Goal: Task Accomplishment & Management: Manage account settings

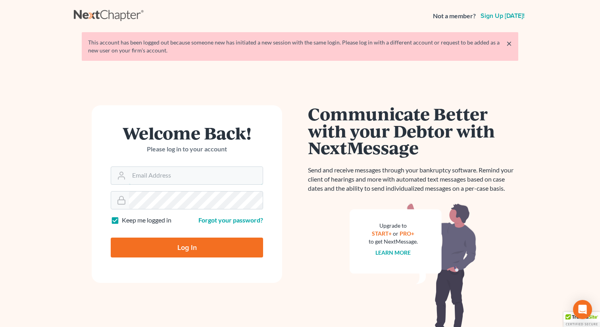
type input "[EMAIL_ADDRESS][DOMAIN_NAME]"
click at [172, 256] on input "Log In" at bounding box center [187, 247] width 152 height 20
type input "Thinking..."
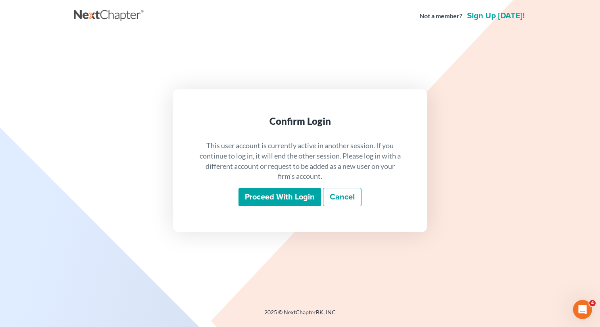
click at [262, 200] on input "Proceed with login" at bounding box center [280, 197] width 83 height 18
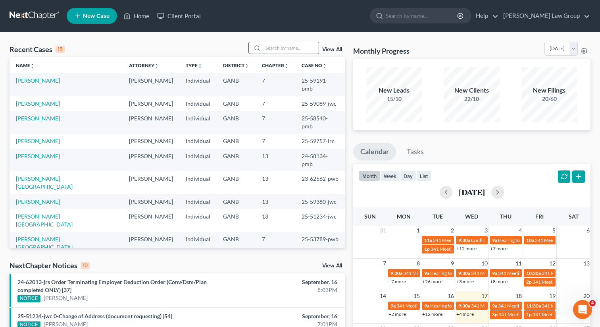
click at [280, 51] on input "search" at bounding box center [291, 48] width 56 height 12
type input "[PERSON_NAME]"
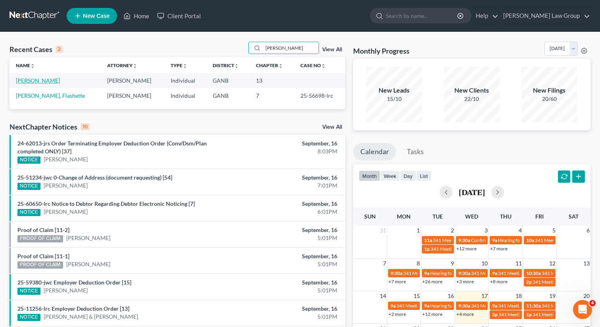
click at [31, 81] on link "[PERSON_NAME]" at bounding box center [38, 80] width 44 height 7
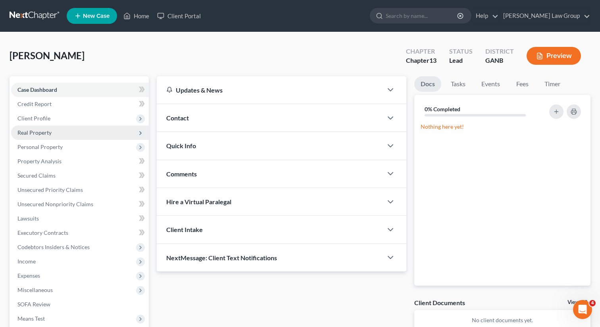
click at [27, 139] on span "Real Property" at bounding box center [80, 132] width 138 height 14
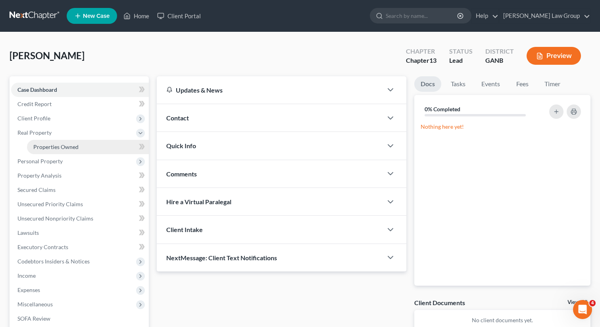
click at [40, 149] on span "Properties Owned" at bounding box center [55, 146] width 45 height 7
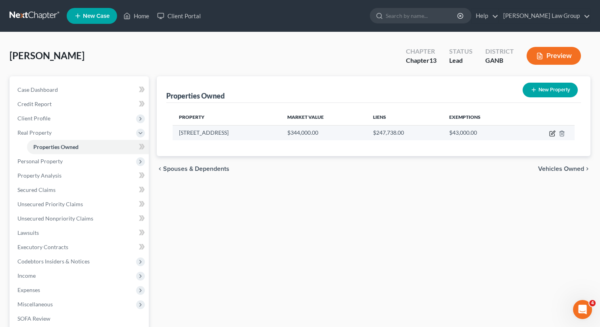
click at [552, 135] on icon "button" at bounding box center [552, 133] width 6 height 6
select select "10"
select select "0"
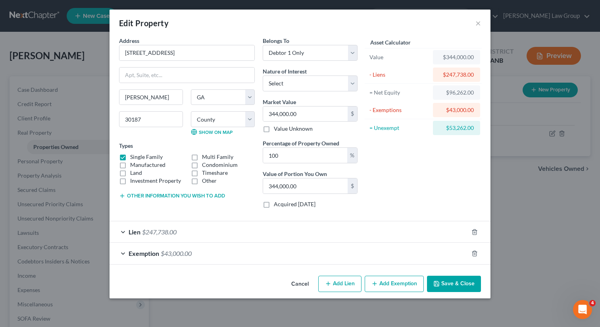
click at [439, 286] on icon "button" at bounding box center [436, 283] width 5 height 5
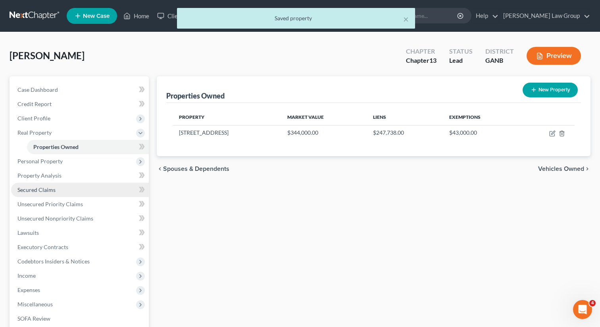
click at [48, 186] on span "Secured Claims" at bounding box center [36, 189] width 38 height 7
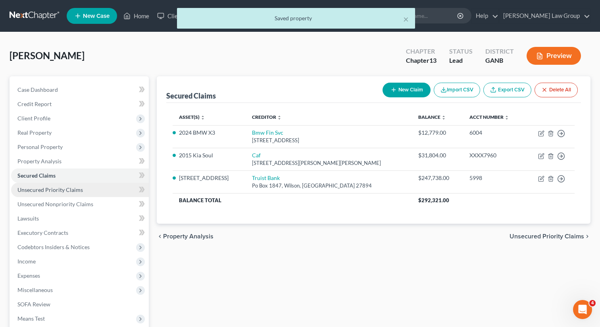
click at [64, 188] on span "Unsecured Priority Claims" at bounding box center [49, 189] width 65 height 7
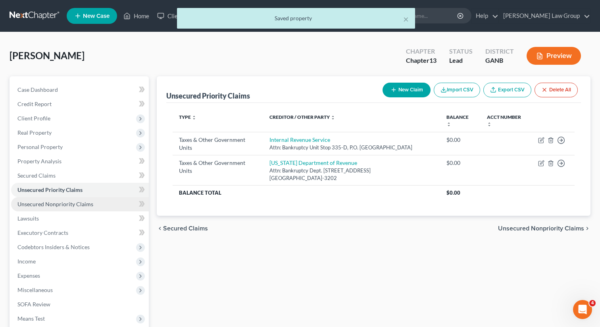
click at [60, 202] on span "Unsecured Nonpriority Claims" at bounding box center [55, 203] width 76 height 7
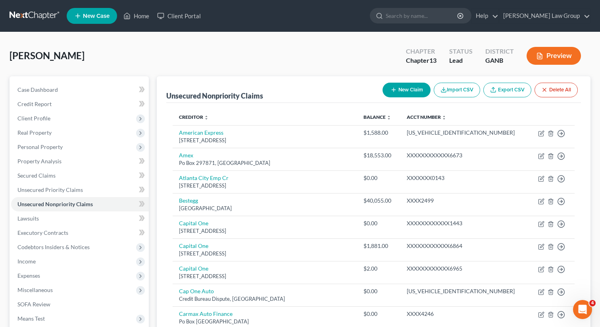
click at [43, 268] on li "Expenses Home Utilities / Bills Personal Medical" at bounding box center [80, 275] width 138 height 14
click at [44, 262] on span "Income" at bounding box center [80, 261] width 138 height 14
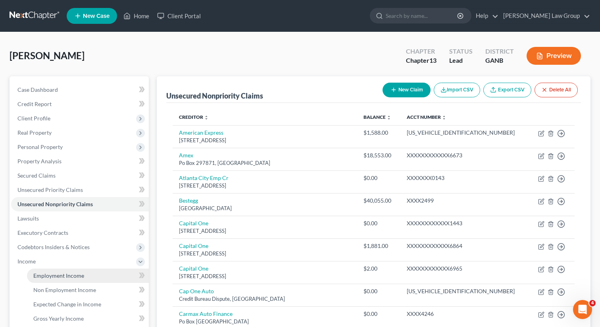
click at [48, 272] on span "Employment Income" at bounding box center [58, 275] width 51 height 7
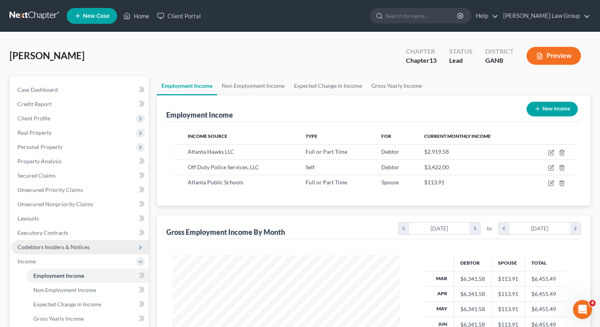
scroll to position [142, 244]
click at [239, 84] on link "Non Employment Income" at bounding box center [253, 85] width 72 height 19
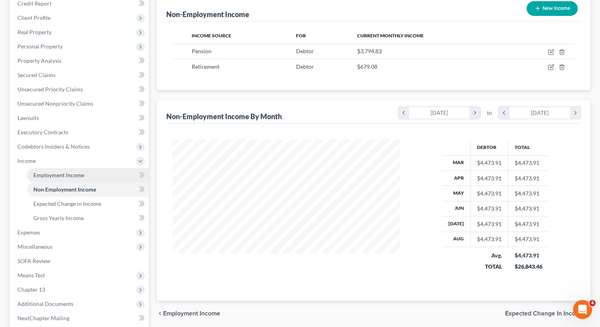
scroll to position [102, 0]
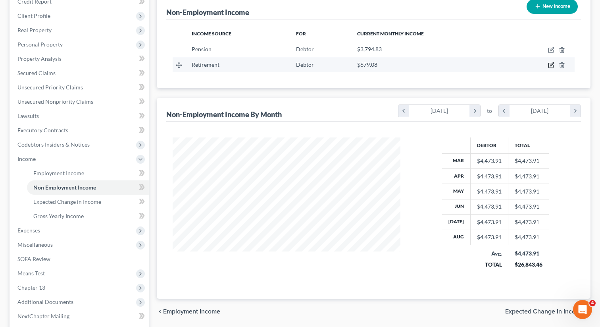
click at [549, 65] on icon "button" at bounding box center [551, 65] width 6 height 6
select select "3"
select select "0"
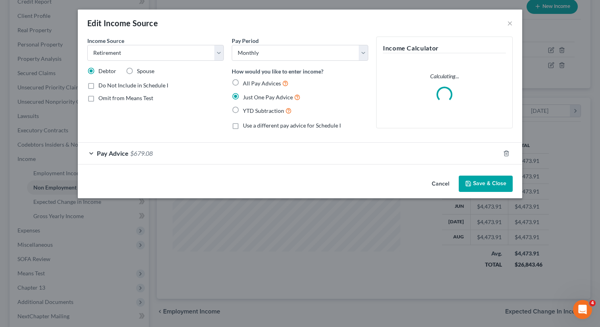
click at [491, 185] on button "Save & Close" at bounding box center [486, 183] width 54 height 17
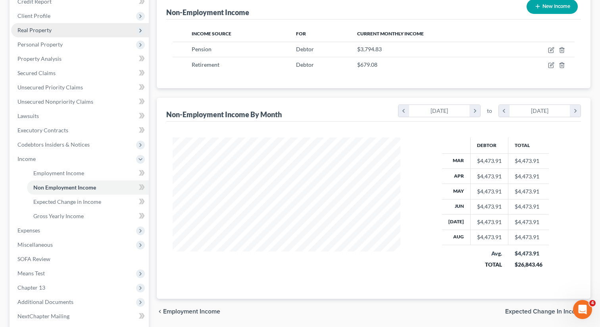
click at [49, 27] on span "Real Property" at bounding box center [34, 30] width 34 height 7
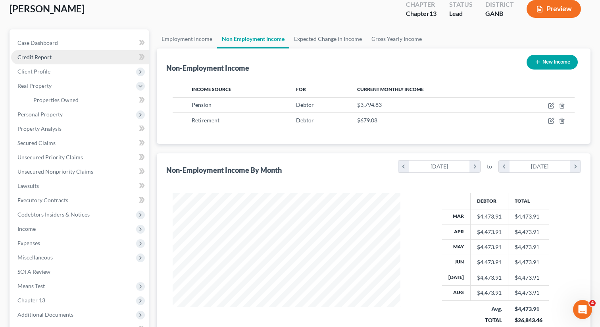
click at [44, 56] on span "Credit Report" at bounding box center [34, 57] width 34 height 7
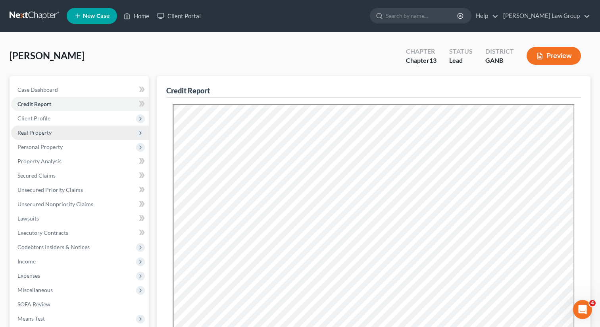
click at [55, 125] on span "Real Property" at bounding box center [80, 132] width 138 height 14
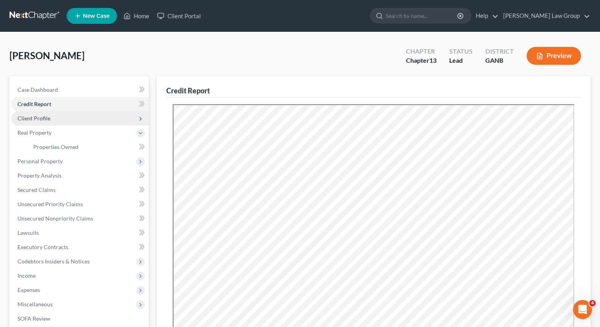
click at [52, 115] on span "Client Profile" at bounding box center [80, 118] width 138 height 14
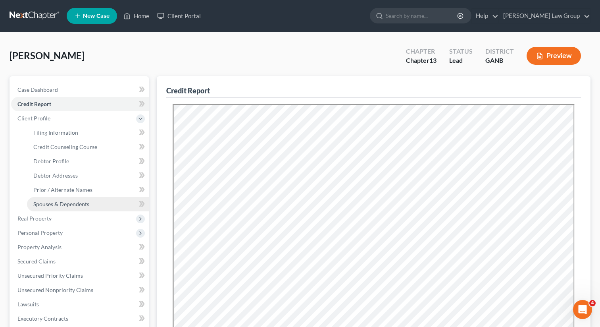
click at [74, 207] on link "Spouses & Dependents" at bounding box center [88, 204] width 122 height 14
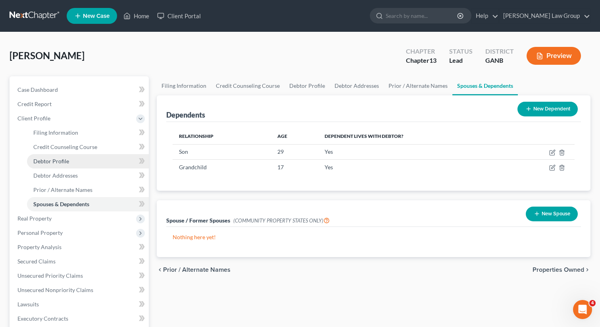
click at [58, 162] on span "Debtor Profile" at bounding box center [51, 161] width 36 height 7
select select "1"
select select "3"
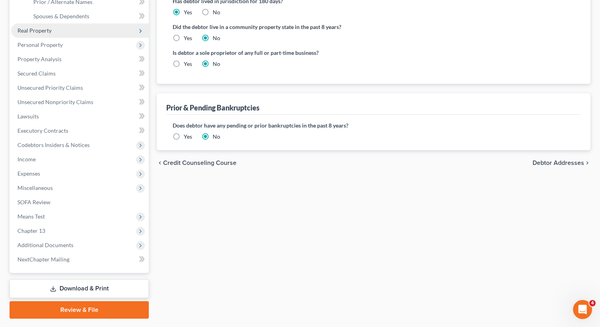
scroll to position [198, 0]
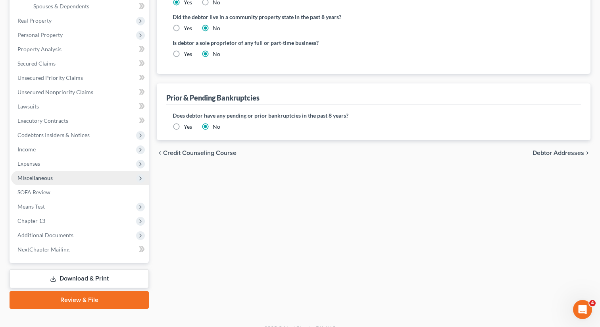
click at [54, 175] on span "Miscellaneous" at bounding box center [80, 178] width 138 height 14
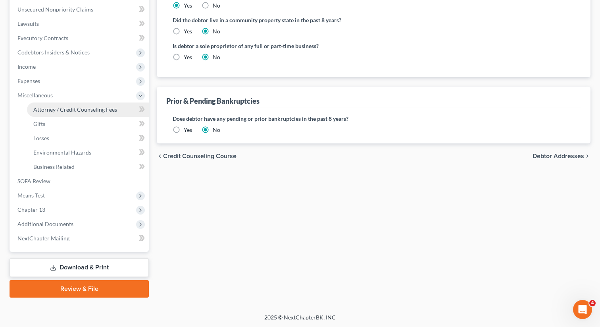
click at [76, 108] on span "Attorney / Credit Counseling Fees" at bounding box center [75, 109] width 84 height 7
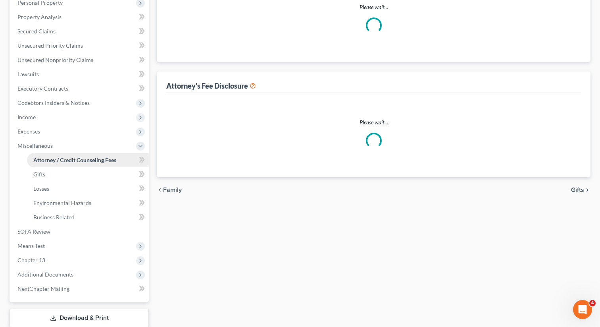
select select "1"
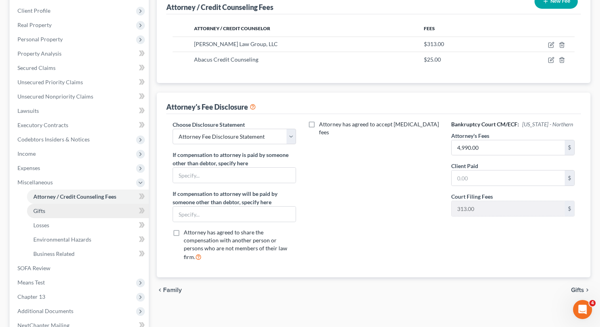
scroll to position [114, 0]
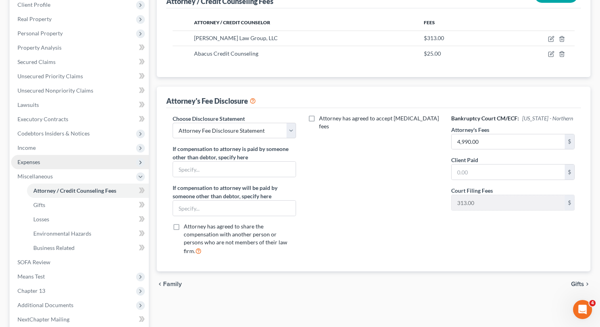
click at [48, 164] on span "Expenses" at bounding box center [80, 162] width 138 height 14
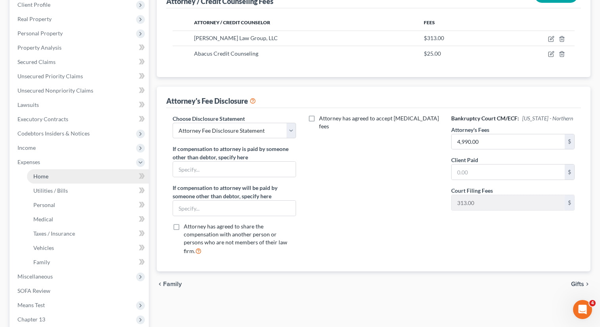
click at [50, 173] on link "Home" at bounding box center [88, 176] width 122 height 14
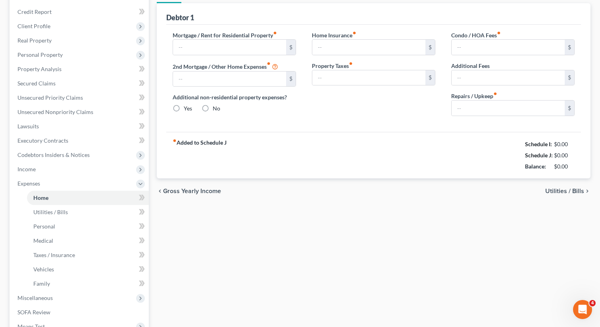
type input "4,823.00"
type input "0.00"
radio input "true"
type input "0.00"
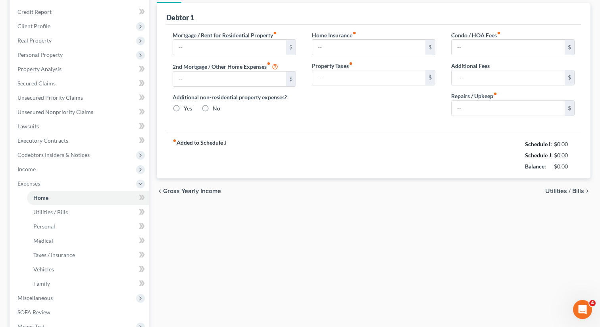
type input "36.25"
type input "0.00"
type input "180.00"
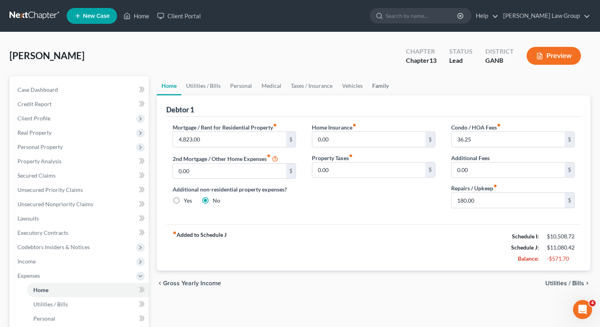
click at [377, 89] on link "Family" at bounding box center [381, 85] width 26 height 19
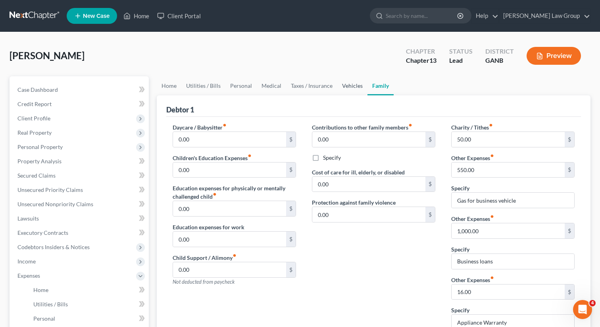
click at [350, 83] on link "Vehicles" at bounding box center [352, 85] width 30 height 19
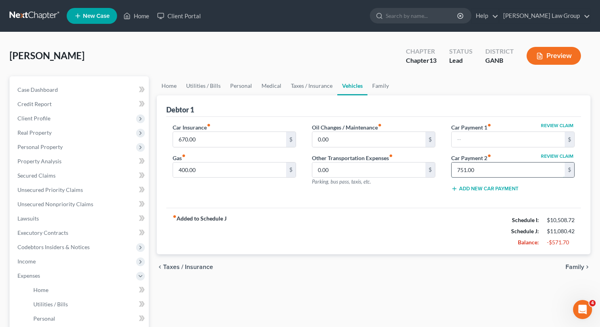
click at [483, 168] on input "751.00" at bounding box center [508, 169] width 113 height 15
click at [412, 206] on div "Car Insurance fiber_manual_record 670.00 $ Gas fiber_manual_record 400.00 $ Oil…" at bounding box center [373, 162] width 415 height 91
click at [314, 85] on link "Taxes / Insurance" at bounding box center [311, 85] width 51 height 19
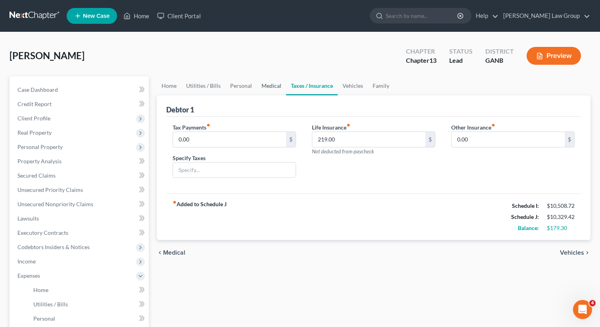
click at [268, 83] on link "Medical" at bounding box center [271, 85] width 29 height 19
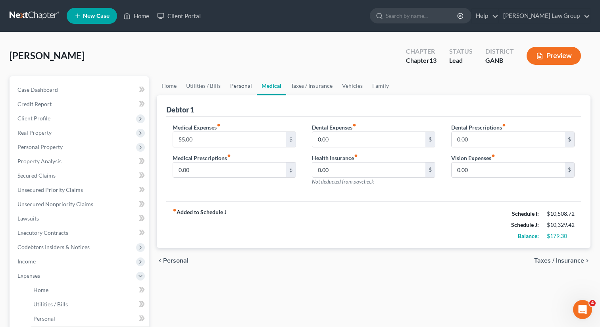
click at [231, 87] on link "Personal" at bounding box center [240, 85] width 31 height 19
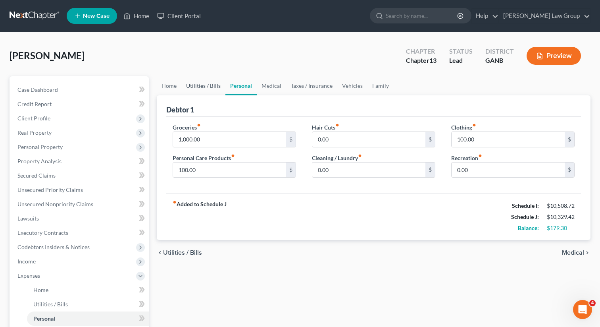
click at [204, 88] on link "Utilities / Bills" at bounding box center [203, 85] width 44 height 19
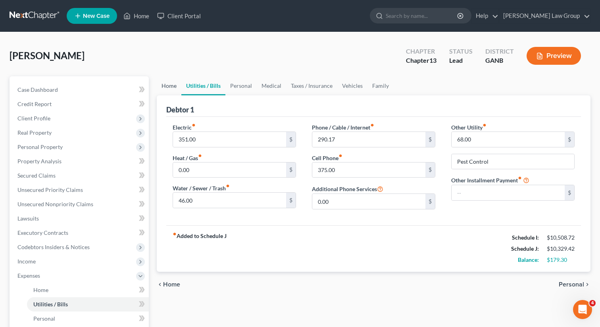
click at [166, 85] on link "Home" at bounding box center [169, 85] width 25 height 19
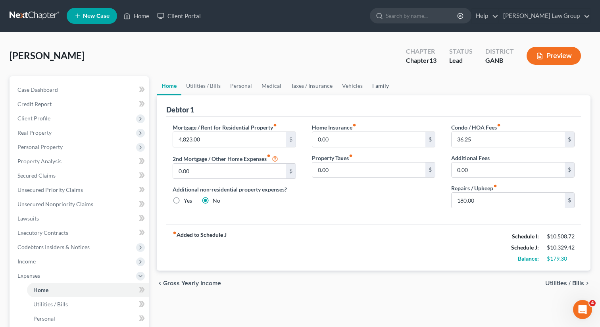
click at [377, 85] on link "Family" at bounding box center [381, 85] width 26 height 19
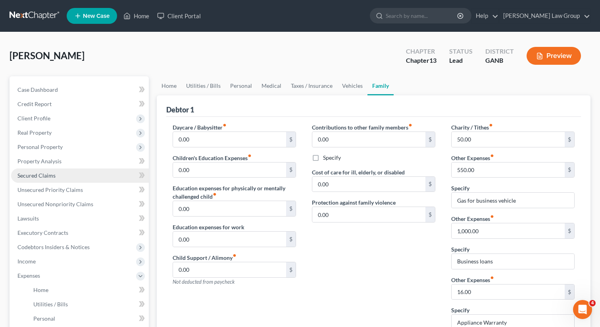
click at [67, 179] on link "Secured Claims" at bounding box center [80, 175] width 138 height 14
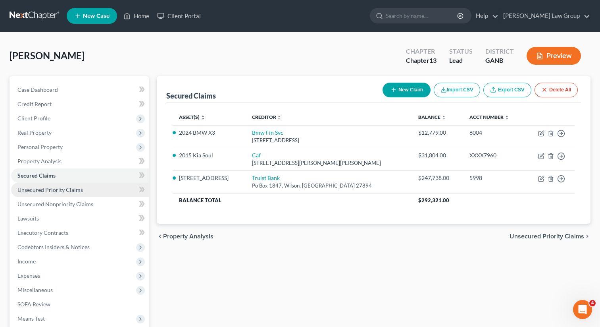
click at [96, 190] on link "Unsecured Priority Claims" at bounding box center [80, 190] width 138 height 14
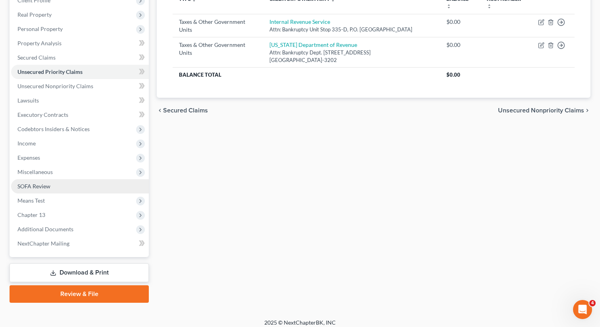
scroll to position [120, 0]
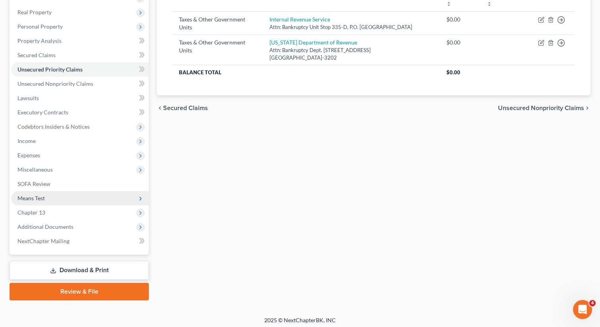
click at [51, 198] on span "Means Test" at bounding box center [80, 198] width 138 height 14
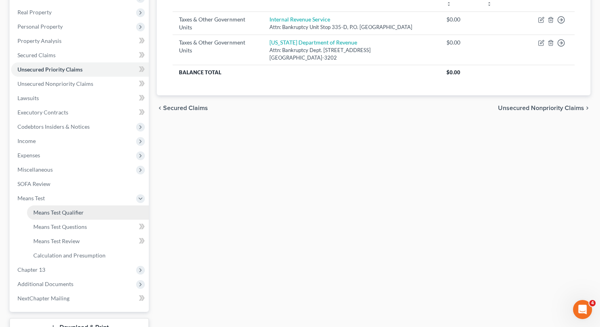
click at [70, 209] on span "Means Test Qualifier" at bounding box center [58, 212] width 50 height 7
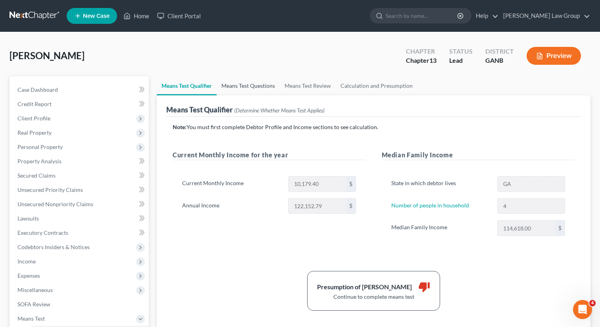
click at [251, 87] on link "Means Test Questions" at bounding box center [248, 85] width 63 height 19
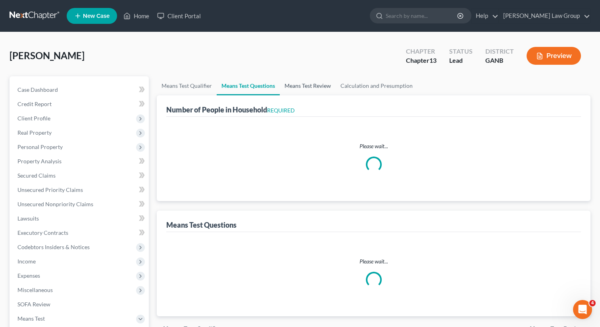
select select "0"
select select "60"
select select "1"
select select "60"
select select "1"
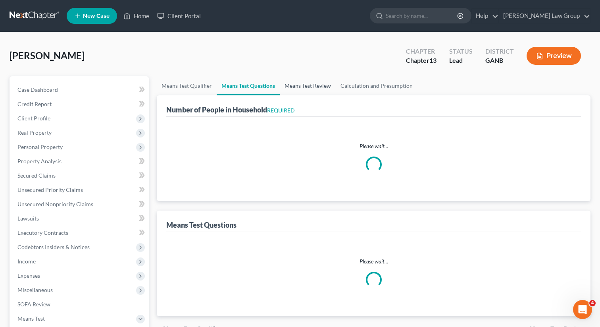
select select "60"
select select "4"
select select "0"
select select "1"
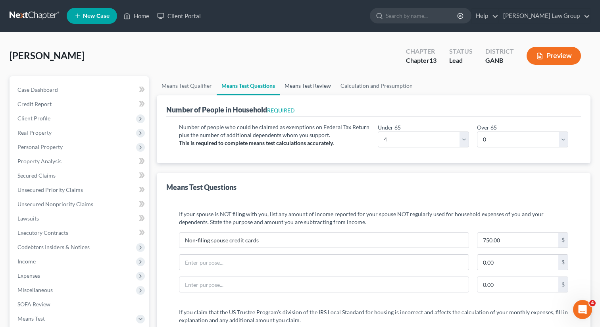
click at [307, 85] on link "Means Test Review" at bounding box center [308, 85] width 56 height 19
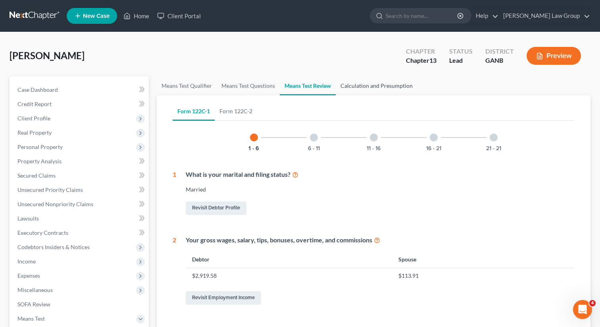
click at [387, 86] on link "Calculation and Presumption" at bounding box center [377, 85] width 82 height 19
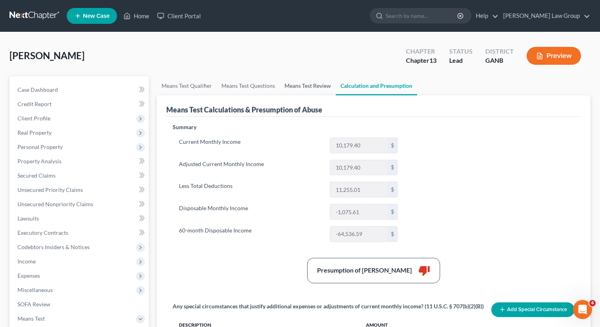
click at [304, 87] on link "Means Test Review" at bounding box center [308, 85] width 56 height 19
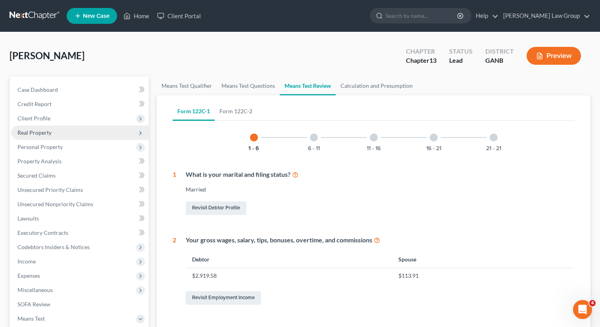
click at [48, 136] on span "Real Property" at bounding box center [80, 132] width 138 height 14
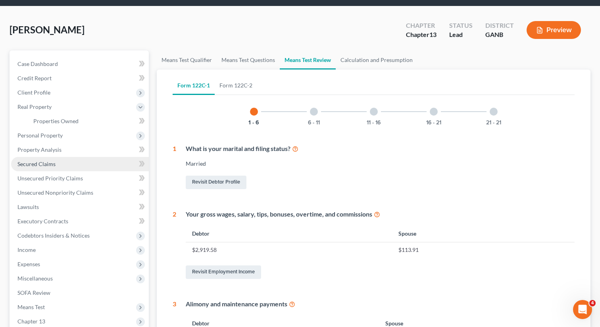
scroll to position [52, 0]
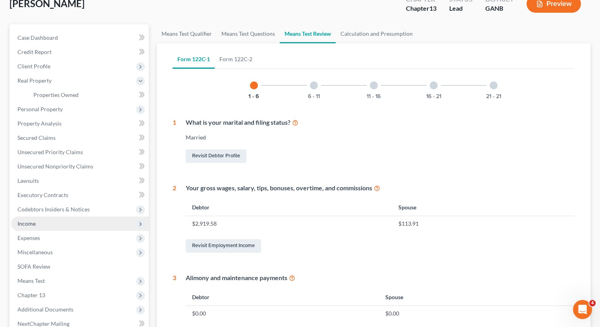
click at [30, 220] on span "Income" at bounding box center [26, 223] width 18 height 7
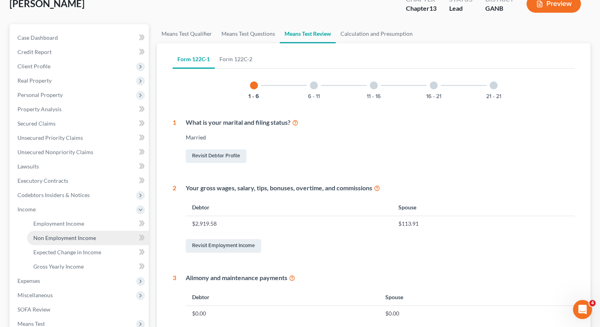
click at [55, 231] on link "Non Employment Income" at bounding box center [88, 238] width 122 height 14
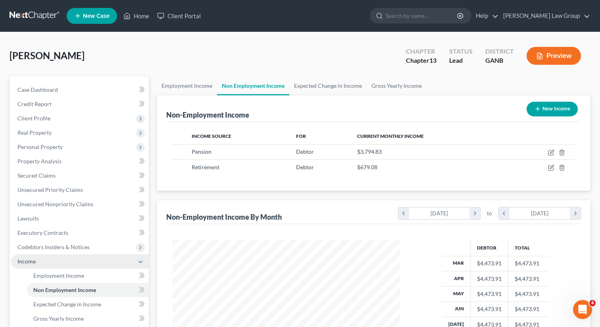
scroll to position [142, 244]
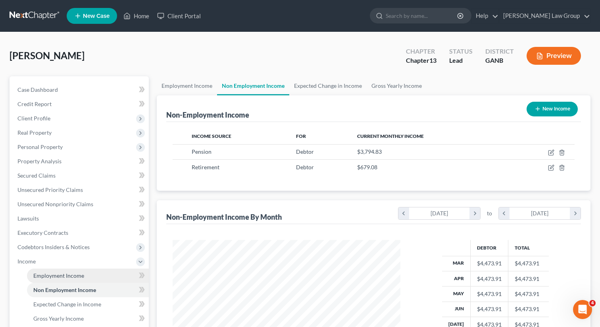
click at [52, 277] on span "Employment Income" at bounding box center [58, 275] width 51 height 7
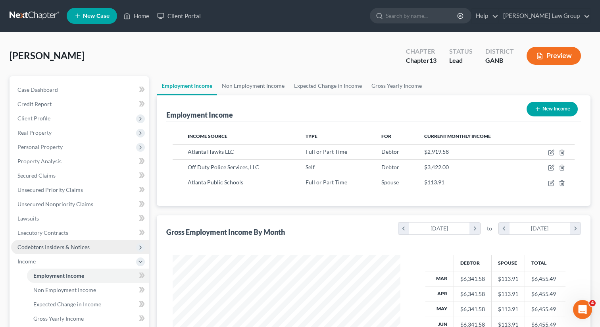
scroll to position [142, 244]
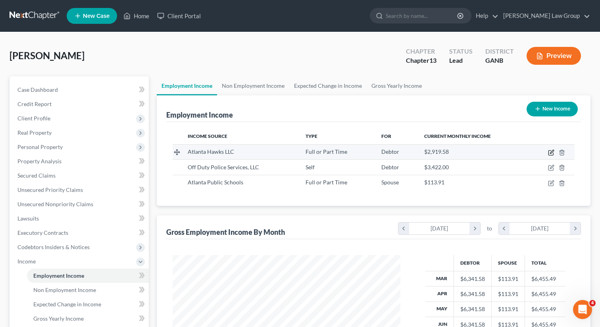
click at [551, 154] on icon "button" at bounding box center [551, 152] width 6 height 6
select select "0"
select select "10"
select select "2"
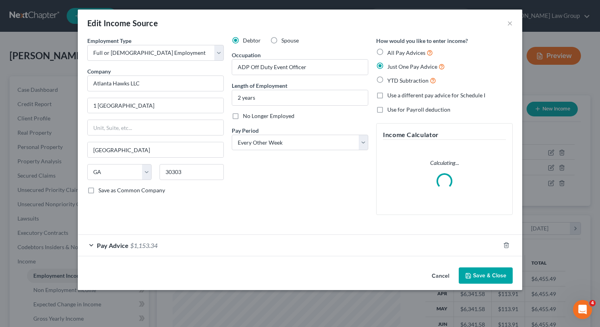
click at [473, 278] on button "Save & Close" at bounding box center [486, 275] width 54 height 17
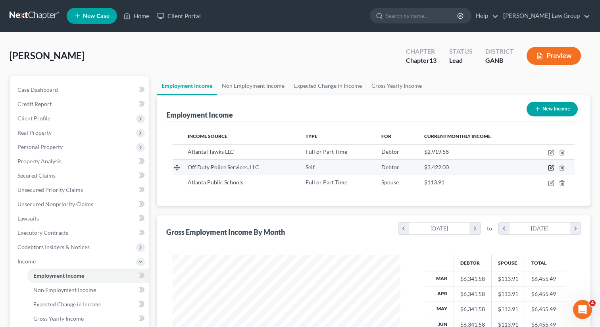
click at [549, 170] on icon "button" at bounding box center [550, 167] width 5 height 5
select select "1"
select select "0"
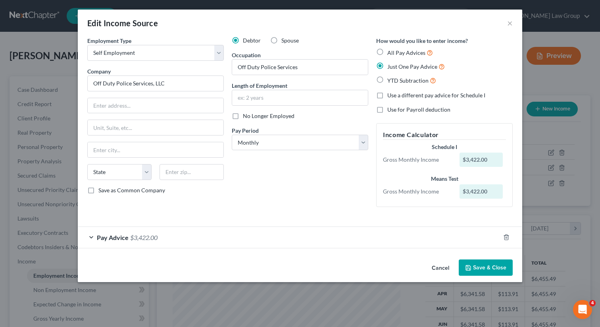
click at [114, 241] on div "Pay Advice $3,422.00" at bounding box center [289, 237] width 422 height 21
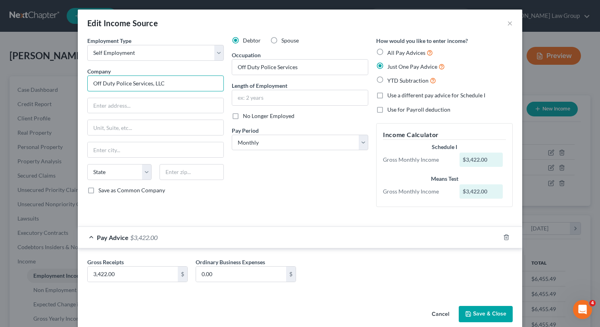
click at [184, 85] on input "Off Duty Police Services, LLC" at bounding box center [155, 83] width 137 height 16
type input "Off Duty Police Services, LLC (self employment)"
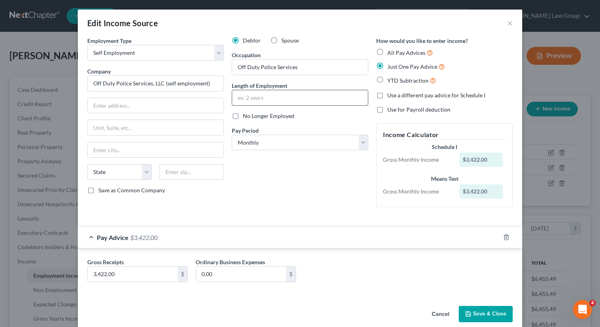
click at [281, 96] on input "text" at bounding box center [300, 97] width 136 height 15
type input "2 years"
click at [486, 314] on button "Save & Close" at bounding box center [486, 314] width 54 height 17
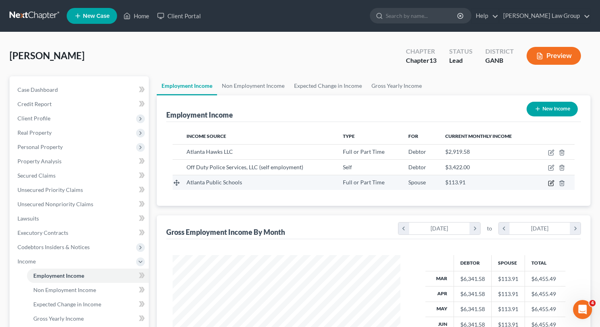
click at [552, 183] on icon "button" at bounding box center [551, 183] width 6 height 6
select select "0"
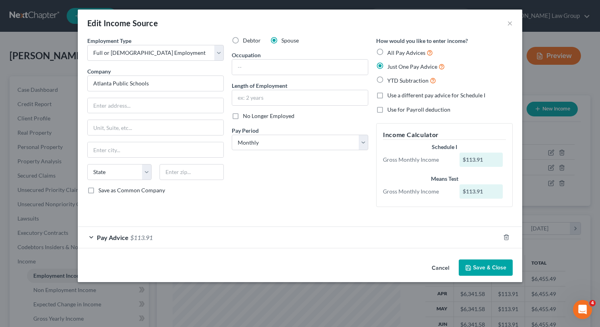
click at [124, 239] on span "Pay Advice" at bounding box center [113, 237] width 32 height 8
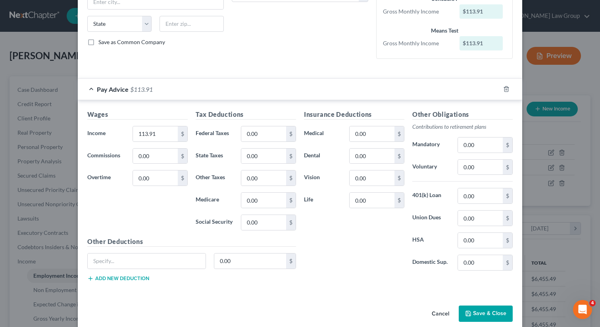
scroll to position [159, 0]
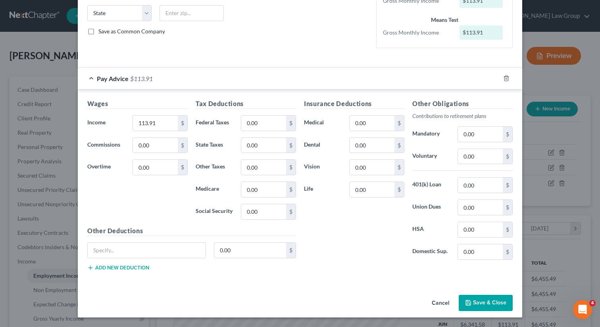
click at [518, 312] on div "Cancel Save & Close" at bounding box center [300, 304] width 444 height 26
click at [491, 297] on button "Save & Close" at bounding box center [486, 302] width 54 height 17
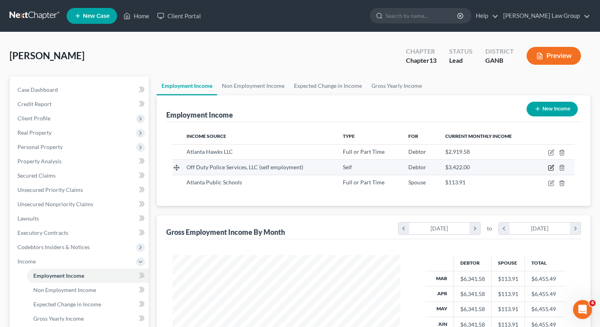
click at [550, 168] on icon "button" at bounding box center [551, 167] width 6 height 6
select select "1"
select select "0"
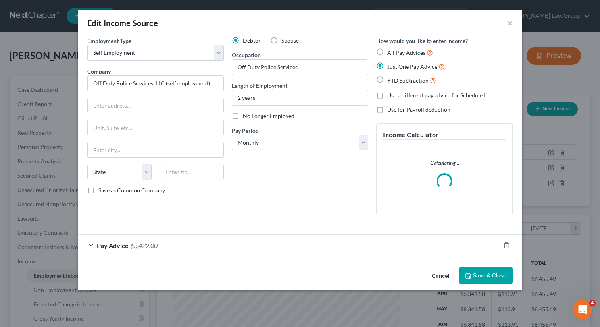
click at [109, 250] on div "Pay Advice $3,422.00" at bounding box center [289, 245] width 422 height 21
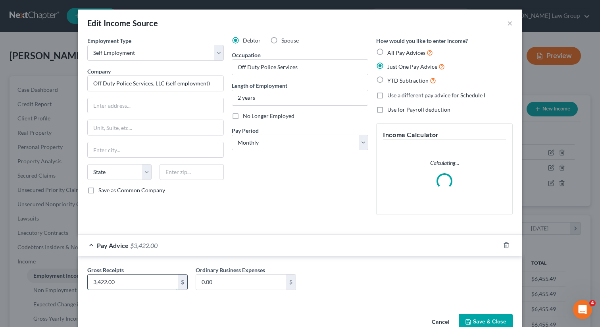
click at [118, 287] on input "3,422.00" at bounding box center [133, 281] width 90 height 15
type input "5,120"
click at [473, 320] on button "Save & Close" at bounding box center [486, 322] width 54 height 17
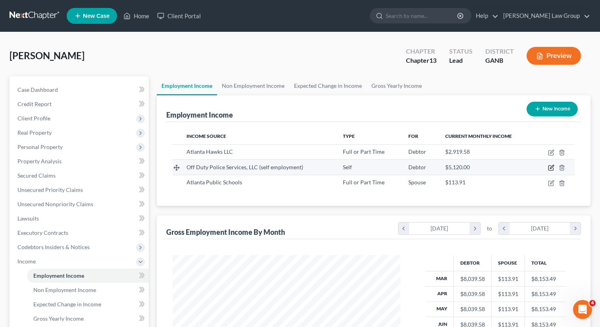
click at [550, 167] on icon "button" at bounding box center [551, 167] width 6 height 6
select select "1"
select select "0"
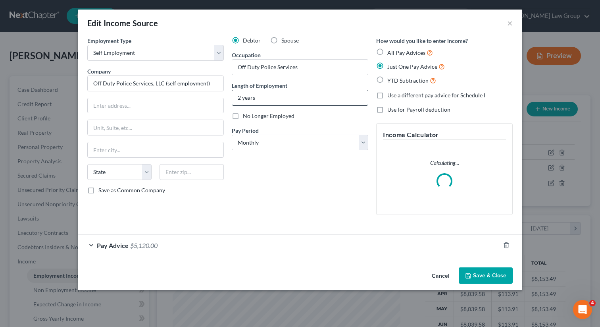
click at [238, 96] on input "2 years" at bounding box center [300, 97] width 136 height 15
drag, startPoint x: 240, startPoint y: 97, endPoint x: 231, endPoint y: 97, distance: 9.1
click at [231, 97] on div "Debtor Spouse Occupation Off Duty Police Services Length of Employment 2 years …" at bounding box center [300, 129] width 144 height 185
type input "3 years"
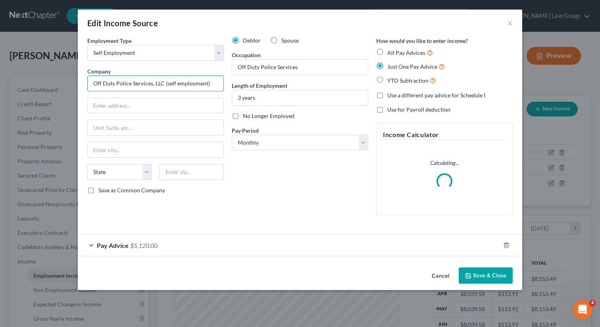
drag, startPoint x: 164, startPoint y: 82, endPoint x: 89, endPoint y: 83, distance: 75.4
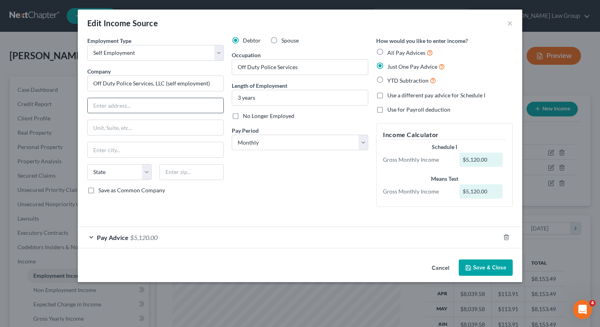
click at [171, 110] on input "text" at bounding box center [156, 105] width 136 height 15
paste input "3330 Franklin Forest Drive,"
type input "3330 Franklin Forest Drive,"
drag, startPoint x: 171, startPoint y: 83, endPoint x: 230, endPoint y: 89, distance: 59.0
click at [230, 89] on div "Employment Type * Select Full or Part Time Employment Self Employment Company *…" at bounding box center [299, 128] width 433 height 183
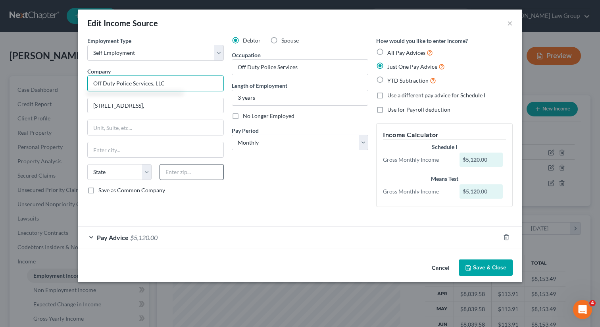
type input "Off Duty Police Services, LLC"
click at [202, 171] on input "text" at bounding box center [192, 172] width 64 height 16
type input "30187"
type input "Winston"
select select "10"
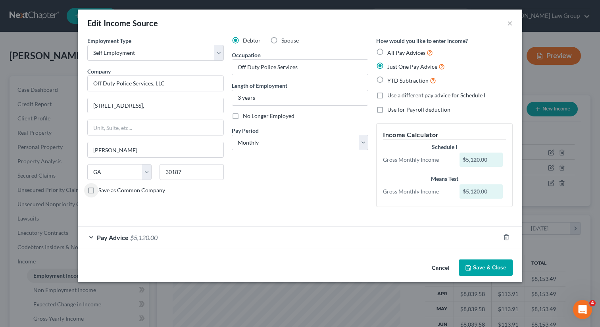
click at [476, 273] on button "Save & Close" at bounding box center [486, 267] width 54 height 17
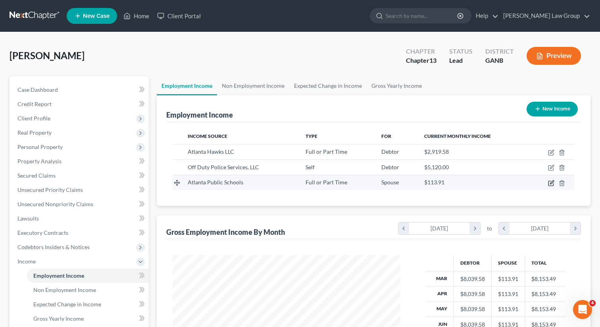
click at [552, 182] on icon "button" at bounding box center [551, 183] width 6 height 6
select select "0"
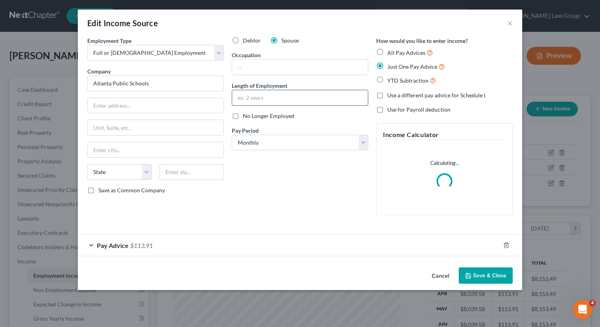
click at [269, 98] on input "text" at bounding box center [300, 97] width 136 height 15
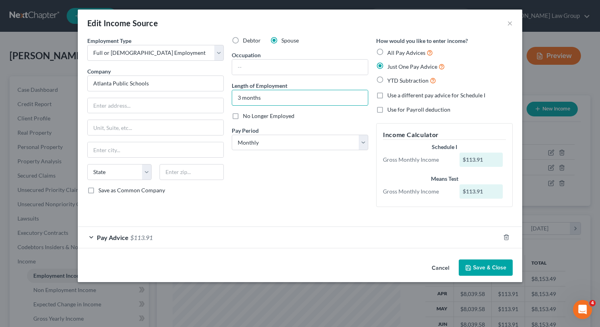
type input "3 months"
click at [387, 51] on label "All Pay Advices" at bounding box center [410, 52] width 46 height 9
click at [391, 51] on input "All Pay Advices" at bounding box center [393, 50] width 5 height 5
radio input "true"
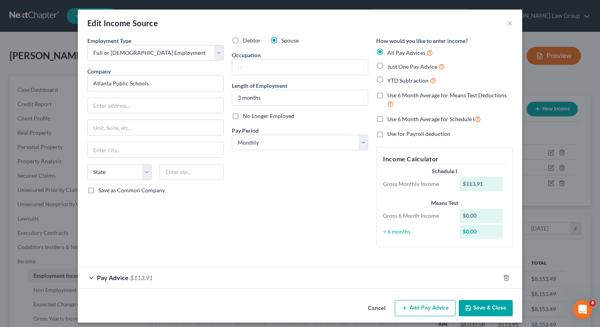
click at [387, 65] on label "Just One Pay Advice" at bounding box center [416, 66] width 58 height 9
click at [391, 65] on input "Just One Pay Advice" at bounding box center [393, 64] width 5 height 5
radio input "true"
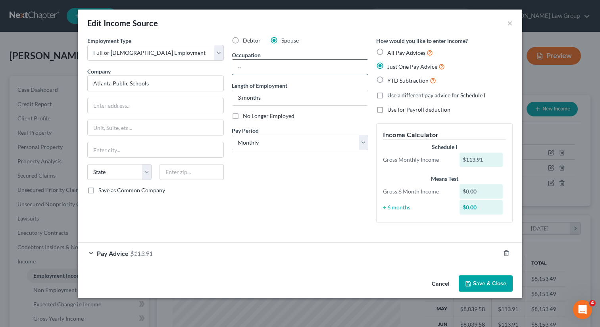
click at [246, 73] on input "text" at bounding box center [300, 67] width 136 height 15
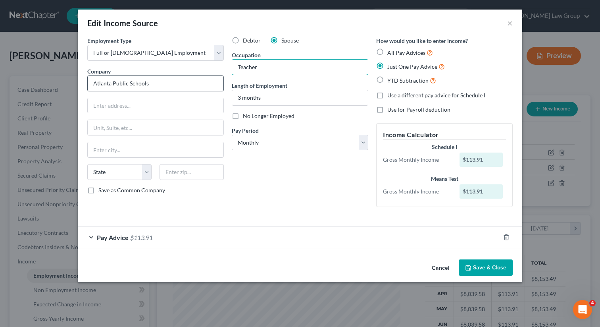
type input "Teacher"
drag, startPoint x: 169, startPoint y: 87, endPoint x: 83, endPoint y: 83, distance: 86.2
click at [155, 101] on input "text" at bounding box center [156, 105] width 136 height 15
paste input "130 Trinity Ave SW, Atlanta"
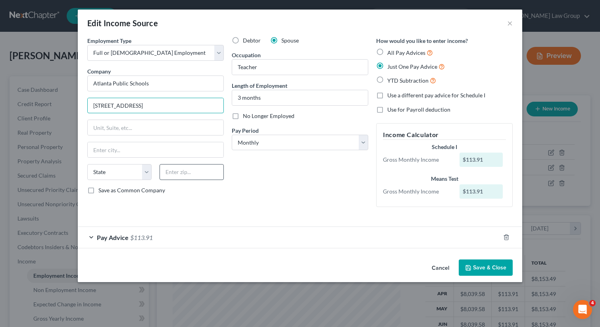
type input "130 Trinity Ave SW, Atlanta"
click at [185, 168] on input "text" at bounding box center [192, 172] width 64 height 16
type input "30303"
type input "Atlanta"
select select "10"
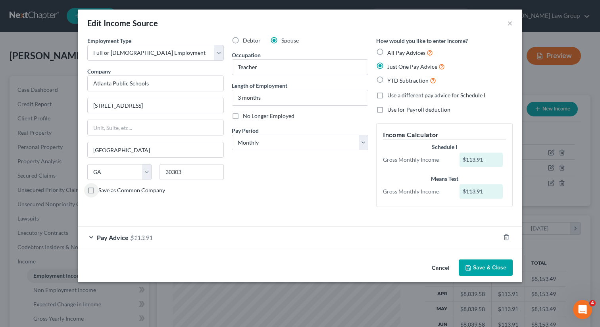
click at [243, 115] on label "No Longer Employed" at bounding box center [269, 116] width 52 height 8
click at [246, 115] on input "No Longer Employed" at bounding box center [248, 114] width 5 height 5
click at [120, 238] on span "Pay Advice" at bounding box center [113, 237] width 32 height 8
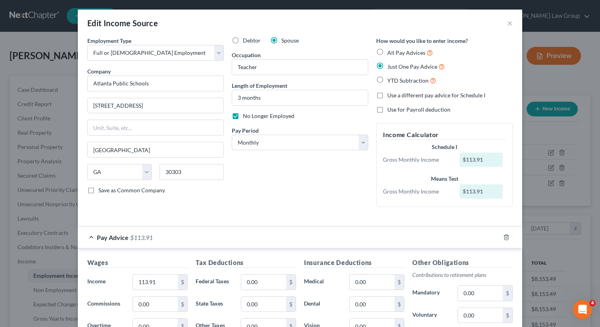
click at [243, 115] on label "No Longer Employed" at bounding box center [269, 116] width 52 height 8
click at [246, 115] on input "No Longer Employed" at bounding box center [248, 114] width 5 height 5
checkbox input "false"
drag, startPoint x: 241, startPoint y: 97, endPoint x: 223, endPoint y: 97, distance: 17.5
click at [223, 97] on div "Employment Type * Select Full or Part Time Employment Self Employment Company *…" at bounding box center [299, 128] width 433 height 183
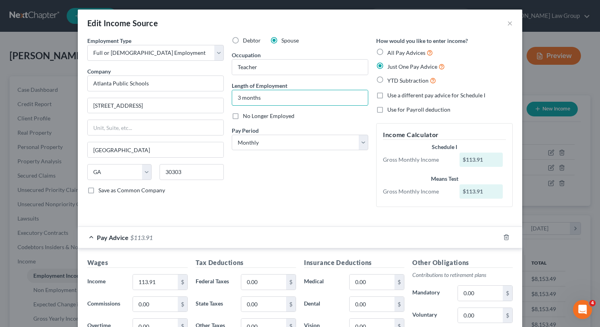
drag, startPoint x: 271, startPoint y: 99, endPoint x: 224, endPoint y: 94, distance: 46.7
click at [224, 94] on div "Employment Type * Select Full or Part Time Employment Self Employment Company *…" at bounding box center [299, 128] width 433 height 183
type input "1 year"
click at [266, 192] on div "Debtor Spouse Occupation Teacher Length of Employment 1 year No Longer Employed…" at bounding box center [300, 125] width 144 height 177
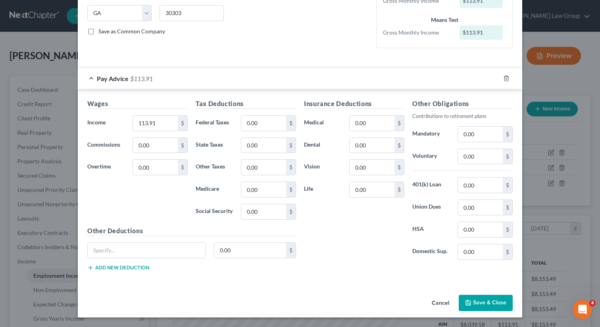
click at [471, 304] on icon "button" at bounding box center [468, 302] width 5 height 5
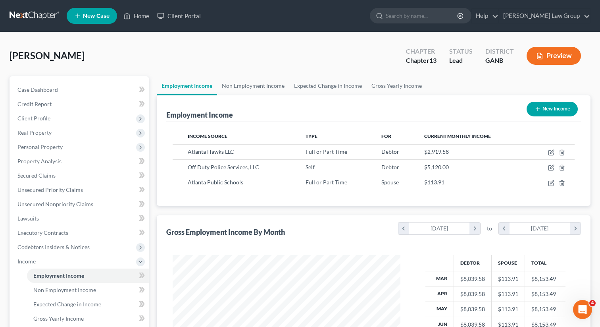
click at [231, 114] on div "Employment Income" at bounding box center [199, 115] width 67 height 10
click at [257, 83] on link "Non Employment Income" at bounding box center [253, 85] width 72 height 19
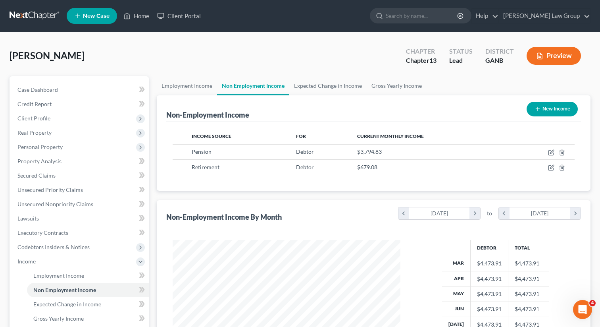
scroll to position [142, 244]
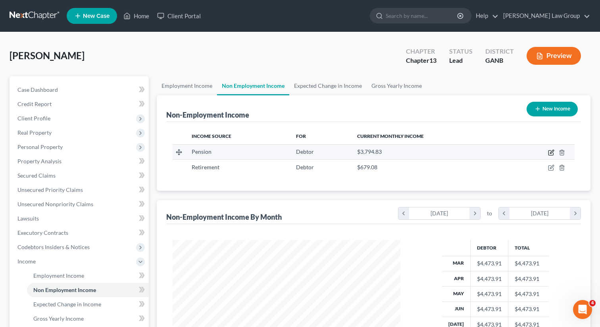
click at [549, 152] on icon "button" at bounding box center [551, 152] width 6 height 6
select select "2"
select select "0"
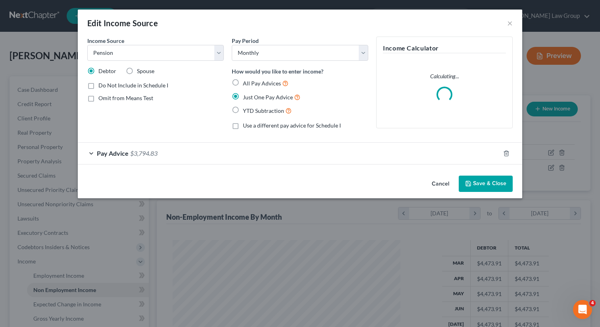
click at [471, 183] on icon "button" at bounding box center [468, 183] width 5 height 5
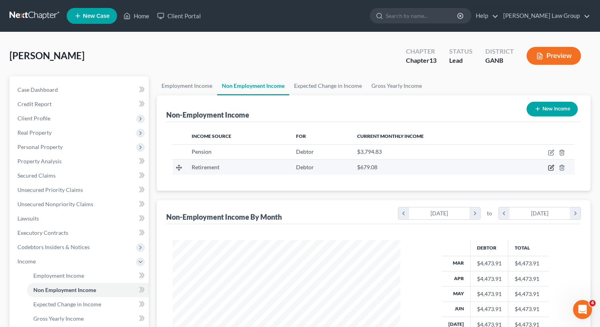
click at [550, 168] on icon "button" at bounding box center [552, 167] width 4 height 4
select select "3"
select select "0"
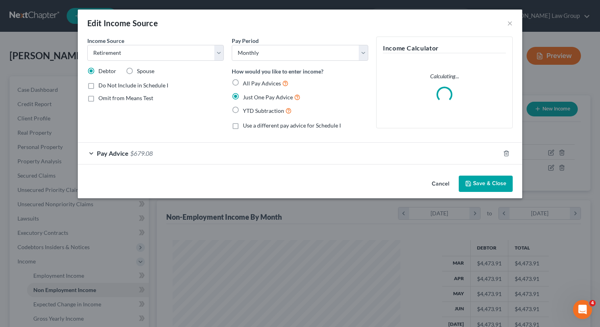
click at [478, 184] on button "Save & Close" at bounding box center [486, 183] width 54 height 17
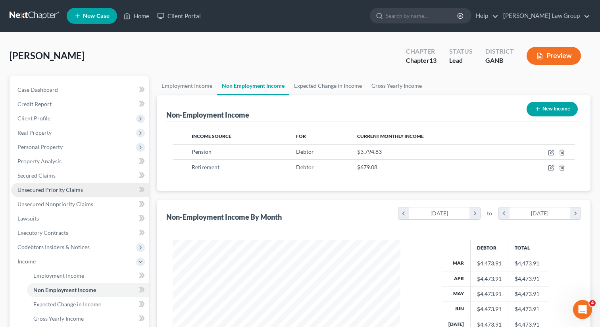
click at [52, 191] on span "Unsecured Priority Claims" at bounding box center [49, 189] width 65 height 7
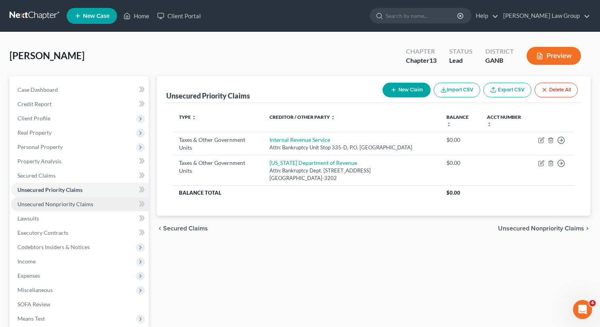
click at [56, 202] on span "Unsecured Nonpriority Claims" at bounding box center [55, 203] width 76 height 7
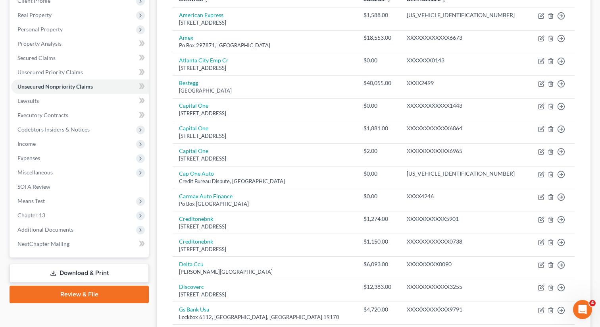
scroll to position [117, 0]
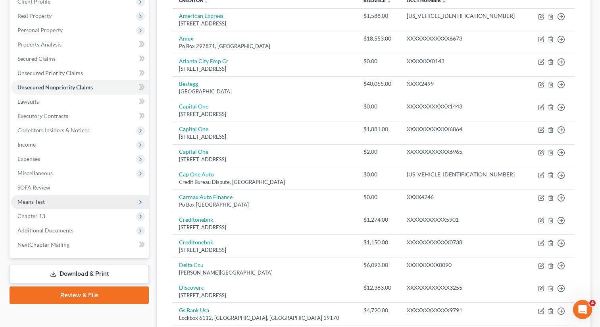
click at [42, 206] on span "Means Test" at bounding box center [80, 201] width 138 height 14
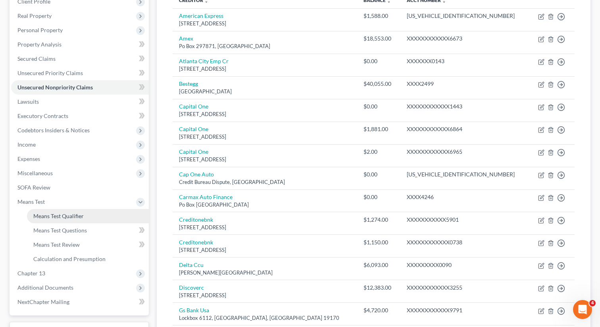
click at [57, 217] on span "Means Test Qualifier" at bounding box center [58, 215] width 50 height 7
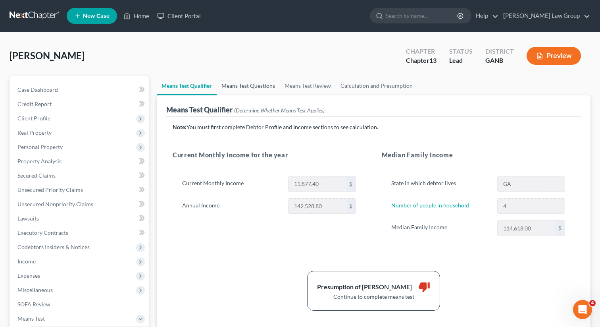
click at [248, 80] on link "Means Test Questions" at bounding box center [248, 85] width 63 height 19
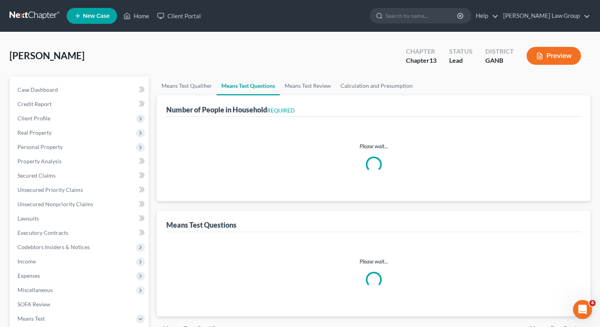
select select "0"
select select "60"
select select "1"
select select "60"
select select "1"
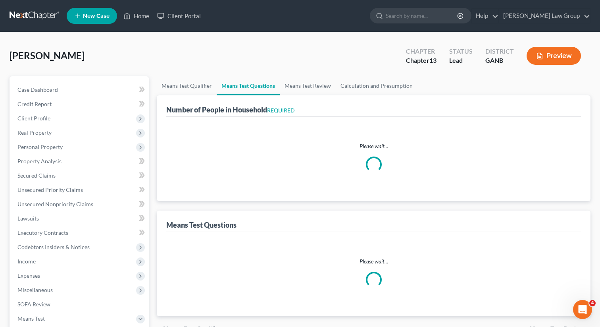
select select "60"
select select "4"
select select "0"
select select "1"
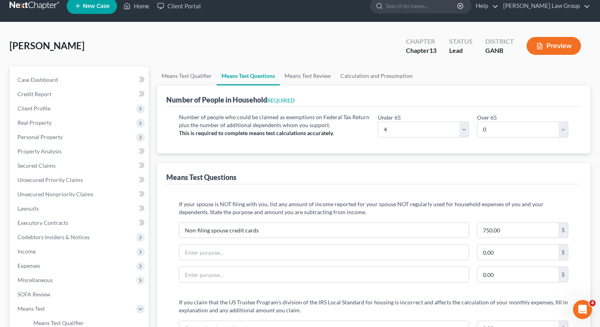
scroll to position [3, 0]
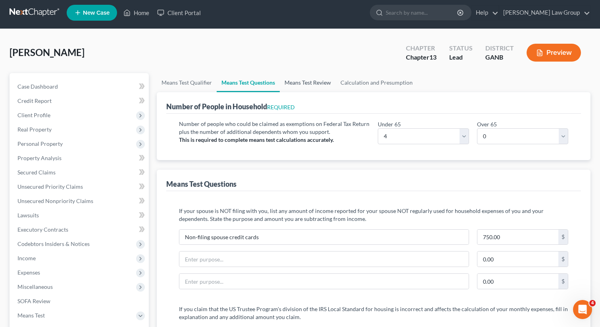
click at [316, 78] on link "Means Test Review" at bounding box center [308, 82] width 56 height 19
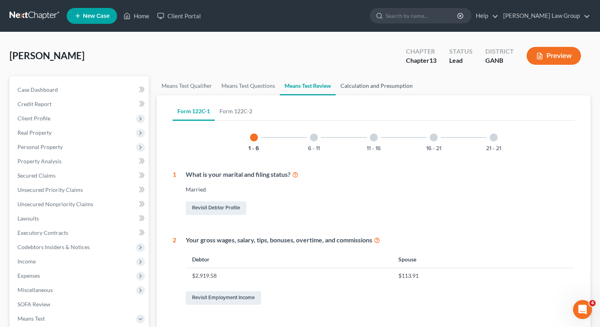
click at [370, 89] on link "Calculation and Presumption" at bounding box center [377, 85] width 82 height 19
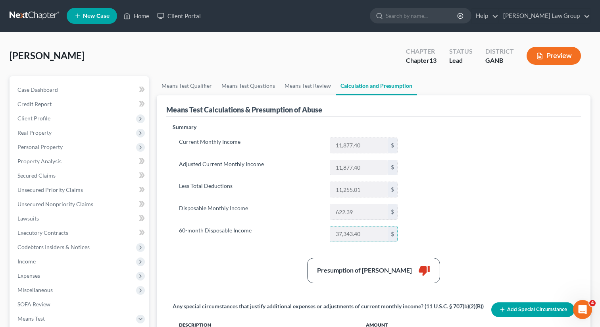
drag, startPoint x: 367, startPoint y: 233, endPoint x: 329, endPoint y: 233, distance: 38.1
click at [329, 233] on div "37,343.40 $" at bounding box center [363, 234] width 75 height 16
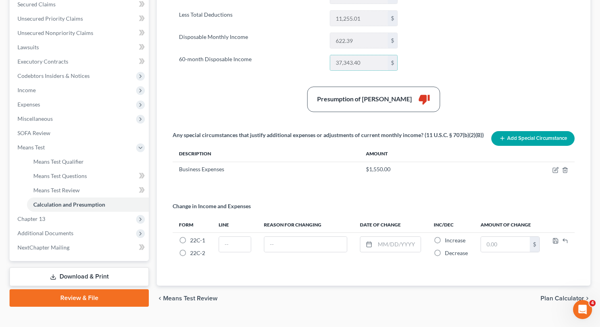
scroll to position [176, 0]
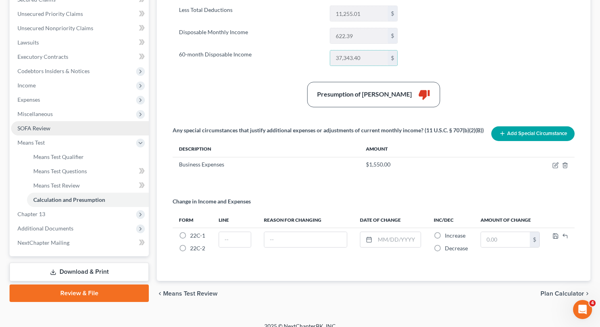
click at [101, 127] on link "SOFA Review" at bounding box center [80, 128] width 138 height 14
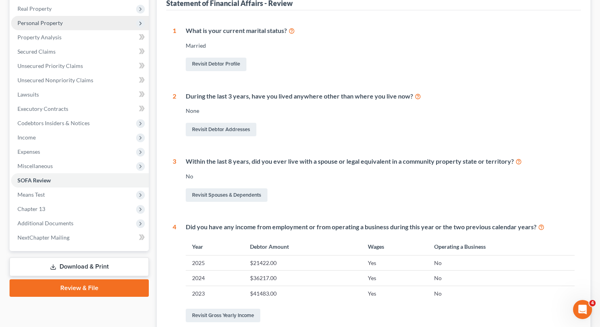
scroll to position [141, 0]
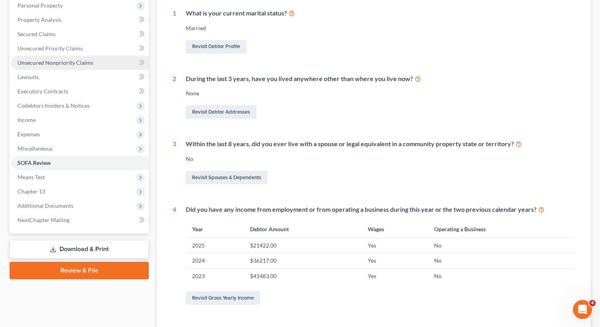
click at [101, 64] on link "Unsecured Nonpriority Claims" at bounding box center [80, 63] width 138 height 14
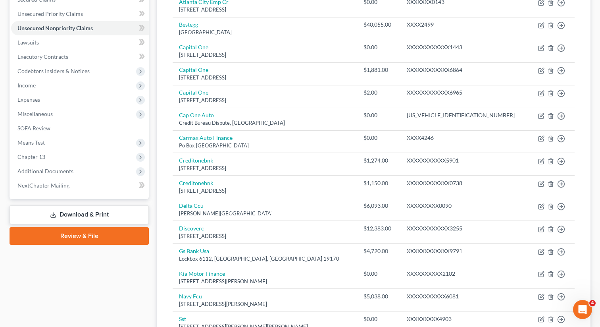
scroll to position [13, 0]
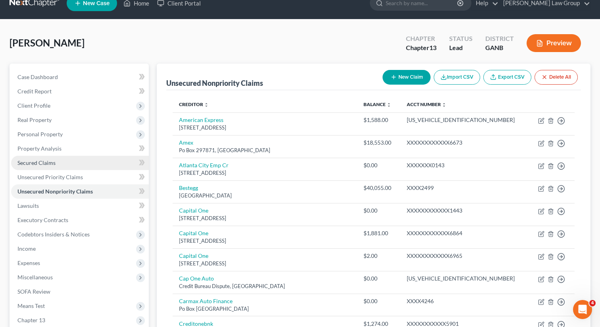
click at [63, 162] on link "Secured Claims" at bounding box center [80, 163] width 138 height 14
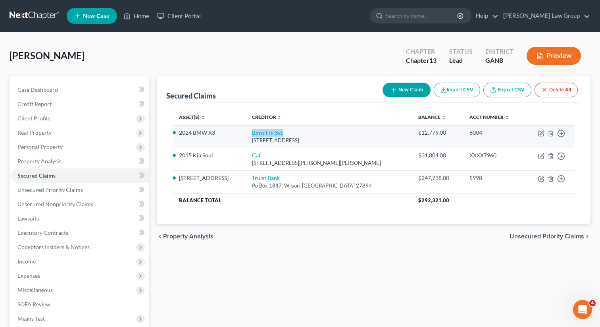
drag, startPoint x: 304, startPoint y: 134, endPoint x: 260, endPoint y: 135, distance: 44.5
click at [260, 135] on td "Bmw Fin Svc 1400 City View Drive, Columbus, OH 43215" at bounding box center [329, 136] width 166 height 23
drag, startPoint x: 227, startPoint y: 134, endPoint x: 178, endPoint y: 136, distance: 48.5
click at [178, 136] on td "2024 BMW X3" at bounding box center [209, 136] width 73 height 23
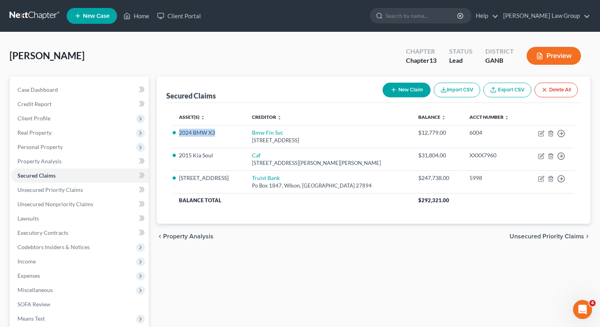
copy li "2024 BMW X3"
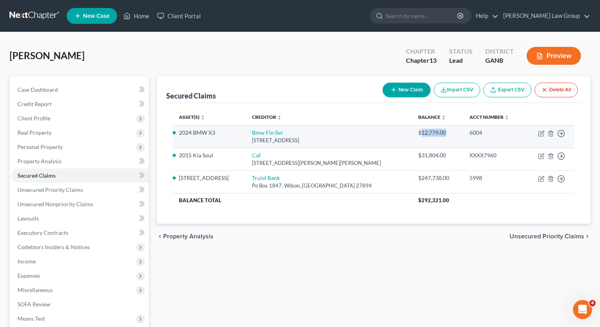
drag, startPoint x: 453, startPoint y: 132, endPoint x: 419, endPoint y: 132, distance: 33.7
click at [419, 132] on div "$12,779.00" at bounding box center [437, 133] width 38 height 8
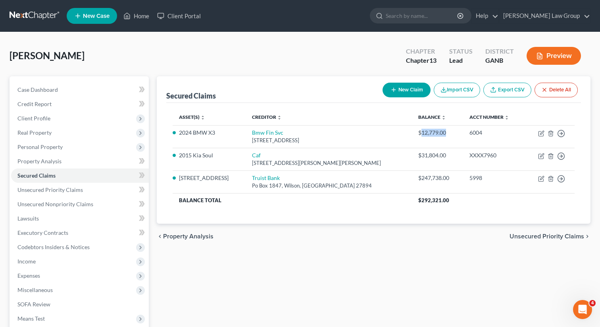
copy div "12,779.00"
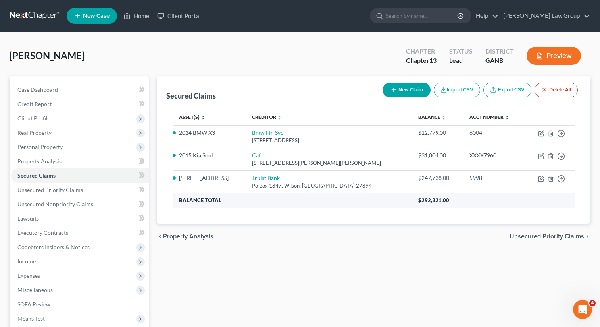
click at [275, 200] on th "Balance Total" at bounding box center [292, 200] width 239 height 14
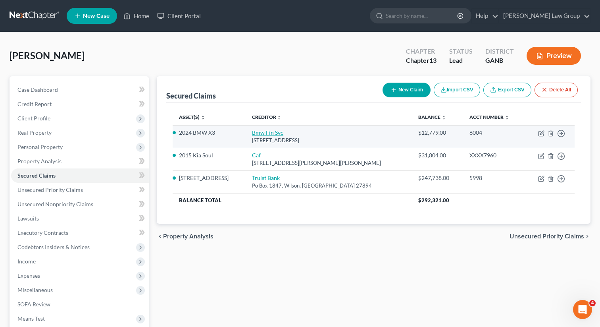
click at [272, 132] on link "Bmw Fin Svc" at bounding box center [267, 132] width 31 height 7
select select "36"
select select "2"
select select "0"
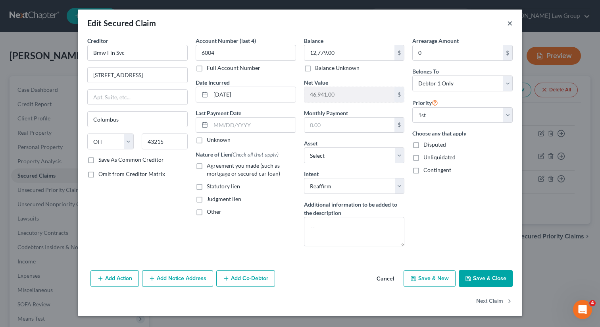
click at [510, 24] on button "×" at bounding box center [510, 23] width 6 height 10
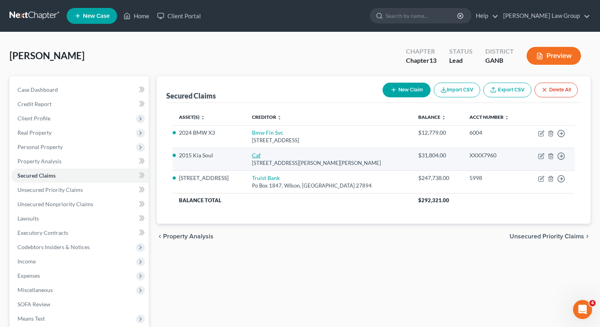
click at [261, 156] on link "Caf" at bounding box center [256, 155] width 9 height 7
select select "10"
select select "26"
select select "2"
select select "0"
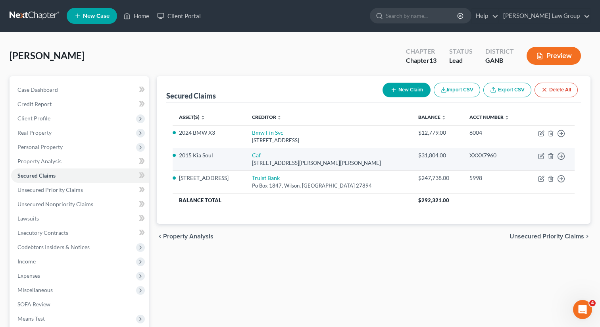
select select "0"
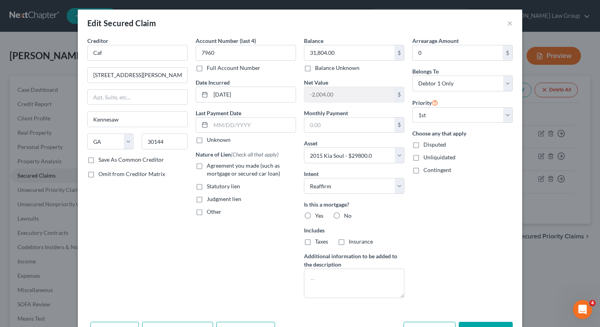
click at [344, 216] on label "No" at bounding box center [348, 216] width 8 height 8
click at [347, 216] on input "No" at bounding box center [349, 214] width 5 height 5
radio input "true"
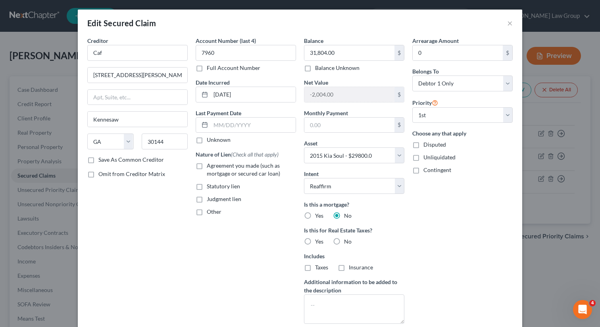
click at [207, 167] on label "Agreement you made (such as mortgage or secured car loan)" at bounding box center [251, 170] width 89 height 16
click at [210, 167] on input "Agreement you made (such as mortgage or secured car loan)" at bounding box center [212, 164] width 5 height 5
checkbox input "true"
click at [511, 24] on button "×" at bounding box center [510, 23] width 6 height 10
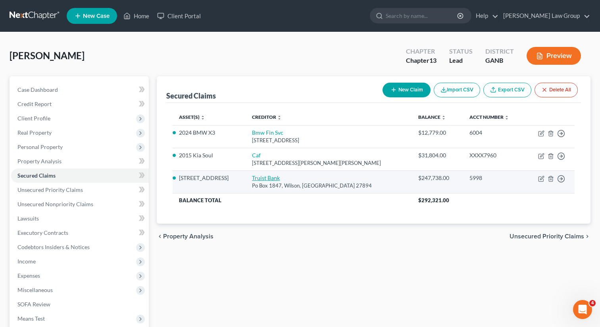
click at [269, 175] on link "Truist Bank" at bounding box center [266, 177] width 28 height 7
select select "28"
select select "2"
select select "0"
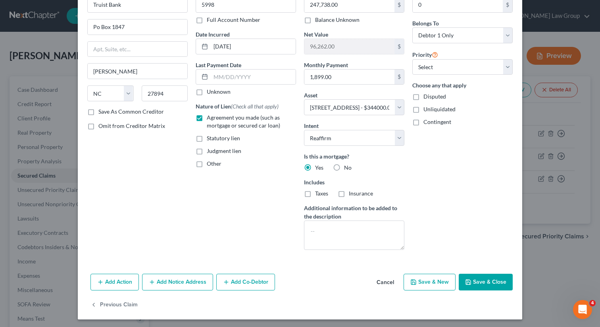
scroll to position [50, 0]
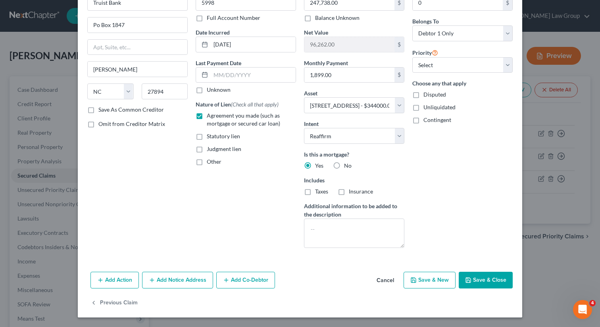
click at [315, 192] on label "Taxes" at bounding box center [321, 191] width 13 height 8
click at [318, 192] on input "Taxes" at bounding box center [320, 189] width 5 height 5
checkbox input "true"
click at [349, 192] on label "Insurance" at bounding box center [361, 191] width 24 height 8
click at [352, 192] on input "Insurance" at bounding box center [354, 189] width 5 height 5
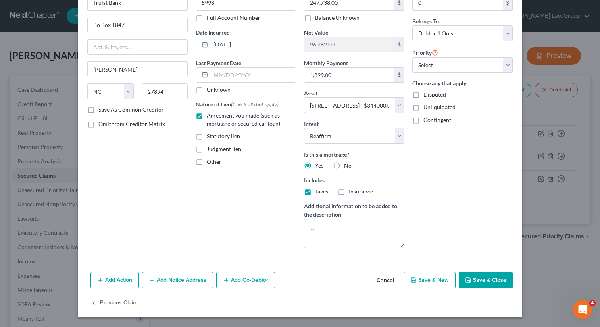
checkbox input "true"
click at [490, 281] on button "Save & Close" at bounding box center [486, 279] width 54 height 17
select select
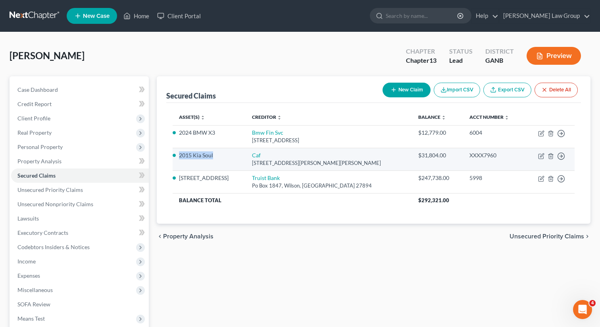
drag, startPoint x: 225, startPoint y: 152, endPoint x: 176, endPoint y: 152, distance: 48.4
click at [179, 152] on li "2015 Kia Soul" at bounding box center [209, 155] width 60 height 8
copy li "2015 Kia Soul"
click at [238, 150] on td "2015 Kia Soul" at bounding box center [209, 159] width 73 height 23
drag, startPoint x: 222, startPoint y: 152, endPoint x: 179, endPoint y: 154, distance: 42.9
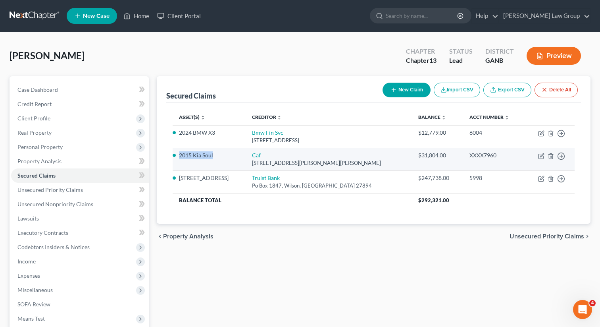
click at [179, 154] on li "2015 Kia Soul" at bounding box center [209, 155] width 60 height 8
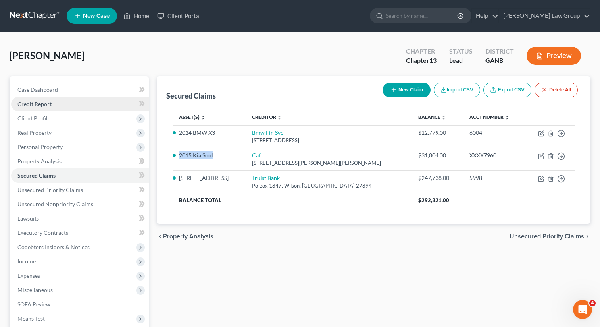
click at [42, 105] on span "Credit Report" at bounding box center [34, 103] width 34 height 7
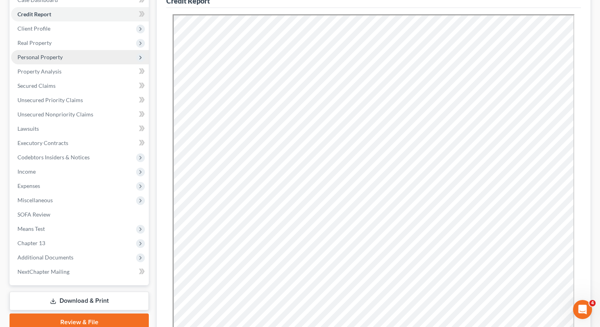
scroll to position [103, 0]
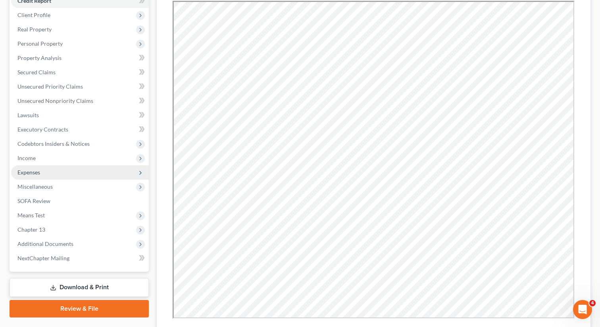
click at [82, 169] on span "Expenses" at bounding box center [80, 172] width 138 height 14
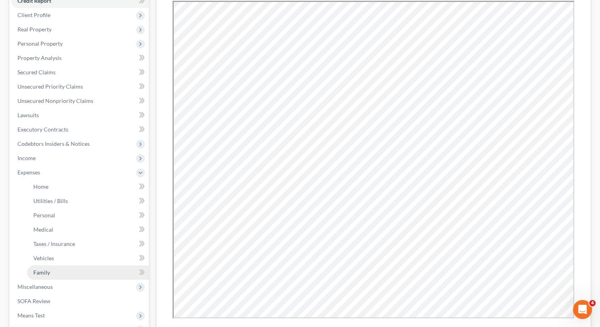
click at [64, 272] on link "Family" at bounding box center [88, 272] width 122 height 14
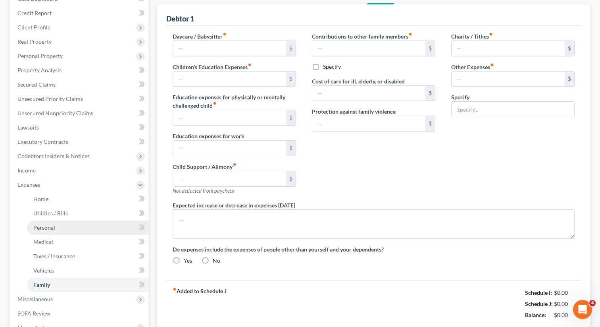
type input "0.00"
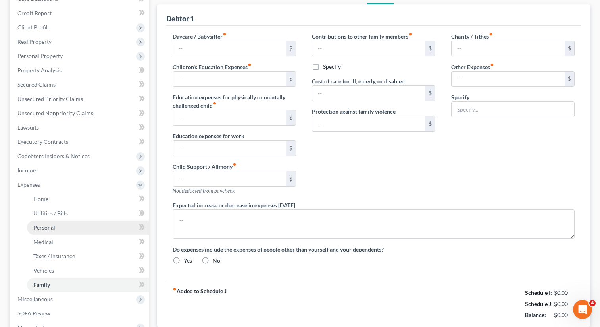
type input "0.00"
type input "50.00"
type input "550.00"
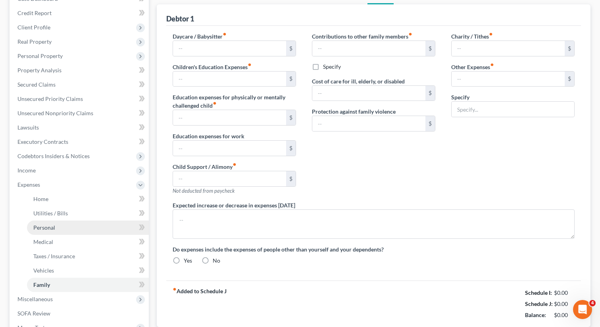
type input "Gas for business vehicle"
radio input "true"
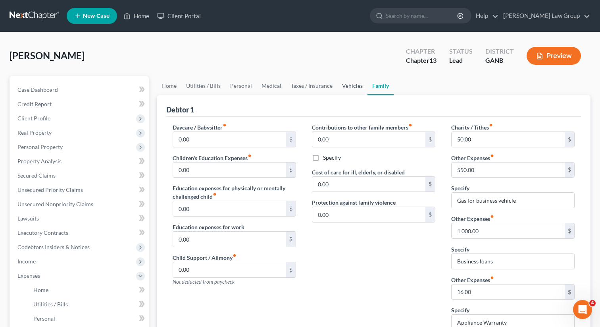
click at [346, 87] on link "Vehicles" at bounding box center [352, 85] width 30 height 19
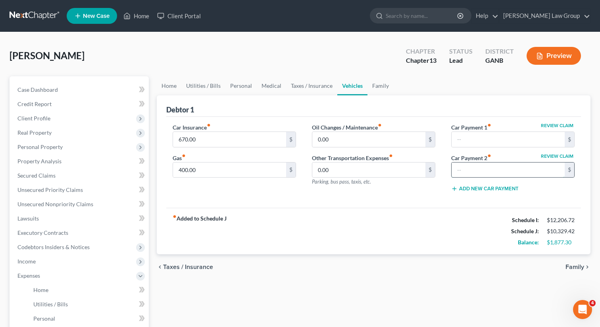
click at [465, 171] on input "text" at bounding box center [508, 169] width 113 height 15
click at [467, 143] on input "text" at bounding box center [508, 139] width 113 height 15
type input "733"
click at [408, 246] on div "fiber_manual_record Added to Schedule J Schedule I: $12,206.72 Schedule J: $10,…" at bounding box center [373, 231] width 415 height 46
click at [44, 175] on span "Secured Claims" at bounding box center [36, 175] width 38 height 7
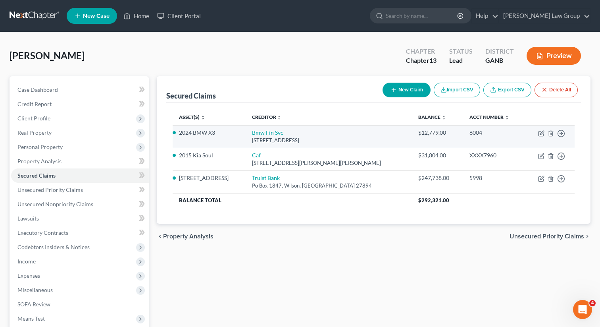
click at [302, 132] on td "Bmw Fin Svc 1400 City View Drive, Columbus, OH 43215" at bounding box center [329, 136] width 166 height 23
drag, startPoint x: 230, startPoint y: 133, endPoint x: 178, endPoint y: 135, distance: 52.0
click at [178, 135] on td "2024 BMW X3" at bounding box center [209, 136] width 73 height 23
click at [275, 131] on link "Bmw Fin Svc" at bounding box center [267, 132] width 31 height 7
select select "36"
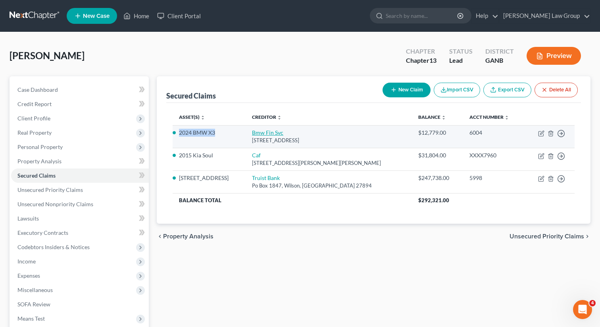
select select "2"
select select "0"
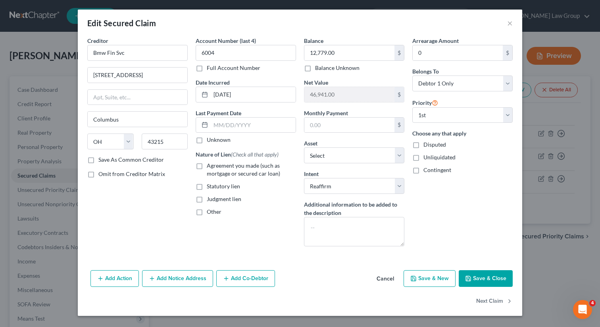
click at [480, 279] on button "Save & Close" at bounding box center [486, 278] width 54 height 17
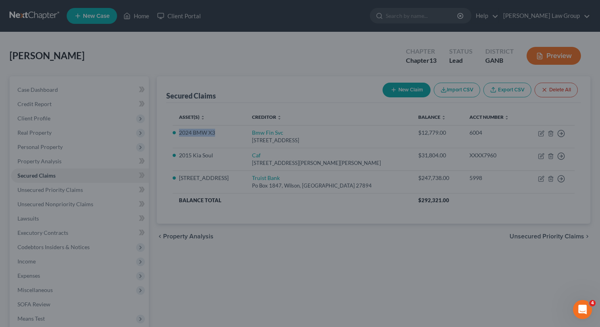
select select "10"
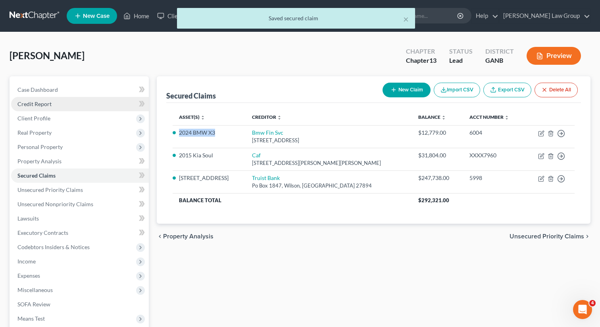
click at [44, 106] on span "Credit Report" at bounding box center [34, 103] width 34 height 7
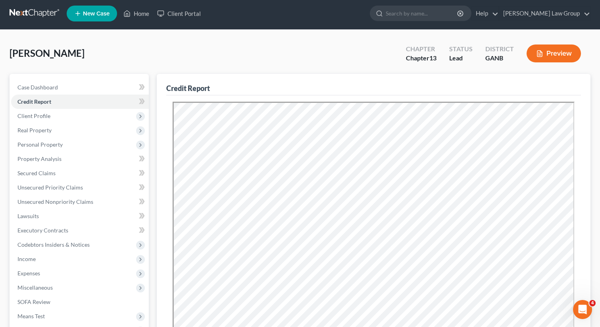
scroll to position [2, 0]
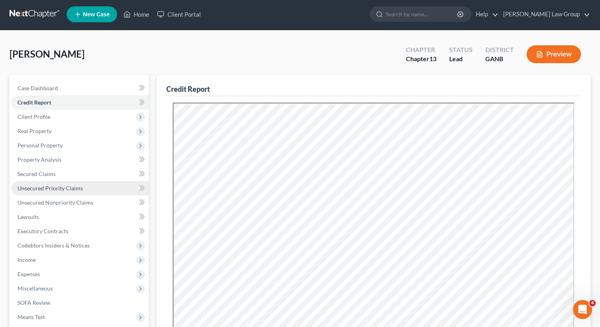
click at [53, 182] on link "Unsecured Priority Claims" at bounding box center [80, 188] width 138 height 14
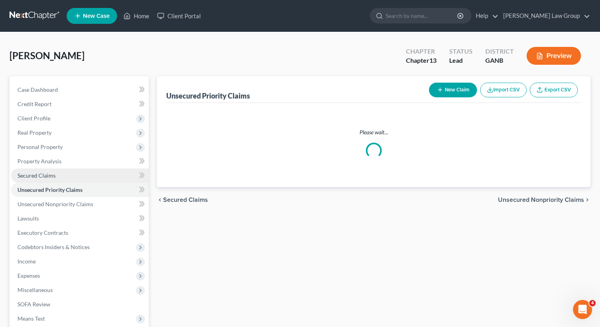
click at [51, 173] on span "Secured Claims" at bounding box center [36, 175] width 38 height 7
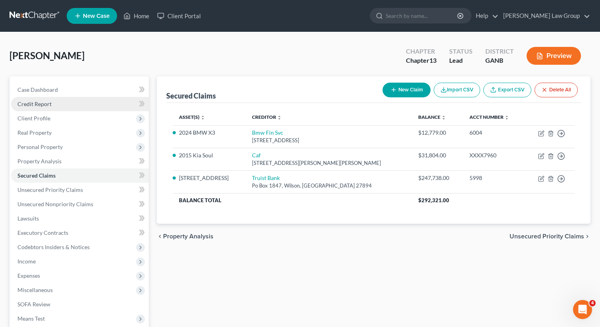
click at [46, 107] on link "Credit Report" at bounding box center [80, 104] width 138 height 14
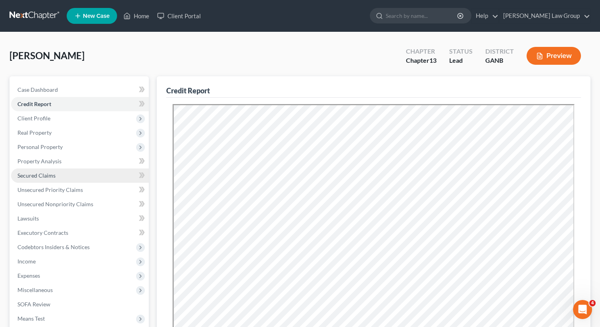
click at [85, 173] on link "Secured Claims" at bounding box center [80, 175] width 138 height 14
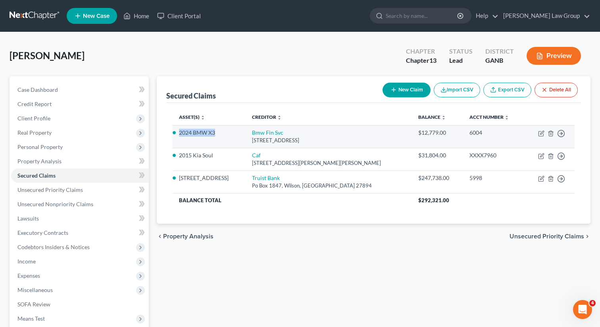
drag, startPoint x: 218, startPoint y: 133, endPoint x: 180, endPoint y: 133, distance: 38.1
click at [180, 133] on li "2024 BMW X3" at bounding box center [209, 133] width 60 height 8
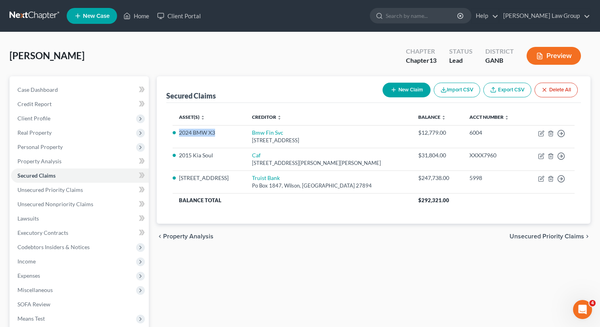
copy li "2024 BMW X3"
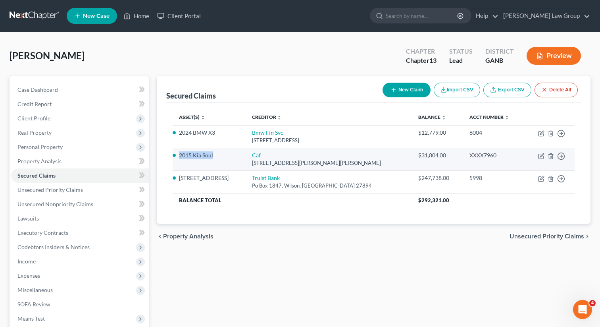
drag, startPoint x: 221, startPoint y: 158, endPoint x: 179, endPoint y: 156, distance: 42.1
click at [179, 156] on li "2015 Kia Soul" at bounding box center [209, 155] width 60 height 8
copy li "2015 Kia Soul"
click at [453, 158] on div "$31,804.00" at bounding box center [437, 155] width 38 height 8
drag, startPoint x: 449, startPoint y: 156, endPoint x: 420, endPoint y: 156, distance: 28.6
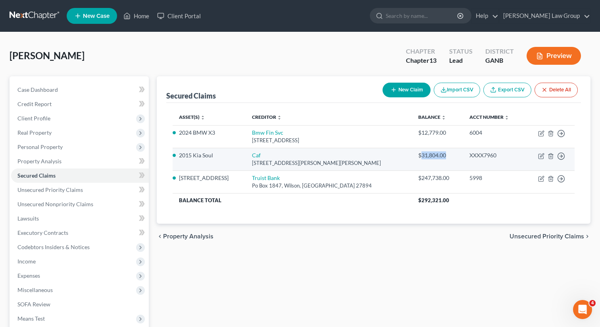
click at [420, 156] on div "$31,804.00" at bounding box center [437, 155] width 38 height 8
copy div "31,804.00"
click at [241, 148] on td "2015 Kia Soul" at bounding box center [209, 159] width 73 height 23
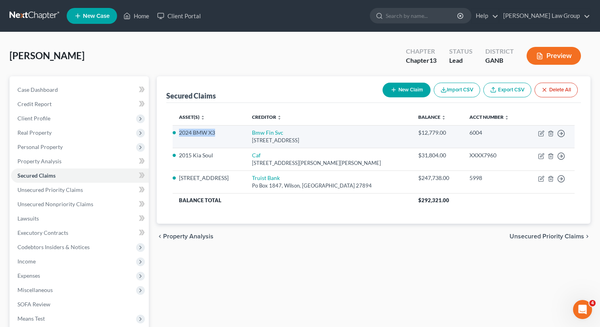
drag, startPoint x: 231, startPoint y: 133, endPoint x: 179, endPoint y: 135, distance: 52.4
click at [179, 135] on li "2024 BMW X3" at bounding box center [209, 133] width 60 height 8
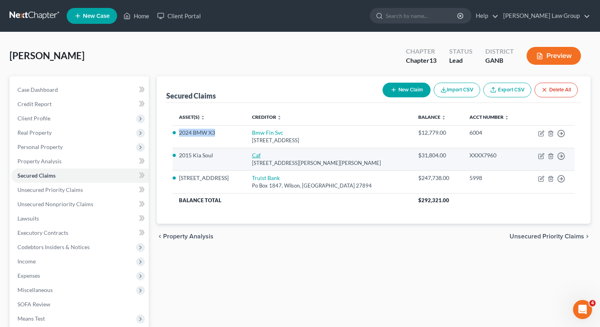
click at [261, 155] on link "Caf" at bounding box center [256, 155] width 9 height 7
select select "10"
select select "2"
select select "0"
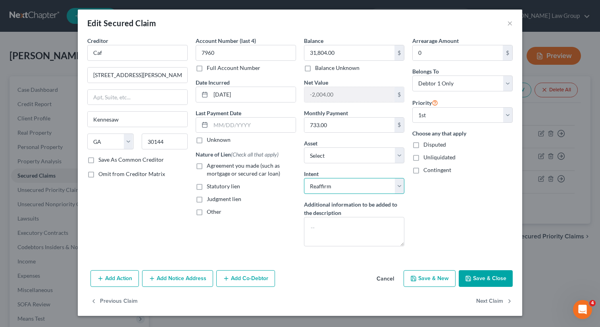
click at [346, 186] on select "Select Surrender Redeem Reaffirm Avoid Other" at bounding box center [354, 186] width 100 height 16
select select "0"
click at [304, 178] on select "Select Surrender Redeem Reaffirm Avoid Other" at bounding box center [354, 186] width 100 height 16
click at [207, 165] on label "Agreement you made (such as mortgage or secured car loan)" at bounding box center [251, 170] width 89 height 16
click at [210, 165] on input "Agreement you made (such as mortgage or secured car loan)" at bounding box center [212, 164] width 5 height 5
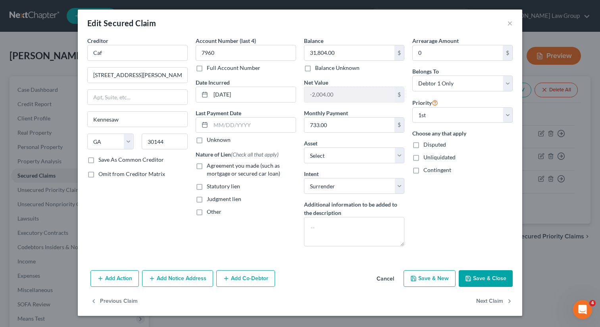
checkbox input "true"
click at [478, 276] on button "Save & Close" at bounding box center [486, 278] width 54 height 17
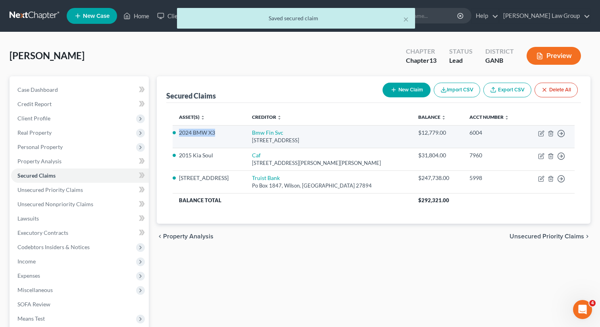
drag, startPoint x: 217, startPoint y: 133, endPoint x: 178, endPoint y: 135, distance: 39.7
click at [178, 135] on td "2024 BMW X3" at bounding box center [209, 136] width 73 height 23
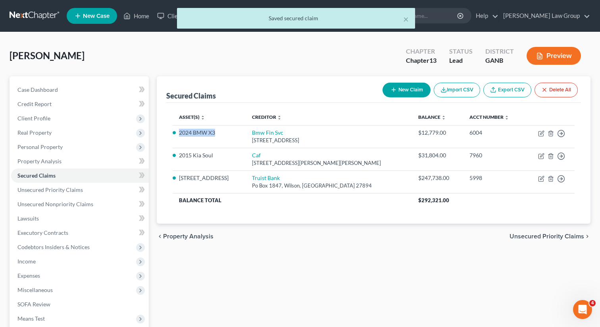
copy li "2024 BMW X3"
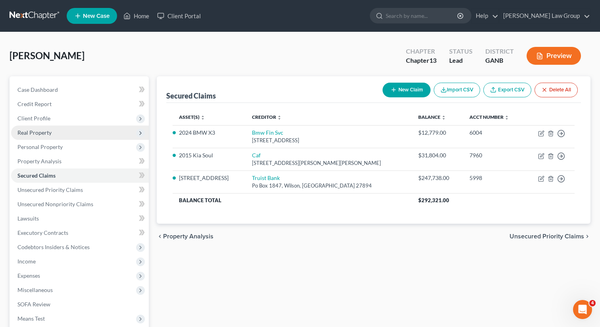
click at [42, 128] on span "Real Property" at bounding box center [80, 132] width 138 height 14
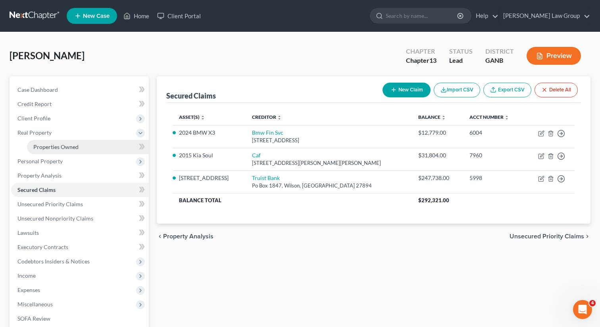
click at [58, 146] on span "Properties Owned" at bounding box center [55, 146] width 45 height 7
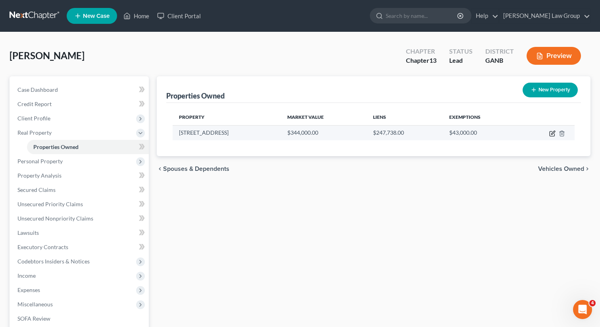
click at [551, 133] on icon "button" at bounding box center [552, 133] width 6 height 6
select select "10"
select select "47"
select select "0"
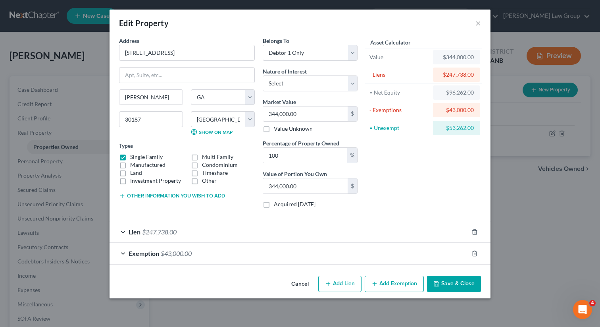
click at [452, 285] on button "Save & Close" at bounding box center [454, 283] width 54 height 17
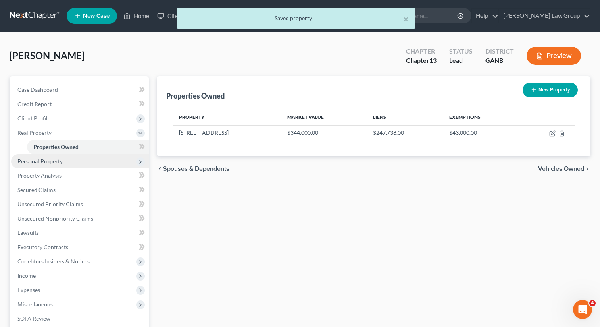
click at [66, 158] on span "Personal Property" at bounding box center [80, 161] width 138 height 14
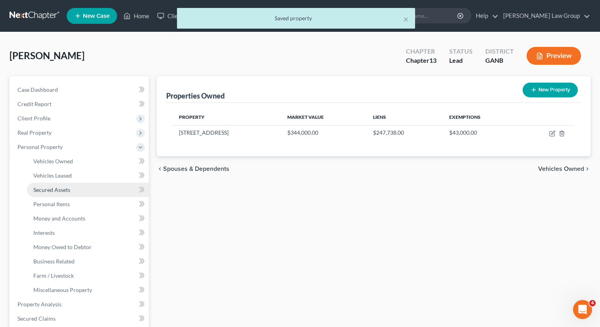
click at [67, 188] on span "Secured Assets" at bounding box center [51, 189] width 37 height 7
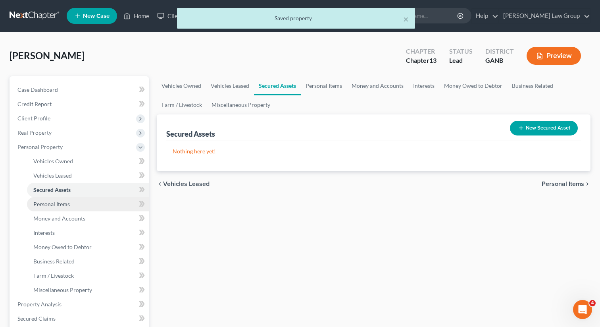
click at [64, 201] on span "Personal Items" at bounding box center [51, 203] width 37 height 7
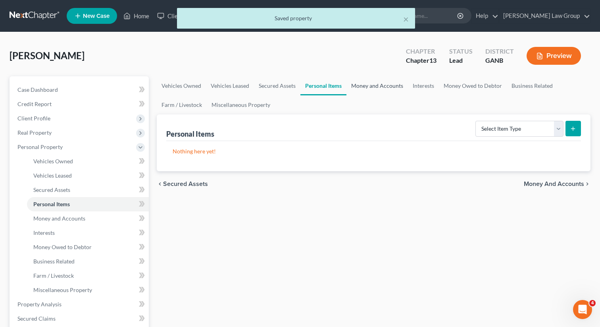
click at [373, 85] on link "Money and Accounts" at bounding box center [377, 85] width 62 height 19
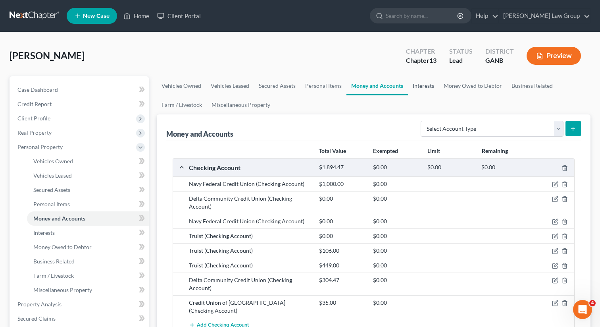
click at [421, 85] on link "Interests" at bounding box center [423, 85] width 31 height 19
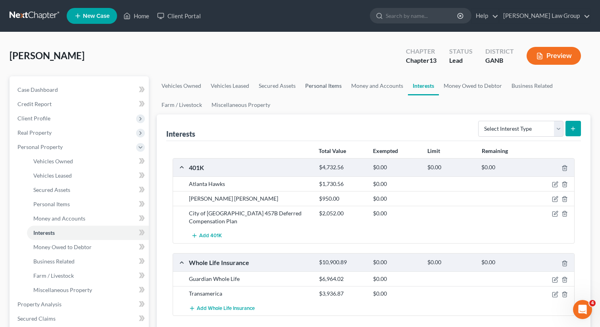
click at [312, 83] on link "Personal Items" at bounding box center [323, 85] width 46 height 19
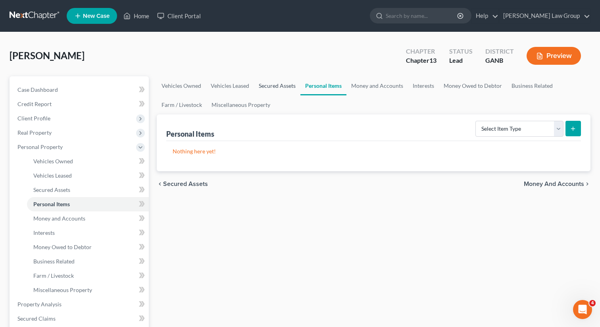
click at [276, 83] on link "Secured Assets" at bounding box center [277, 85] width 46 height 19
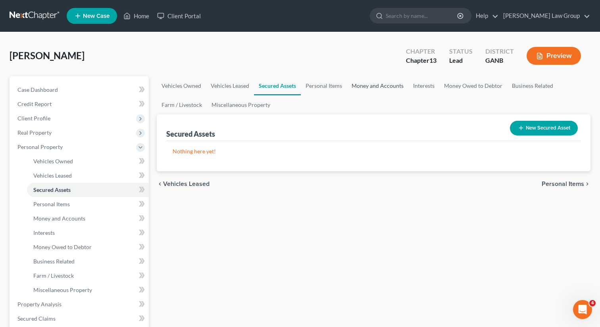
click at [370, 87] on link "Money and Accounts" at bounding box center [378, 85] width 62 height 19
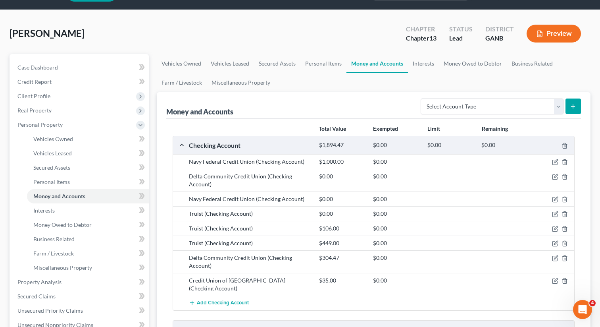
scroll to position [12, 0]
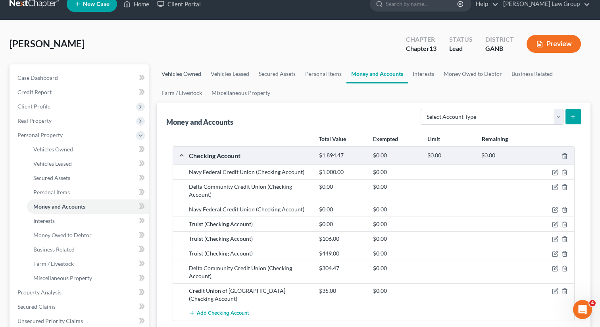
click at [185, 73] on link "Vehicles Owned" at bounding box center [181, 73] width 49 height 19
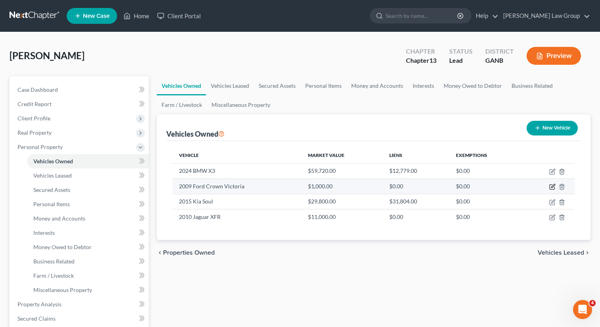
click at [552, 186] on icon "button" at bounding box center [553, 186] width 4 height 4
select select "0"
select select "17"
select select "0"
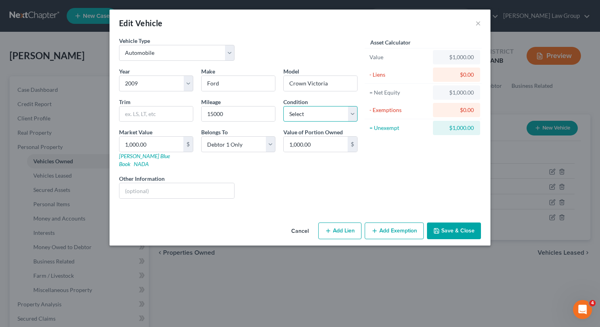
click at [346, 117] on select "Select Excellent Very Good Good Fair Poor" at bounding box center [320, 114] width 74 height 16
select select "4"
click at [283, 106] on select "Select Excellent Very Good Good Fair Poor" at bounding box center [320, 114] width 74 height 16
click at [391, 225] on button "Add Exemption" at bounding box center [394, 230] width 59 height 17
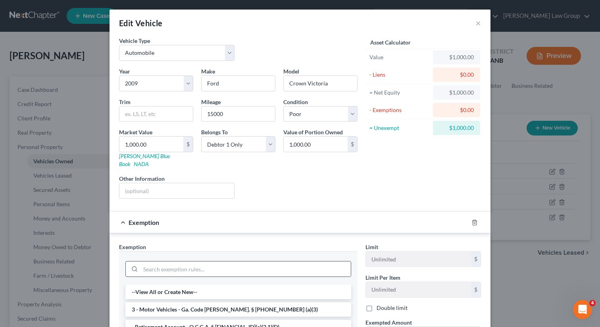
click at [213, 268] on div at bounding box center [238, 269] width 226 height 16
click at [204, 302] on li "3 - Motor Vehicles - Ga. Code Ann. § 44-13-100 (a)(3)" at bounding box center [238, 309] width 226 height 14
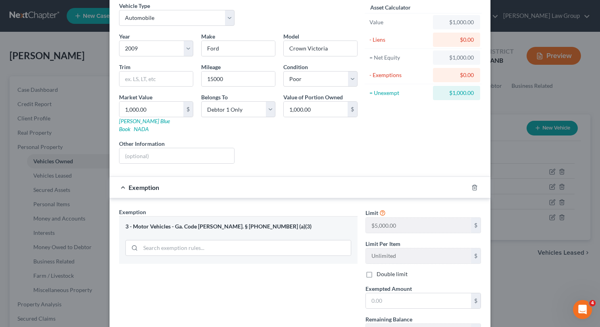
scroll to position [96, 0]
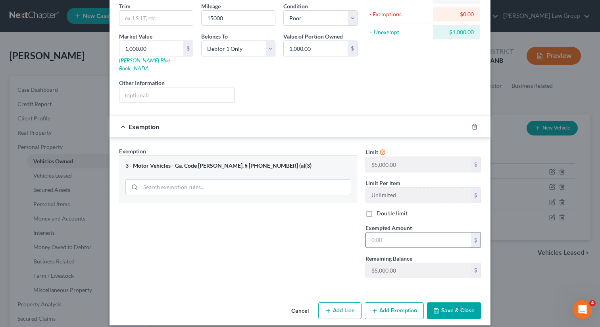
click at [410, 234] on input "text" at bounding box center [418, 239] width 105 height 15
type input "1,000"
click at [459, 306] on button "Save & Close" at bounding box center [454, 310] width 54 height 17
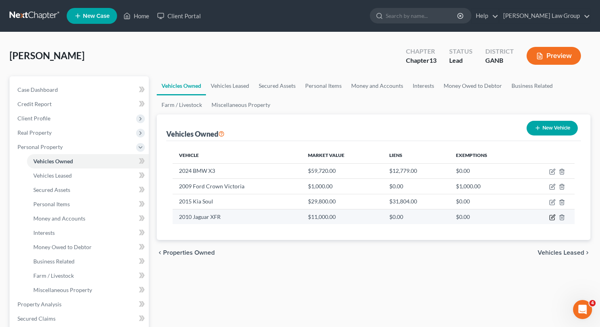
click at [552, 217] on icon "button" at bounding box center [553, 216] width 4 height 4
select select "0"
select select "16"
select select "2"
select select "0"
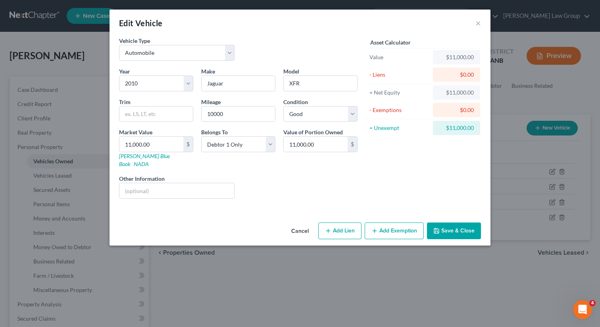
click at [261, 121] on div "Year Select 2026 2025 2024 2023 2022 2021 2020 2019 2018 2017 2016 2015 2014 20…" at bounding box center [238, 136] width 246 height 138
click at [250, 109] on input "10000" at bounding box center [238, 113] width 73 height 15
click at [245, 112] on input "10000" at bounding box center [238, 113] width 73 height 15
type input "10000"
click at [309, 174] on div "Liens Select" at bounding box center [300, 186] width 123 height 24
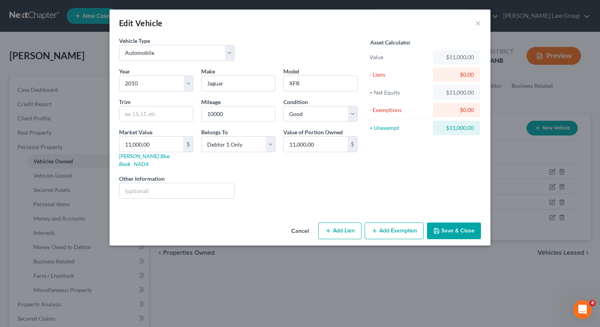
click at [387, 223] on button "Add Exemption" at bounding box center [394, 230] width 59 height 17
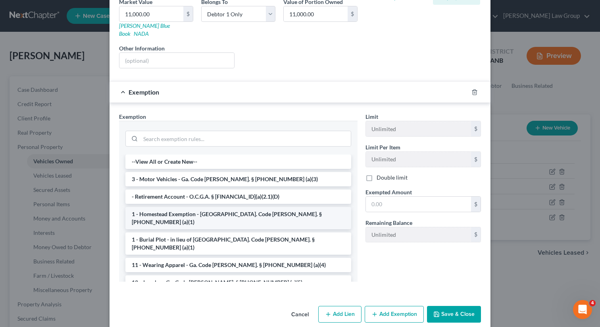
scroll to position [133, 0]
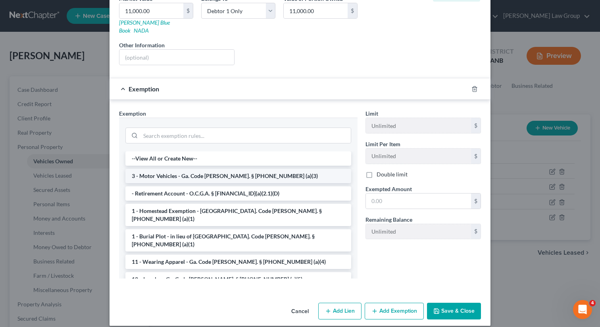
click at [203, 172] on li "3 - Motor Vehicles - Ga. Code Ann. § 44-13-100 (a)(3)" at bounding box center [238, 176] width 226 height 14
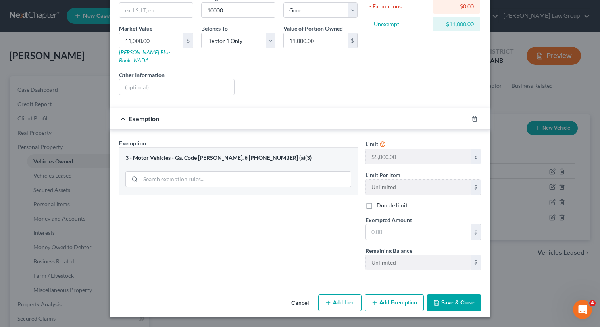
scroll to position [96, 0]
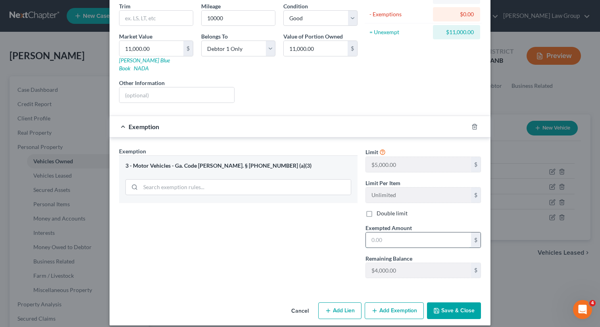
click at [403, 232] on input "text" at bounding box center [418, 239] width 105 height 15
type input "4,000"
click at [452, 302] on button "Save & Close" at bounding box center [454, 310] width 54 height 17
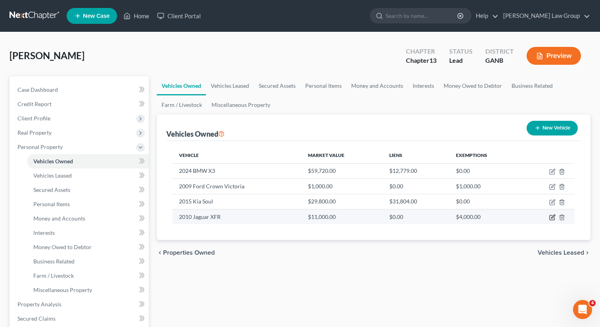
click at [552, 218] on icon "button" at bounding box center [553, 216] width 4 height 4
select select "0"
select select "16"
select select "2"
select select "0"
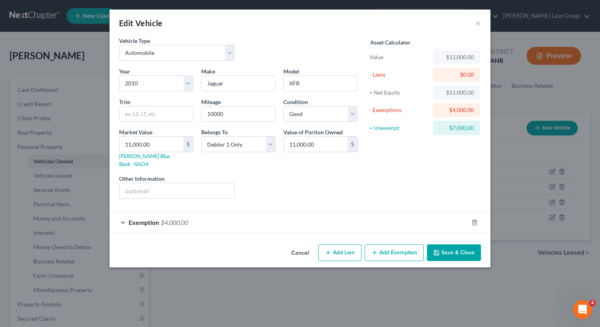
click at [454, 244] on button "Save & Close" at bounding box center [454, 252] width 54 height 17
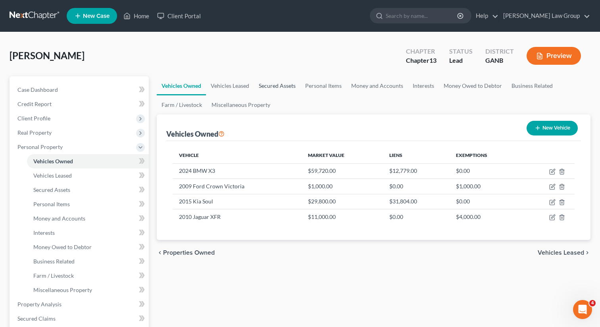
click at [275, 87] on link "Secured Assets" at bounding box center [277, 85] width 46 height 19
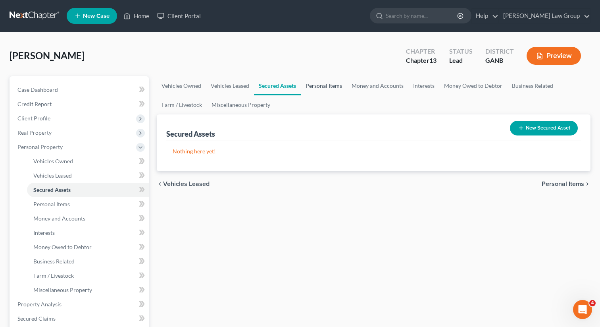
click at [317, 85] on link "Personal Items" at bounding box center [324, 85] width 46 height 19
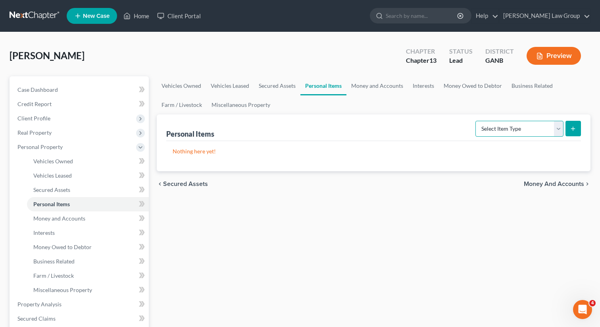
click at [490, 130] on select "Select Item Type Clothing Collectibles Of Value Electronics Firearms Household …" at bounding box center [519, 129] width 88 height 16
select select "clothing"
click at [476, 121] on select "Select Item Type Clothing Collectibles Of Value Electronics Firearms Household …" at bounding box center [519, 129] width 88 height 16
click at [578, 126] on button "submit" at bounding box center [573, 128] width 15 height 15
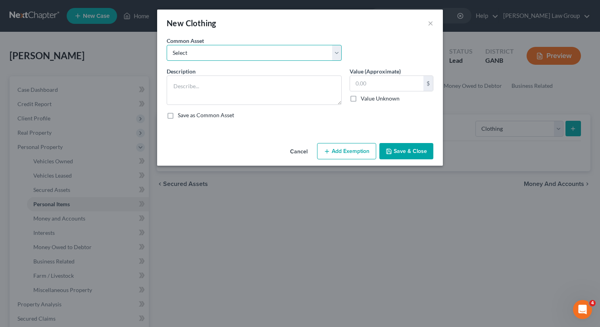
click at [223, 49] on select "Select Clothing" at bounding box center [254, 53] width 175 height 16
select select "0"
click at [167, 45] on select "Select Clothing" at bounding box center [254, 53] width 175 height 16
type textarea "Clothing"
type input "500.00"
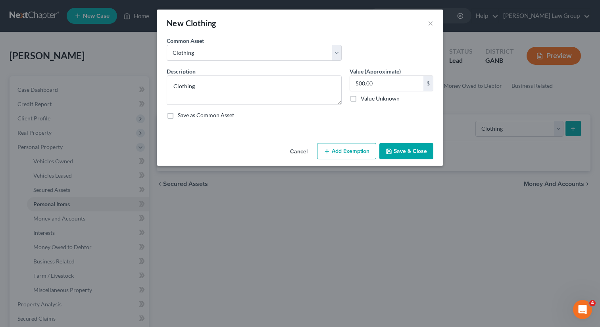
click at [342, 154] on button "Add Exemption" at bounding box center [346, 151] width 59 height 17
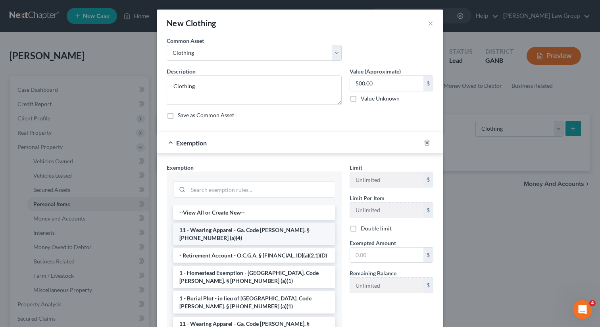
click at [212, 231] on li "11 - Wearing Apparel - Ga. Code Ann. § 44-13-100 (a)(4)" at bounding box center [254, 234] width 162 height 22
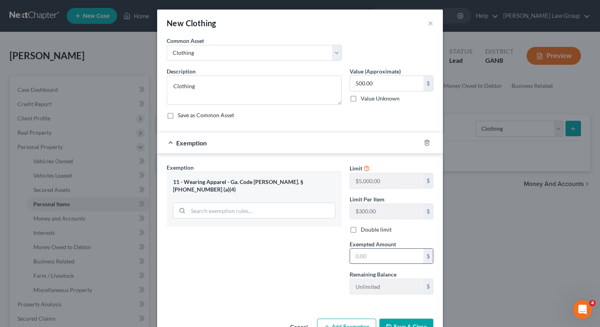
click at [363, 258] on input "text" at bounding box center [386, 255] width 73 height 15
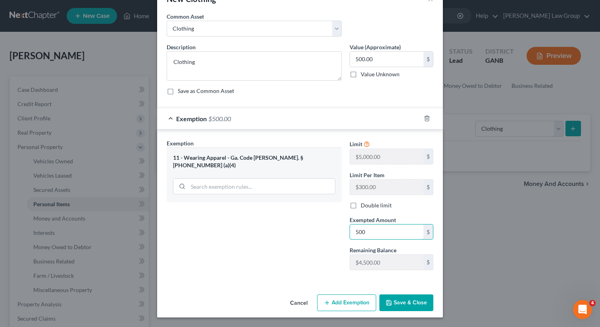
type input "500"
click at [400, 304] on button "Save & Close" at bounding box center [406, 302] width 54 height 17
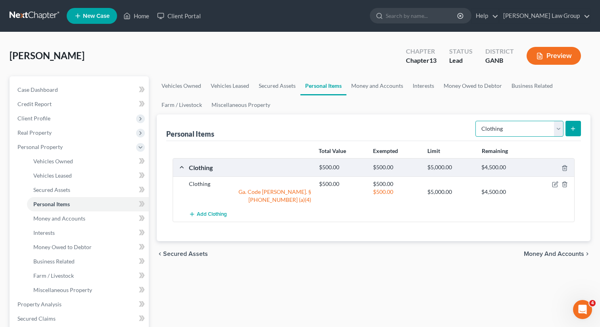
click at [503, 128] on select "Select Item Type Clothing Collectibles Of Value Electronics Firearms Household …" at bounding box center [519, 129] width 88 height 16
select select "electronics"
click at [476, 121] on select "Select Item Type Clothing Collectibles Of Value Electronics Firearms Household …" at bounding box center [519, 129] width 88 height 16
click at [575, 129] on icon "submit" at bounding box center [573, 128] width 6 height 6
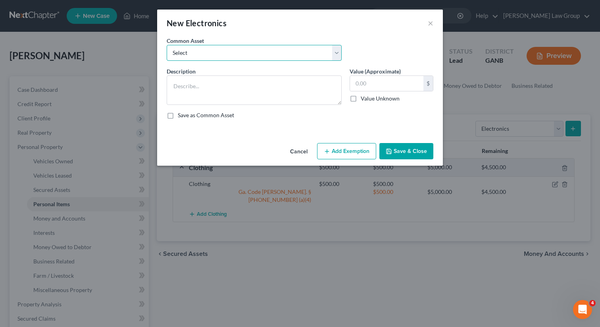
click at [221, 55] on select "Select TV, phone and computer Electronics" at bounding box center [254, 53] width 175 height 16
select select "1"
click at [167, 45] on select "Select TV, phone and computer Electronics" at bounding box center [254, 53] width 175 height 16
type textarea "Electronics"
type input "500.00"
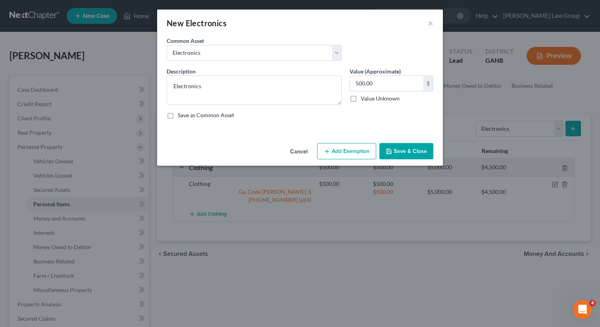
click at [348, 150] on button "Add Exemption" at bounding box center [346, 151] width 59 height 17
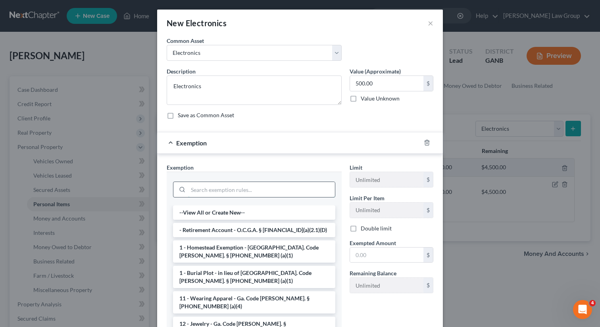
click at [220, 188] on input "search" at bounding box center [261, 189] width 147 height 15
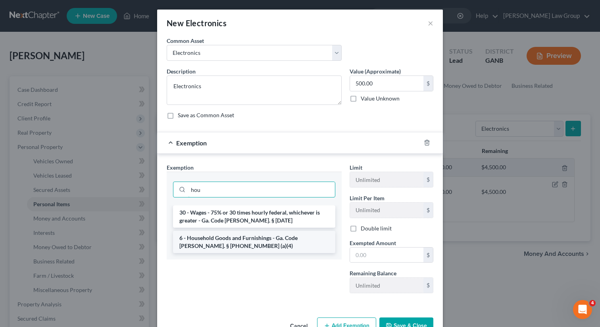
type input "hou"
click at [235, 242] on li "6 - Household Goods and Furnishings - Ga. Code Ann. § 44-13-100 (a)(4)" at bounding box center [254, 242] width 162 height 22
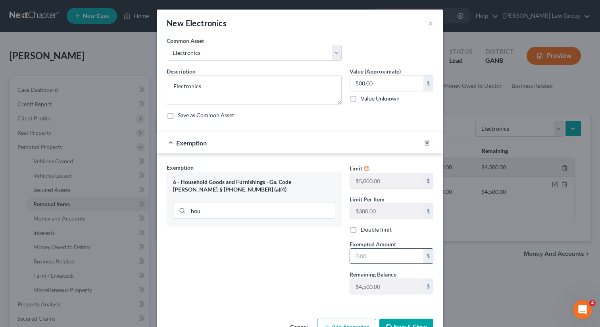
click at [385, 260] on input "text" at bounding box center [386, 255] width 73 height 15
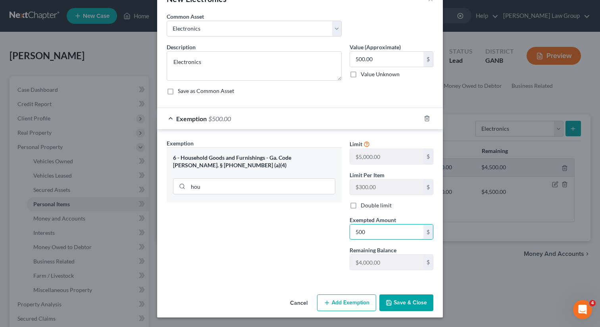
type input "500"
click at [396, 300] on button "Save & Close" at bounding box center [406, 302] width 54 height 17
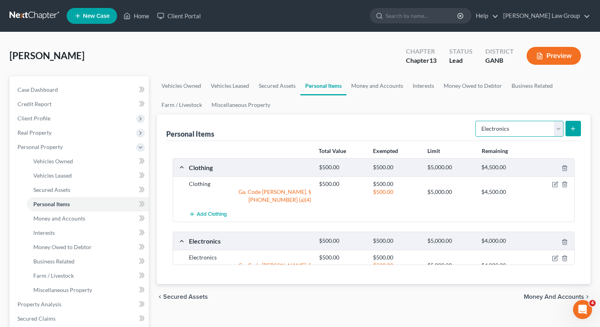
click at [500, 131] on select "Select Item Type Clothing Collectibles Of Value Electronics Firearms Household …" at bounding box center [519, 129] width 88 height 16
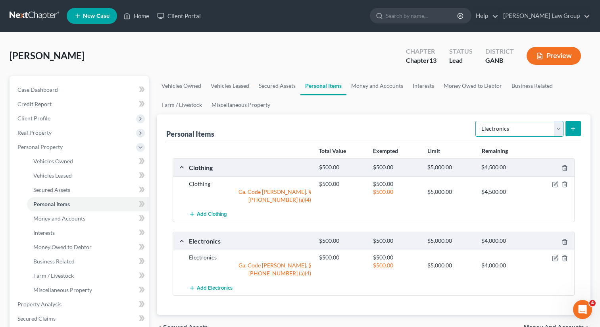
select select "household_goods"
click at [476, 121] on select "Select Item Type Clothing Collectibles Of Value Electronics Firearms Household …" at bounding box center [519, 129] width 88 height 16
click at [568, 127] on button "submit" at bounding box center [573, 128] width 15 height 15
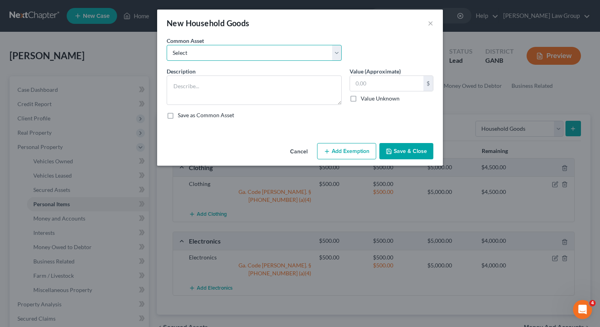
click at [185, 54] on select "Select Household goods" at bounding box center [254, 53] width 175 height 16
select select "0"
click at [167, 45] on select "Select Household goods" at bounding box center [254, 53] width 175 height 16
type textarea "Household goods"
type input "1,200.00"
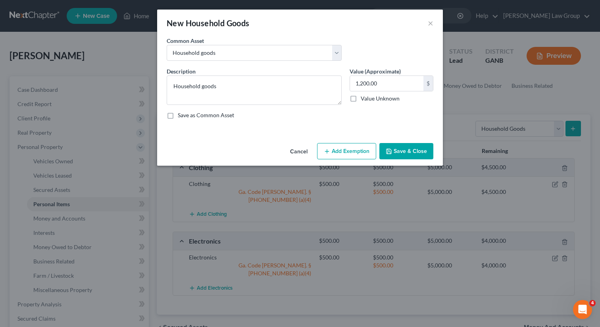
click at [348, 152] on button "Add Exemption" at bounding box center [346, 151] width 59 height 17
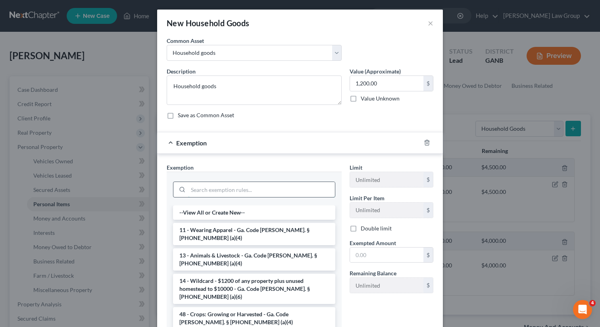
click at [204, 192] on input "search" at bounding box center [261, 189] width 147 height 15
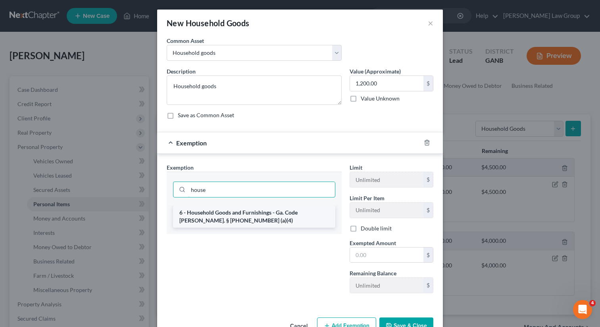
type input "house"
click at [229, 220] on li "6 - Household Goods and Furnishings - Ga. Code Ann. § 44-13-100 (a)(4)" at bounding box center [254, 216] width 162 height 22
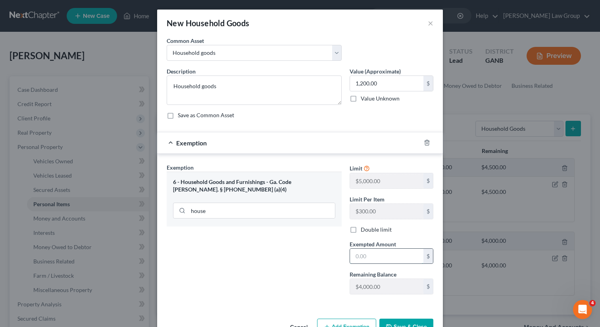
click at [380, 258] on input "text" at bounding box center [386, 255] width 73 height 15
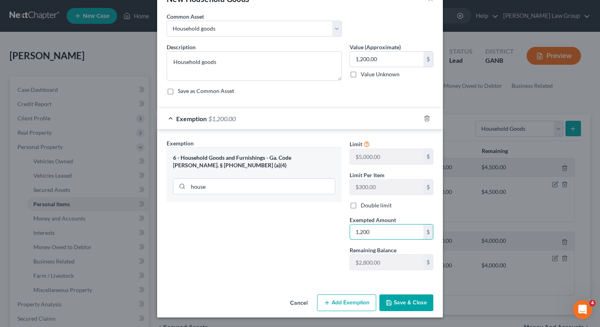
type input "1,200"
click at [398, 301] on button "Save & Close" at bounding box center [406, 302] width 54 height 17
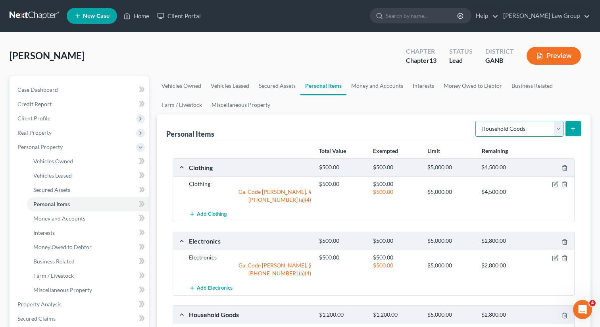
click at [506, 127] on select "Select Item Type Clothing Collectibles Of Value Electronics Firearms Household …" at bounding box center [519, 129] width 88 height 16
select select "jewelry"
click at [476, 121] on select "Select Item Type Clothing Collectibles Of Value Electronics Firearms Household …" at bounding box center [519, 129] width 88 height 16
click at [572, 131] on icon "submit" at bounding box center [573, 128] width 6 height 6
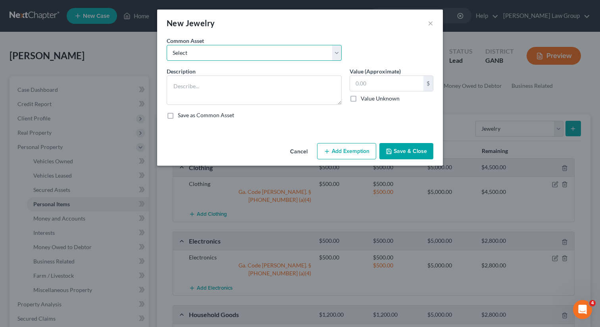
click at [258, 50] on select "Select Costume jewelry Jewelry" at bounding box center [254, 53] width 175 height 16
select select "1"
click at [167, 45] on select "Select Costume jewelry Jewelry" at bounding box center [254, 53] width 175 height 16
type textarea "Jewelry"
type input "100.00"
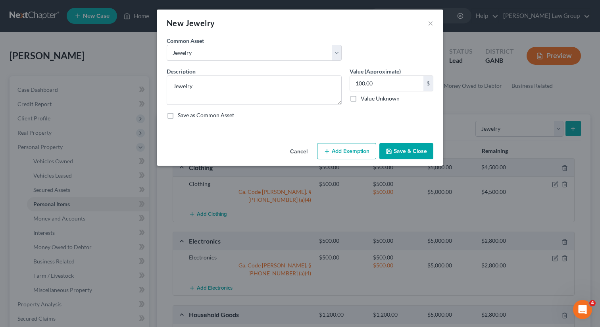
click at [329, 154] on icon "button" at bounding box center [327, 151] width 6 height 6
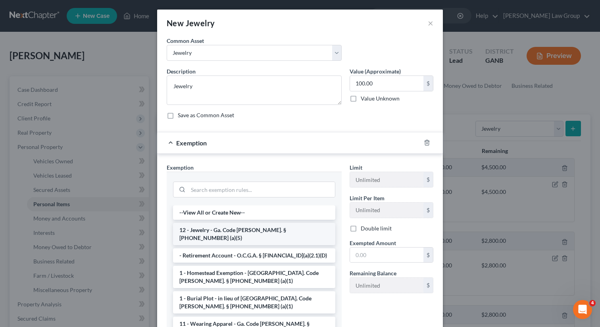
click at [233, 226] on li "12 - Jewelry - Ga. Code Ann. § 44-13-100 (a)(5)" at bounding box center [254, 234] width 162 height 22
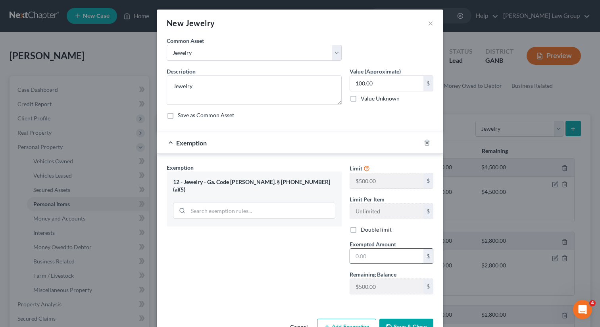
click at [391, 259] on input "text" at bounding box center [386, 255] width 73 height 15
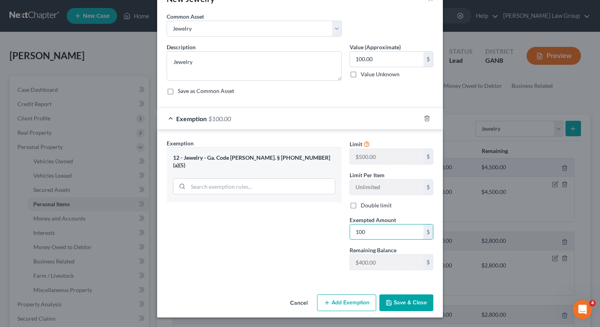
type input "100"
click at [395, 297] on button "Save & Close" at bounding box center [406, 302] width 54 height 17
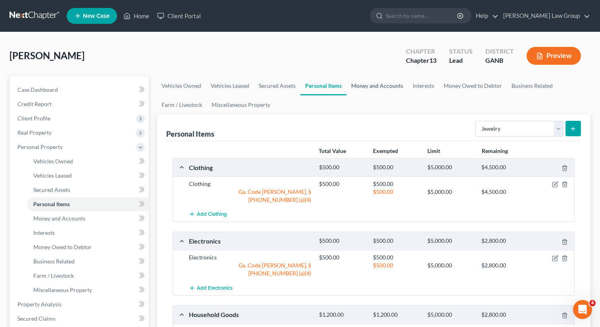
click at [368, 85] on link "Money and Accounts" at bounding box center [377, 85] width 62 height 19
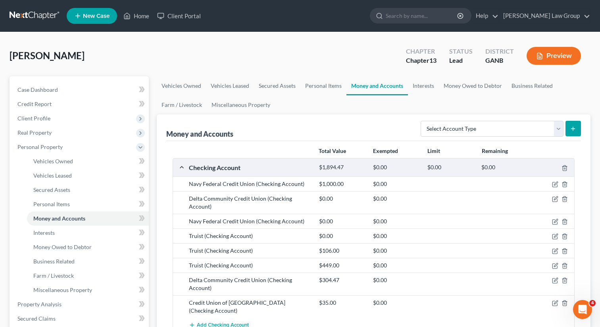
click at [554, 180] on div at bounding box center [553, 184] width 43 height 8
click at [555, 184] on icon "button" at bounding box center [555, 184] width 6 height 6
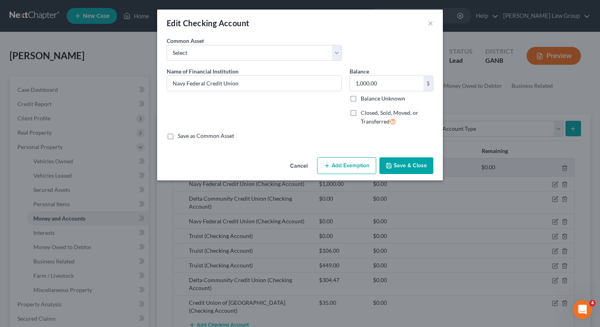
click at [348, 167] on button "Add Exemption" at bounding box center [346, 165] width 59 height 17
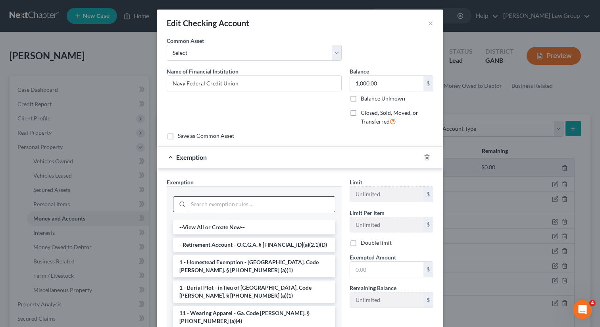
click at [231, 201] on input "search" at bounding box center [261, 203] width 147 height 15
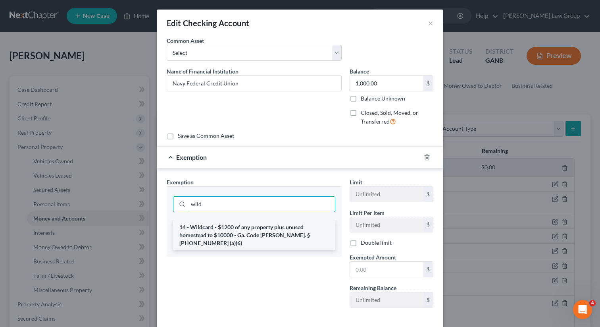
type input "wild"
click at [250, 225] on li "14 - Wildcard - $1200 of any property plus unused homestead to $10000 - Ga. Cod…" at bounding box center [254, 235] width 162 height 30
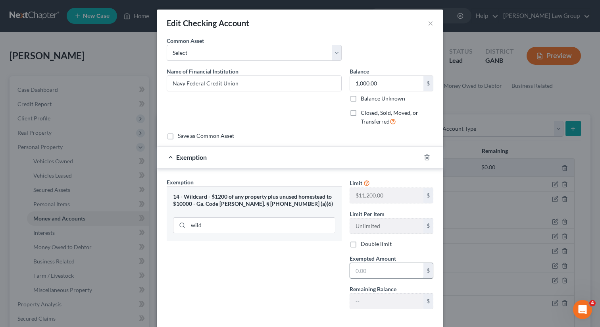
click at [366, 272] on input "text" at bounding box center [386, 270] width 73 height 15
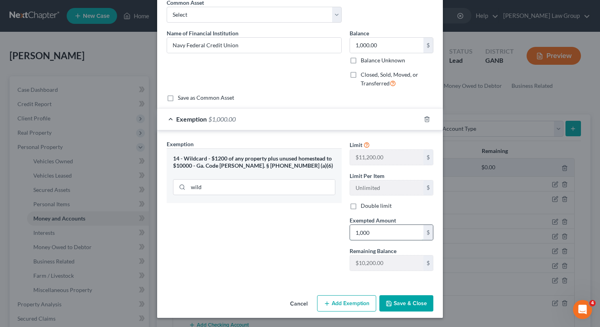
scroll to position [38, 0]
type input "1,000"
click at [395, 300] on button "Save & Close" at bounding box center [406, 302] width 54 height 17
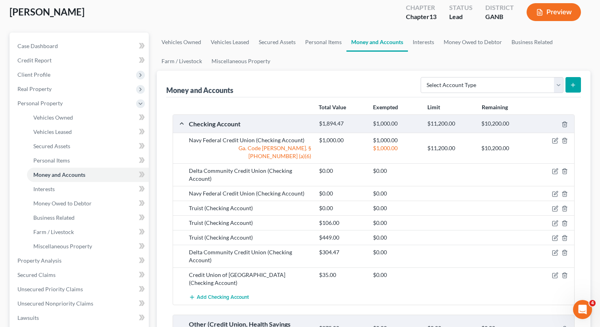
scroll to position [54, 0]
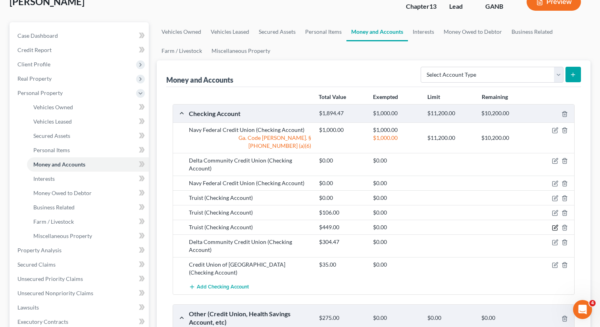
click at [553, 225] on icon "button" at bounding box center [554, 227] width 5 height 5
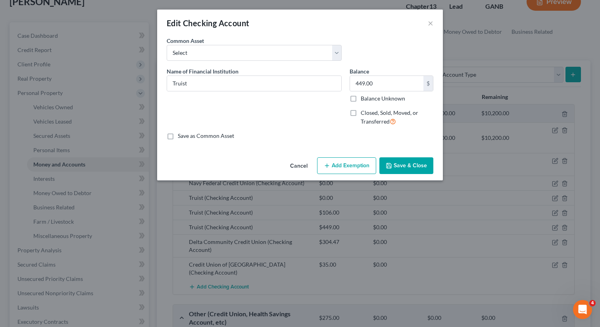
click at [341, 167] on button "Add Exemption" at bounding box center [346, 165] width 59 height 17
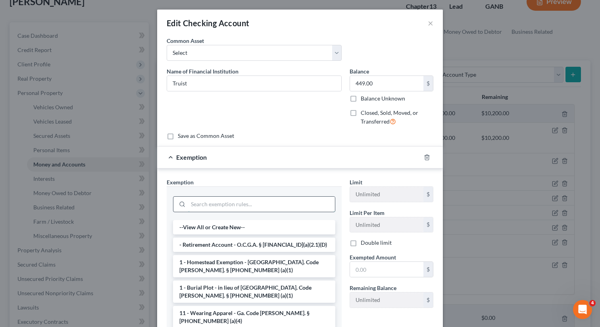
click at [229, 207] on input "search" at bounding box center [261, 203] width 147 height 15
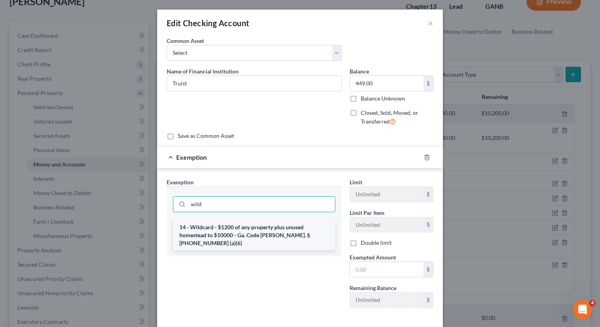
type input "wild"
click at [244, 231] on li "14 - Wildcard - $1200 of any property plus unused homestead to $10000 - Ga. Cod…" at bounding box center [254, 235] width 162 height 30
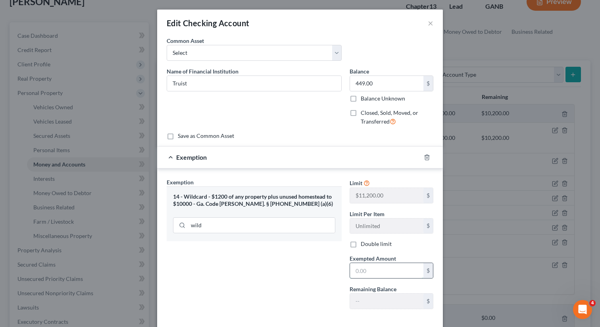
click at [370, 275] on input "text" at bounding box center [386, 270] width 73 height 15
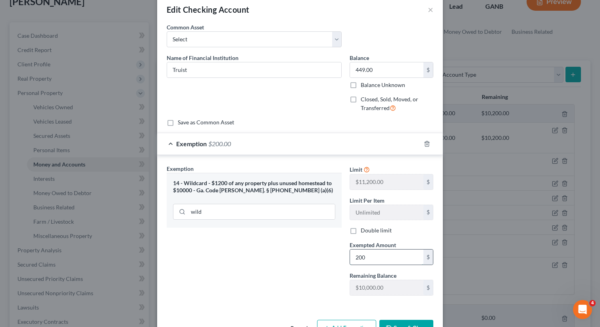
scroll to position [34, 0]
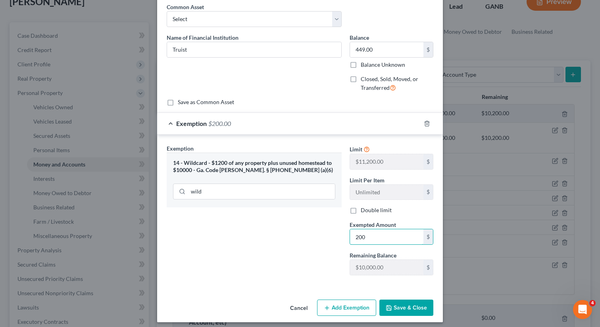
type input "200"
click at [409, 306] on button "Save & Close" at bounding box center [406, 307] width 54 height 17
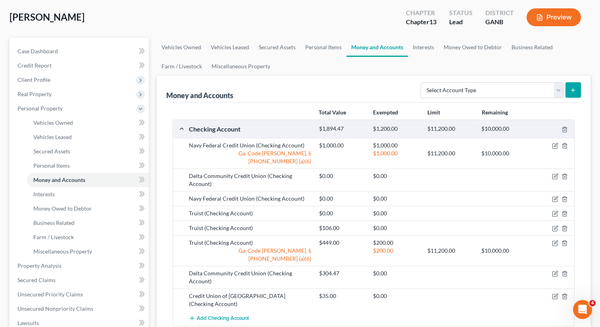
scroll to position [0, 0]
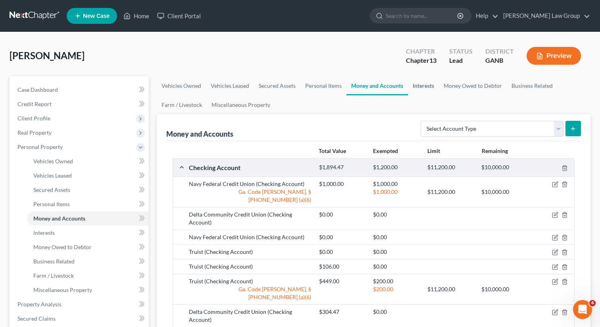
click at [416, 85] on link "Interests" at bounding box center [423, 85] width 31 height 19
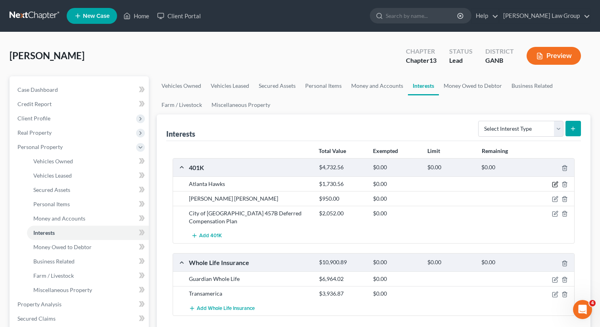
click at [552, 184] on icon "button" at bounding box center [554, 184] width 5 height 5
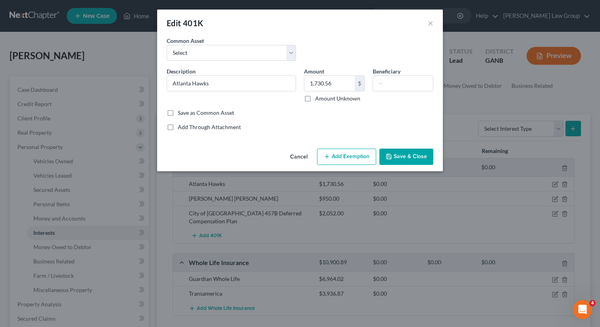
click at [347, 160] on button "Add Exemption" at bounding box center [346, 156] width 59 height 17
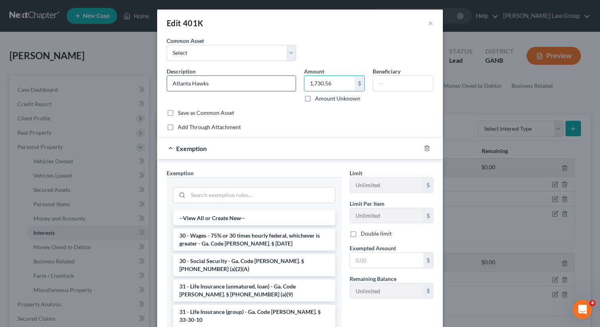
drag, startPoint x: 338, startPoint y: 83, endPoint x: 293, endPoint y: 83, distance: 44.8
click at [293, 83] on div "Description * Atlanta Hawks Amount 1,730.56 $ Amount Unknown Beneficiary" at bounding box center [300, 88] width 275 height 42
drag, startPoint x: 335, startPoint y: 84, endPoint x: 298, endPoint y: 84, distance: 37.3
click at [298, 84] on div "Description * Atlanta Hawks Amount 1,730.56 $ Amount Unknown Beneficiary" at bounding box center [300, 88] width 275 height 42
click at [218, 197] on input "search" at bounding box center [261, 194] width 147 height 15
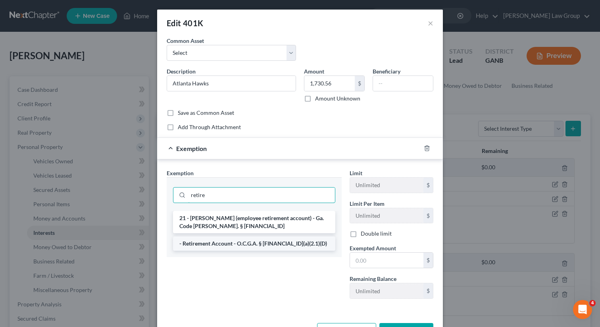
type input "retire"
click at [229, 239] on li "- Retirement Account - O.C.G.A. § 44-13-100(a)(2.1)(D)" at bounding box center [254, 243] width 162 height 14
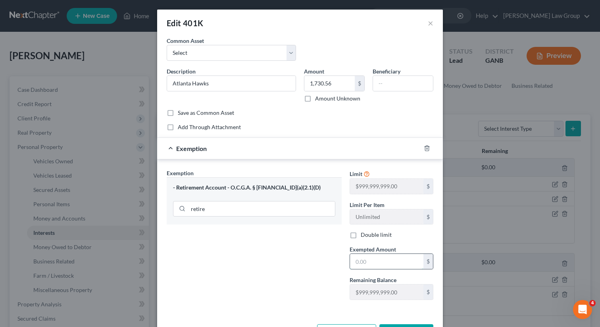
click at [366, 258] on input "text" at bounding box center [386, 261] width 73 height 15
paste input "1,730.56"
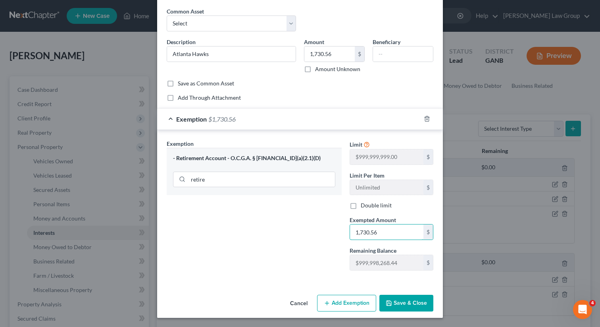
type input "1,730.56"
click at [406, 305] on button "Save & Close" at bounding box center [406, 302] width 54 height 17
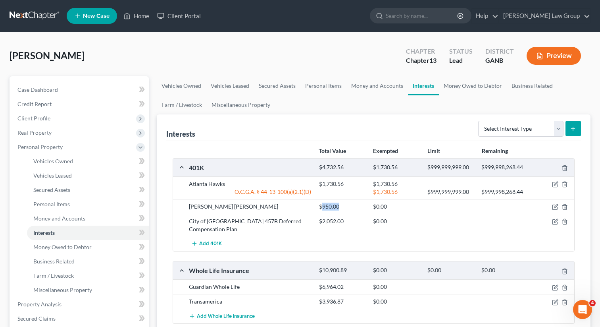
drag, startPoint x: 342, startPoint y: 206, endPoint x: 323, endPoint y: 207, distance: 19.1
click at [323, 207] on div "$950.00" at bounding box center [342, 206] width 54 height 8
copy div "950.00"
click at [551, 206] on div at bounding box center [553, 206] width 43 height 8
click at [553, 207] on icon "button" at bounding box center [555, 207] width 6 height 6
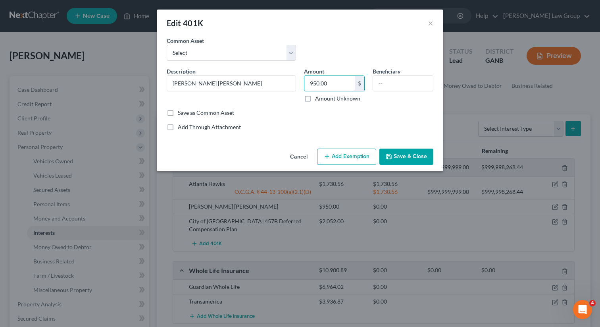
drag, startPoint x: 330, startPoint y: 85, endPoint x: 303, endPoint y: 85, distance: 27.4
click at [303, 85] on div "Amount 950.00 $ Amount Unknown" at bounding box center [334, 84] width 69 height 35
drag, startPoint x: 308, startPoint y: 85, endPoint x: 336, endPoint y: 85, distance: 28.2
click at [336, 85] on input "950.00" at bounding box center [329, 83] width 50 height 15
click at [350, 159] on button "Add Exemption" at bounding box center [346, 156] width 59 height 17
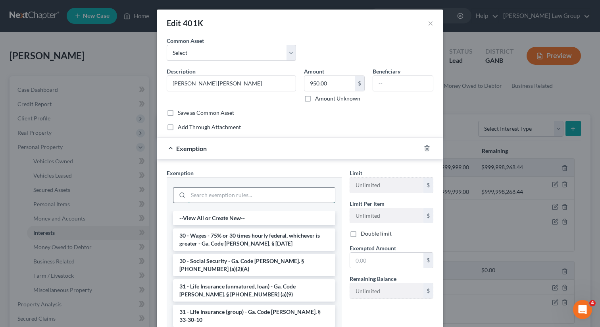
click at [255, 194] on input "search" at bounding box center [261, 194] width 147 height 15
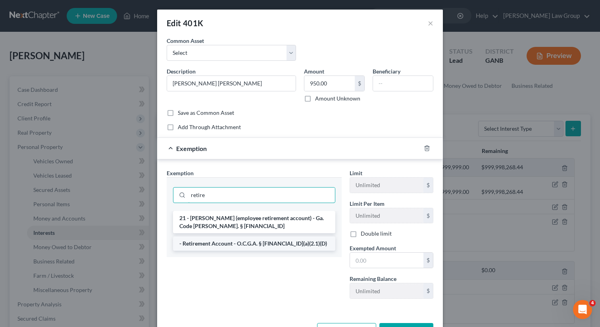
type input "retire"
click at [250, 241] on li "- Retirement Account - O.C.G.A. § 44-13-100(a)(2.1)(D)" at bounding box center [254, 243] width 162 height 14
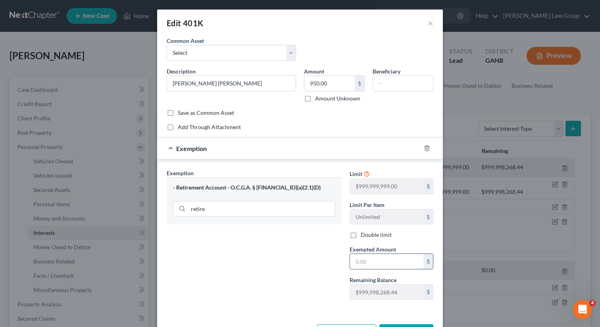
click at [378, 259] on input "text" at bounding box center [386, 261] width 73 height 15
paste input "950.00"
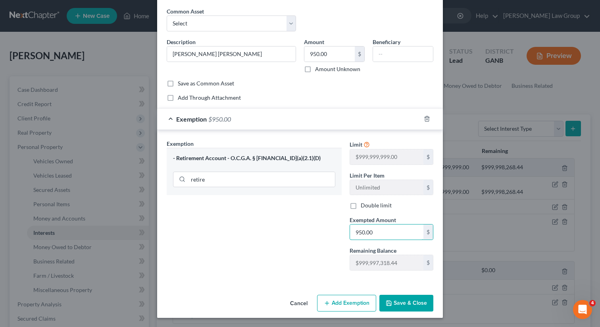
type input "950.00"
click at [396, 304] on button "Save & Close" at bounding box center [406, 302] width 54 height 17
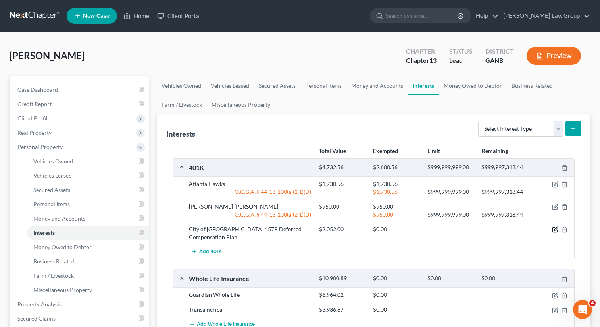
click at [556, 231] on icon "button" at bounding box center [555, 229] width 6 height 6
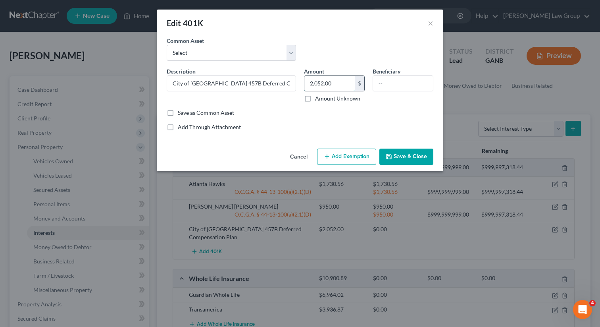
drag, startPoint x: 341, startPoint y: 87, endPoint x: 328, endPoint y: 86, distance: 12.8
click at [328, 86] on input "2,052.00" at bounding box center [329, 83] width 50 height 15
click at [342, 158] on button "Add Exemption" at bounding box center [346, 156] width 59 height 17
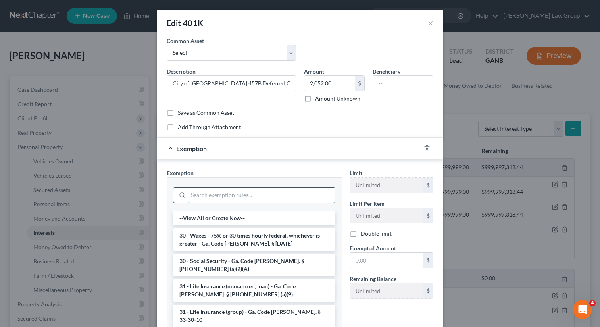
click at [219, 192] on input "search" at bounding box center [261, 194] width 147 height 15
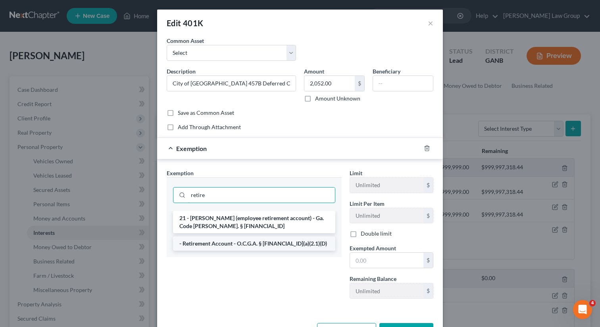
type input "retire"
click at [218, 245] on li "- Retirement Account - O.C.G.A. § 44-13-100(a)(2.1)(D)" at bounding box center [254, 243] width 162 height 14
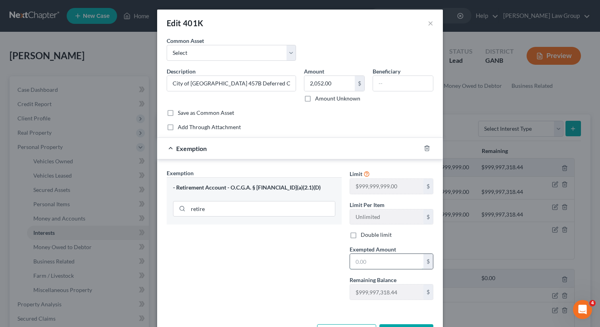
click at [378, 263] on input "text" at bounding box center [386, 261] width 73 height 15
paste input "2,052.0"
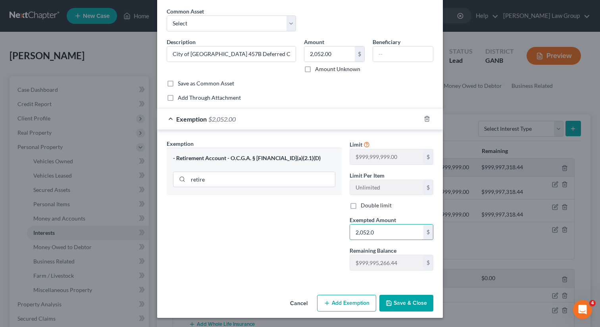
type input "2,052.0"
click at [399, 308] on button "Save & Close" at bounding box center [406, 302] width 54 height 17
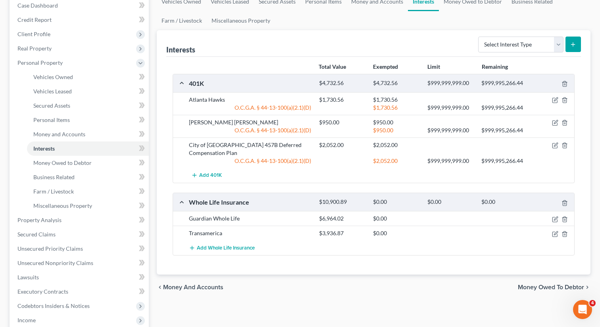
scroll to position [100, 0]
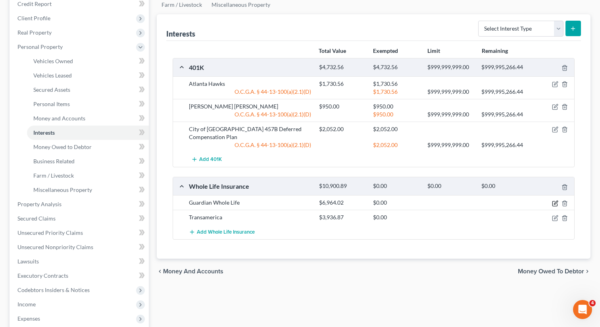
click at [552, 201] on icon "button" at bounding box center [554, 203] width 5 height 5
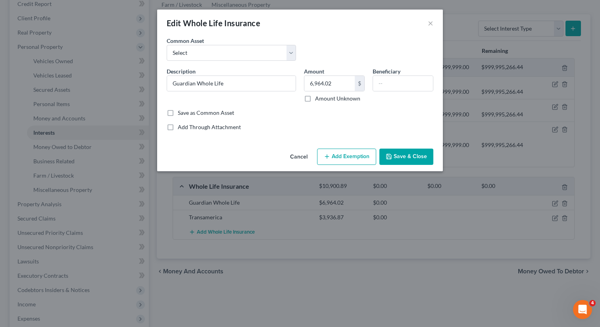
click at [342, 158] on button "Add Exemption" at bounding box center [346, 156] width 59 height 17
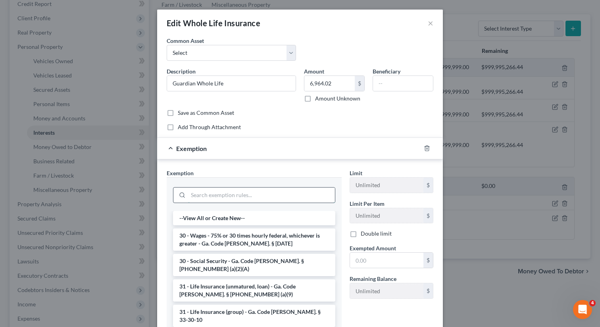
click at [221, 197] on input "search" at bounding box center [261, 194] width 147 height 15
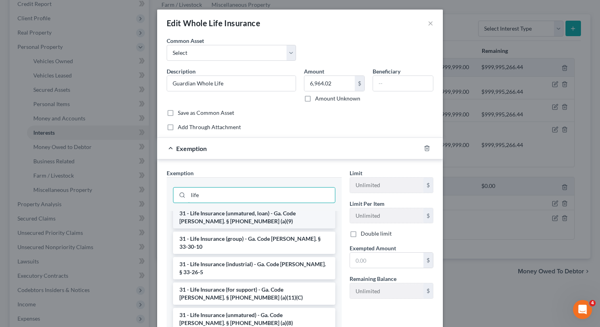
scroll to position [9, 0]
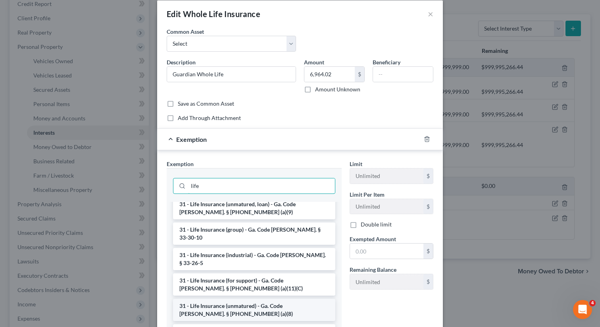
type input "life"
click at [224, 298] on li "31 - Life Insurance (unmatured) - Ga. Code Ann. § 44-13-100 (a)(8)" at bounding box center [254, 309] width 162 height 22
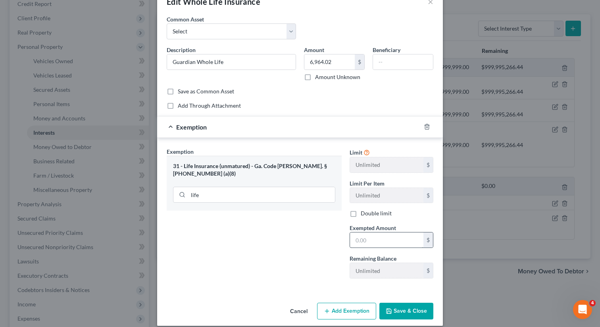
scroll to position [29, 0]
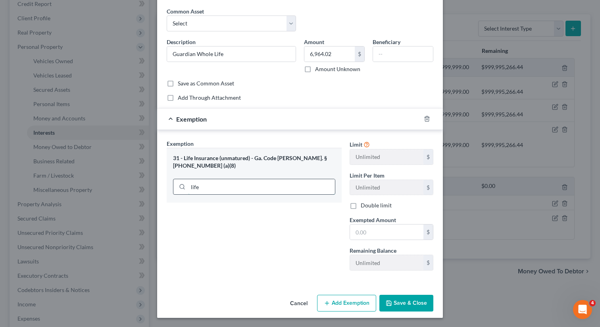
click at [231, 179] on input "life" at bounding box center [261, 186] width 147 height 15
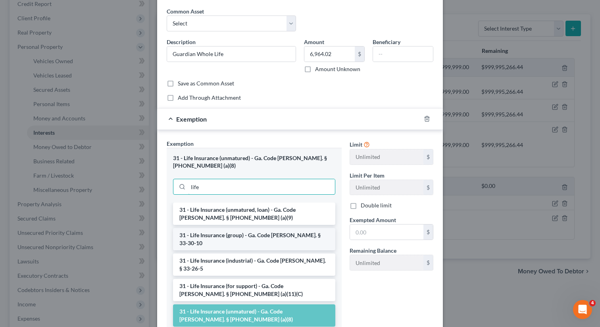
scroll to position [5, 0]
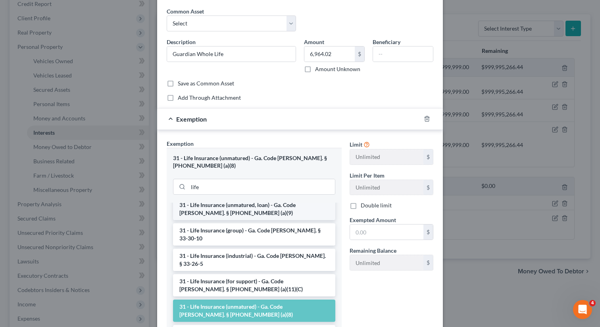
click at [231, 203] on li "31 - Life Insurance (unmatured, loan) - Ga. Code Ann. § 44-13-100 (a)(9)" at bounding box center [254, 209] width 162 height 22
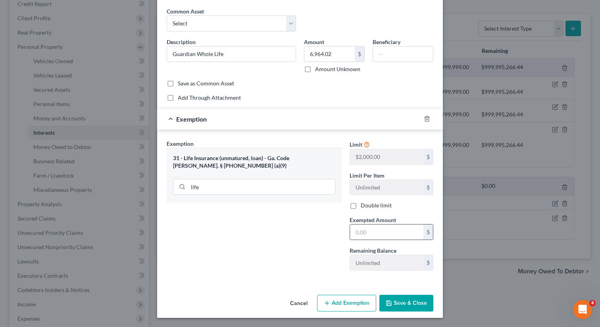
click at [385, 233] on input "text" at bounding box center [386, 231] width 73 height 15
click at [321, 233] on div "Exemption Set must be selected for CA. Exemption * 31 - Life Insurance (unmatur…" at bounding box center [254, 207] width 183 height 137
click at [382, 235] on input "text" at bounding box center [386, 231] width 73 height 15
type input "2,000"
click at [394, 303] on button "Save & Close" at bounding box center [406, 302] width 54 height 17
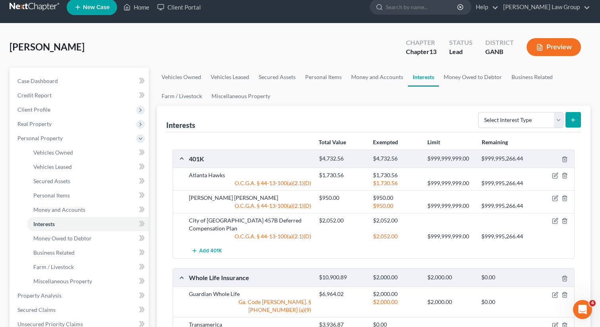
scroll to position [0, 0]
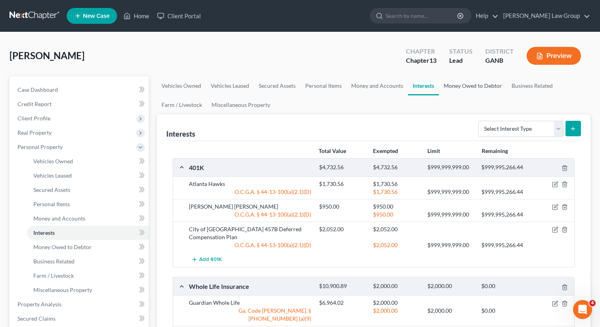
click at [464, 87] on link "Money Owed to Debtor" at bounding box center [473, 85] width 68 height 19
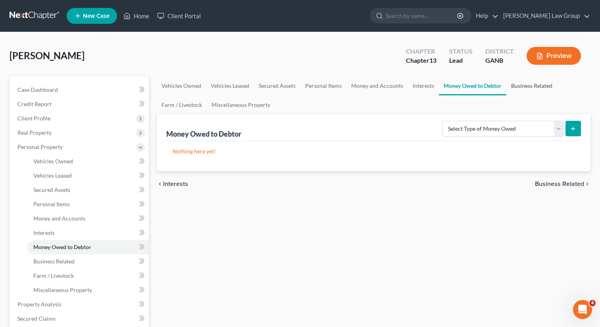
click at [515, 83] on link "Business Related" at bounding box center [531, 85] width 51 height 19
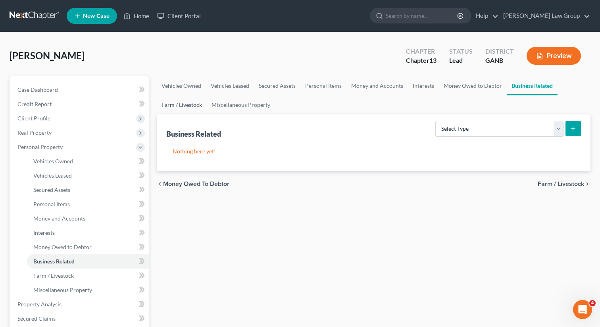
click at [193, 101] on link "Farm / Livestock" at bounding box center [182, 104] width 50 height 19
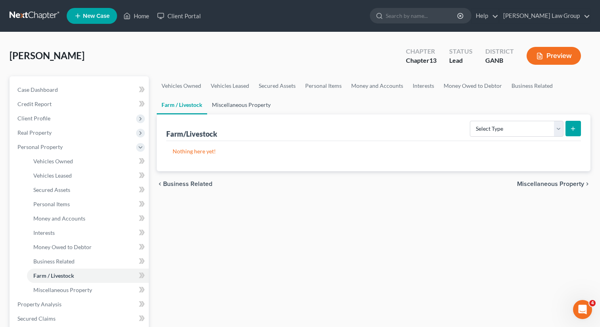
click at [235, 103] on link "Miscellaneous Property" at bounding box center [241, 104] width 68 height 19
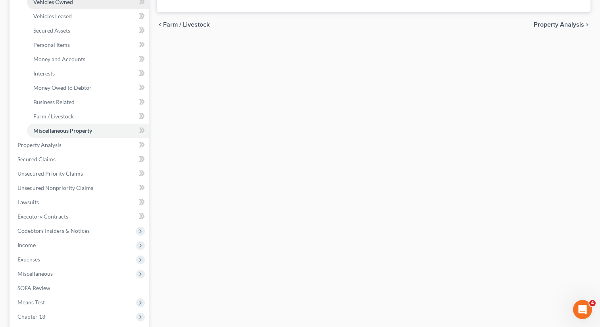
scroll to position [160, 0]
click at [72, 156] on link "Secured Claims" at bounding box center [80, 158] width 138 height 14
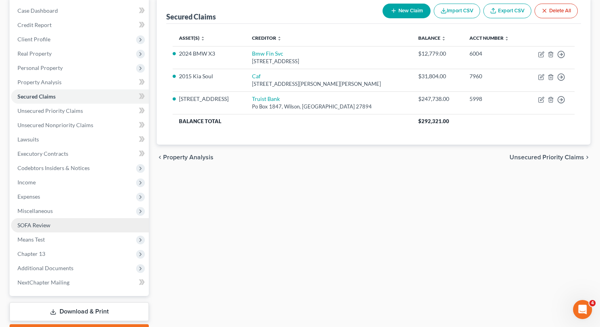
scroll to position [84, 0]
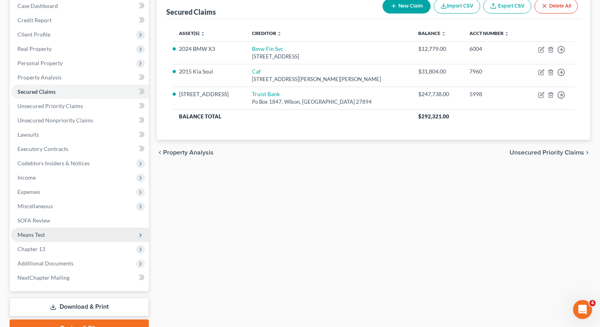
click at [54, 235] on span "Means Test" at bounding box center [80, 234] width 138 height 14
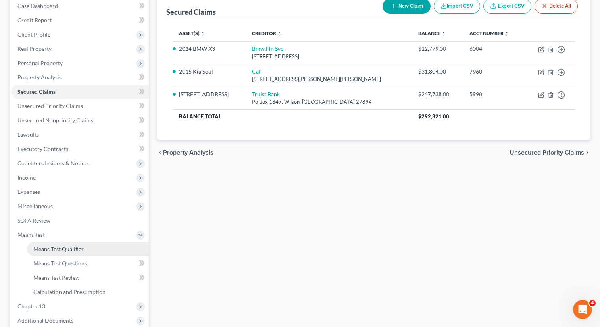
click at [65, 248] on span "Means Test Qualifier" at bounding box center [58, 248] width 50 height 7
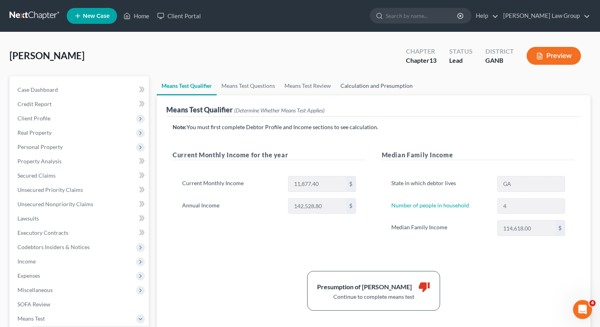
click at [371, 86] on link "Calculation and Presumption" at bounding box center [377, 85] width 82 height 19
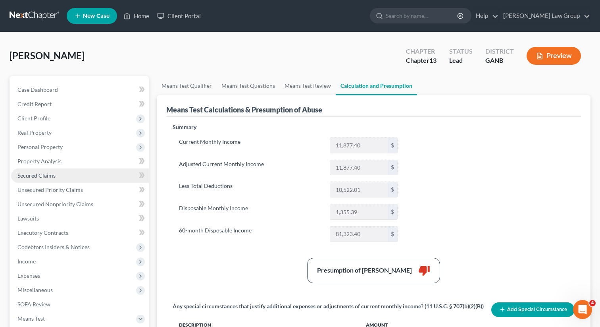
click at [60, 175] on link "Secured Claims" at bounding box center [80, 175] width 138 height 14
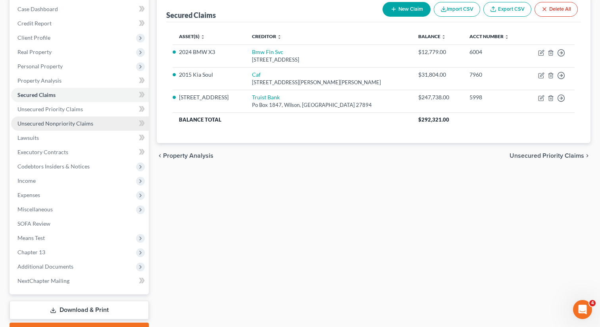
scroll to position [123, 0]
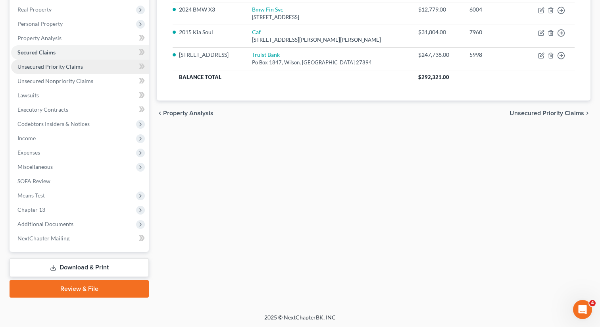
click at [79, 67] on span "Unsecured Priority Claims" at bounding box center [49, 66] width 65 height 7
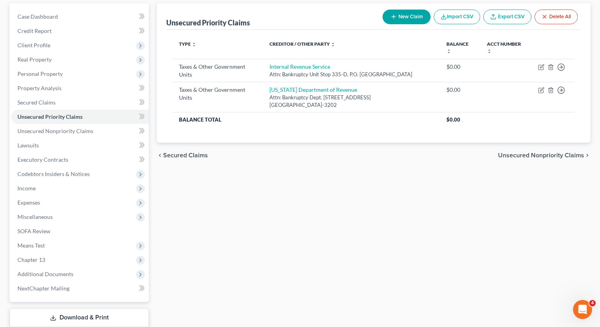
scroll to position [123, 0]
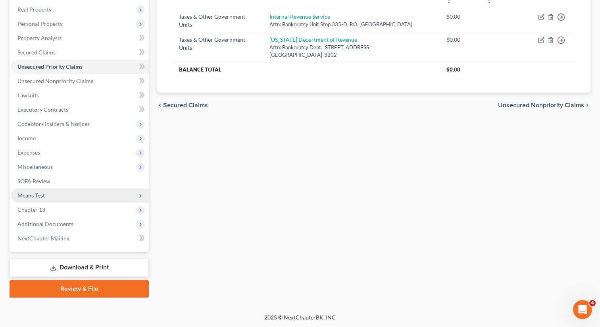
click at [70, 198] on span "Means Test" at bounding box center [80, 195] width 138 height 14
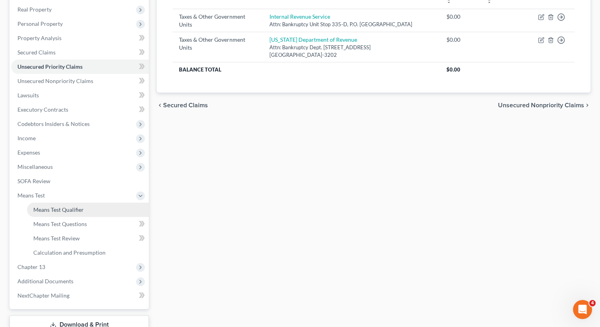
click at [110, 206] on link "Means Test Qualifier" at bounding box center [88, 209] width 122 height 14
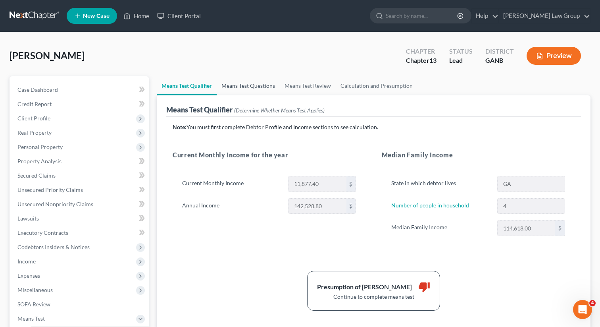
click at [258, 90] on link "Means Test Questions" at bounding box center [248, 85] width 63 height 19
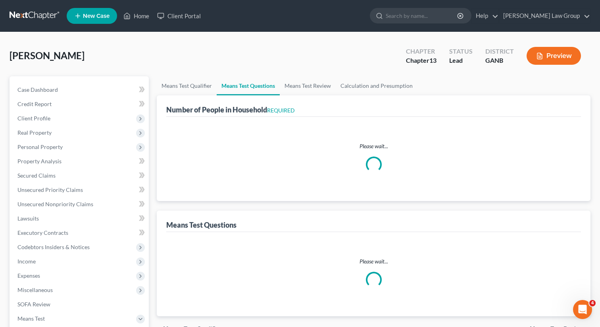
select select "0"
select select "60"
select select "1"
select select "60"
select select "4"
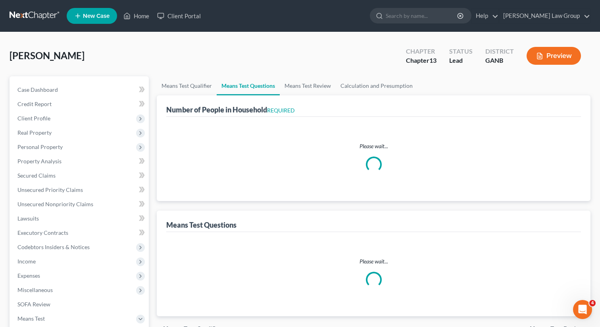
select select "0"
select select "1"
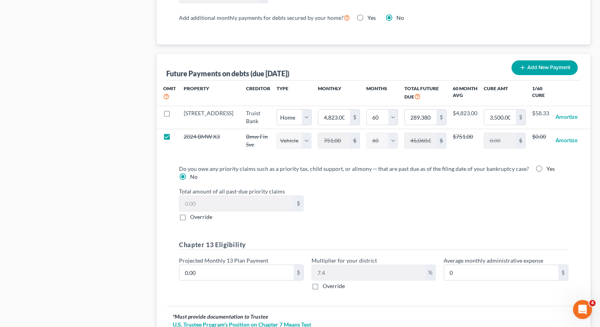
scroll to position [754, 0]
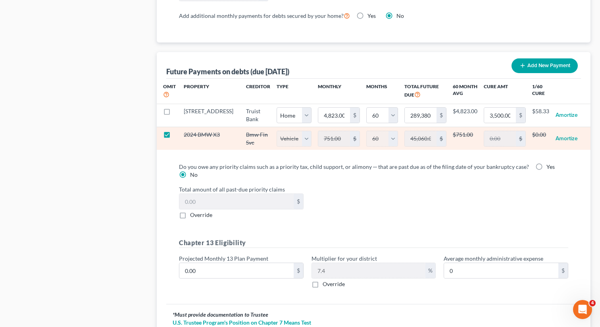
click at [174, 137] on label at bounding box center [174, 137] width 0 height 0
click at [177, 136] on input "checkbox" at bounding box center [179, 133] width 5 height 5
checkbox input "false"
select select "1"
select select "60"
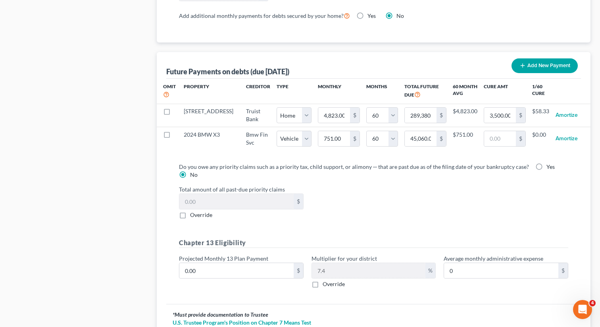
click at [404, 219] on div "Total amount of all past-due priority claims $ Override" at bounding box center [373, 202] width 397 height 34
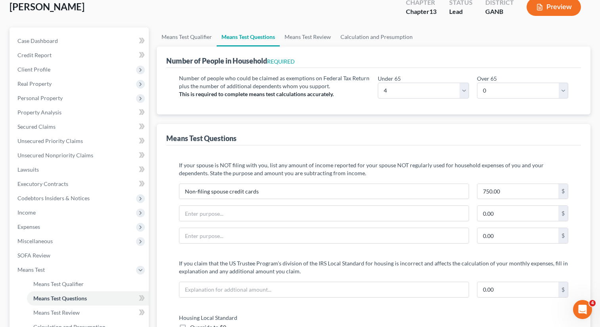
scroll to position [0, 0]
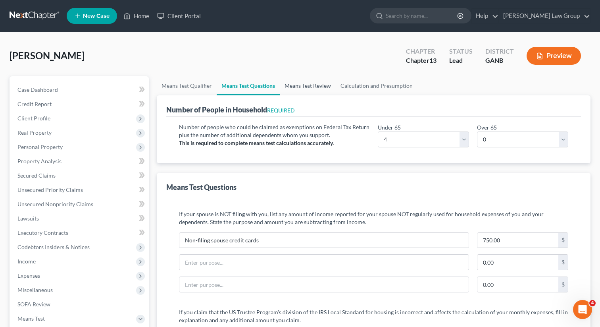
click at [300, 90] on link "Means Test Review" at bounding box center [308, 85] width 56 height 19
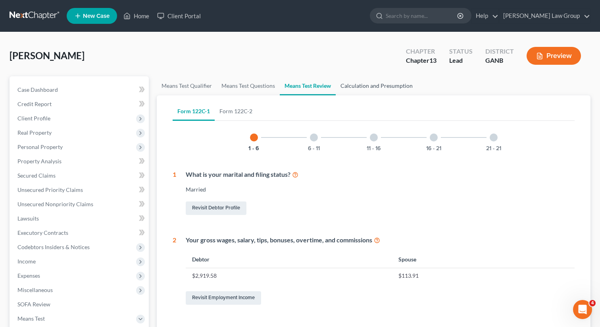
click at [377, 82] on link "Calculation and Presumption" at bounding box center [377, 85] width 82 height 19
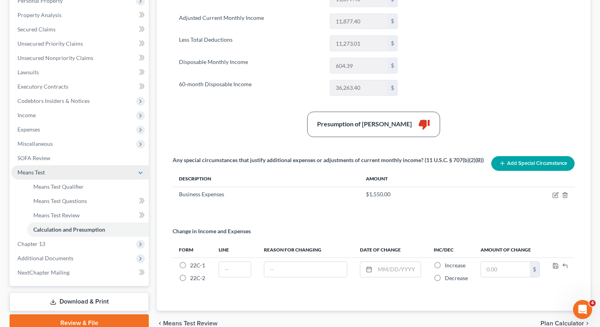
scroll to position [156, 0]
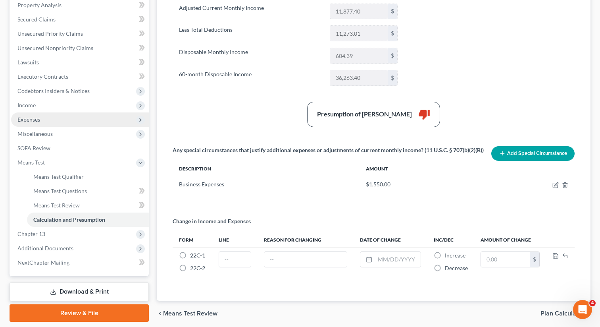
click at [50, 120] on span "Expenses" at bounding box center [80, 119] width 138 height 14
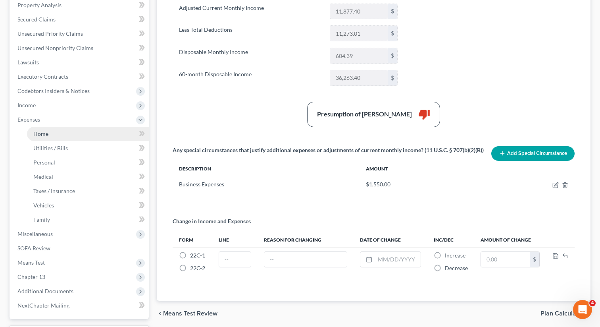
click at [45, 133] on span "Home" at bounding box center [40, 133] width 15 height 7
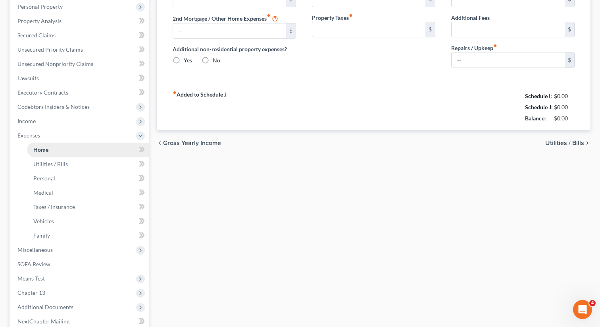
type input "4,823.00"
type input "0.00"
radio input "true"
type input "0.00"
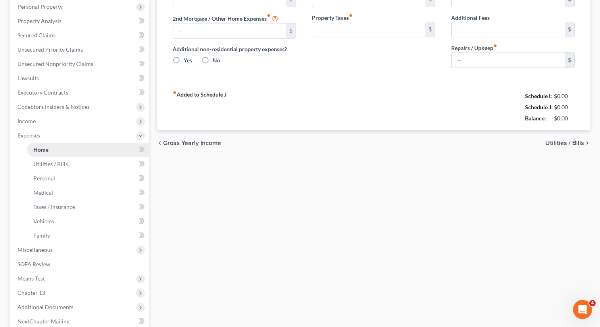
type input "36.25"
type input "0.00"
type input "180.00"
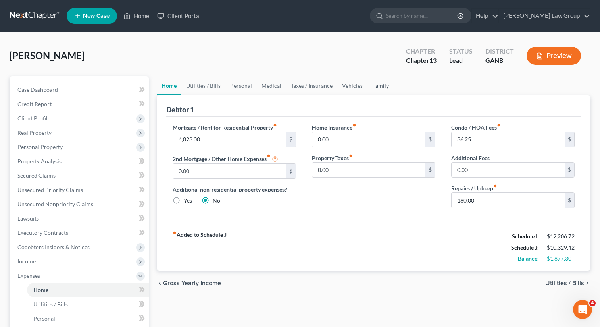
click at [376, 85] on link "Family" at bounding box center [381, 85] width 26 height 19
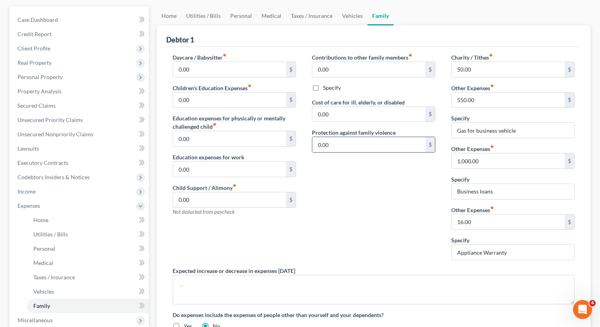
scroll to position [71, 0]
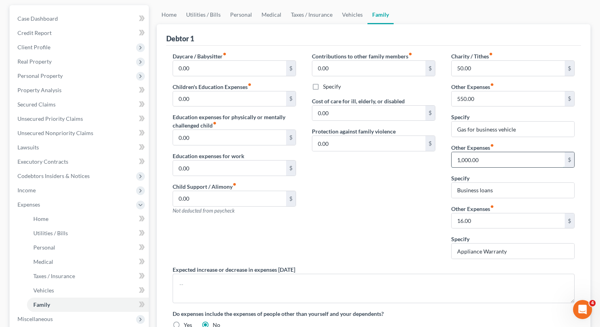
click at [493, 161] on input "1,000.00" at bounding box center [508, 159] width 113 height 15
click at [496, 188] on input "Business loans" at bounding box center [513, 190] width 123 height 15
drag, startPoint x: 500, startPoint y: 190, endPoint x: 481, endPoint y: 189, distance: 19.5
click at [481, 189] on input "Business loans" at bounding box center [513, 190] width 123 height 15
type input "Business Expenses (Business loan payment)"
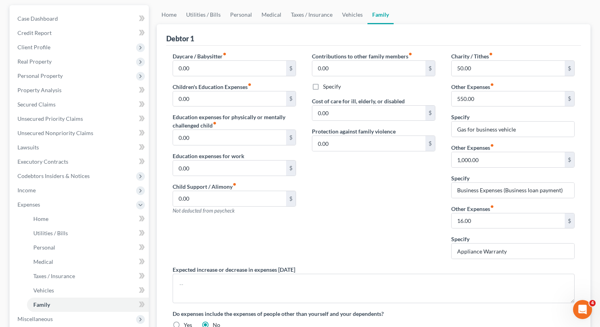
click at [384, 201] on div "Contributions to other family members fiber_manual_record 0.00 $ Specify Cost o…" at bounding box center [373, 158] width 139 height 213
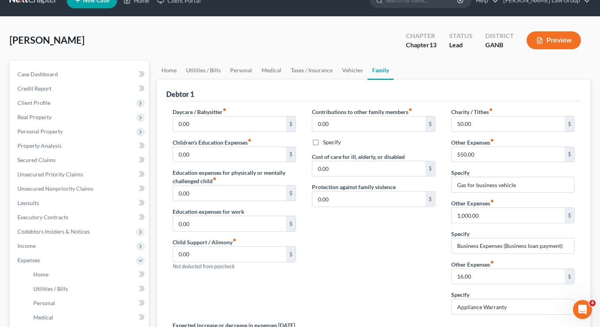
scroll to position [0, 0]
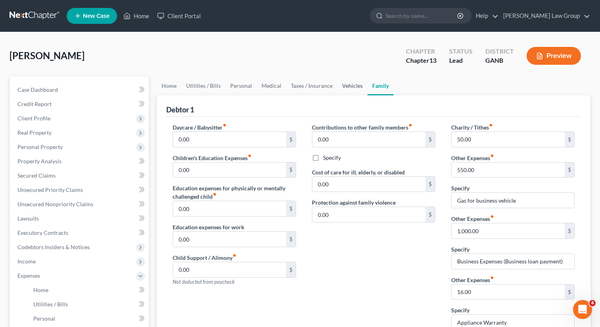
click at [342, 86] on link "Vehicles" at bounding box center [352, 85] width 30 height 19
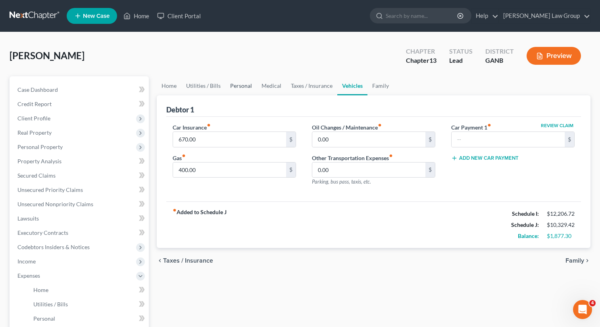
click at [250, 85] on link "Personal" at bounding box center [240, 85] width 31 height 19
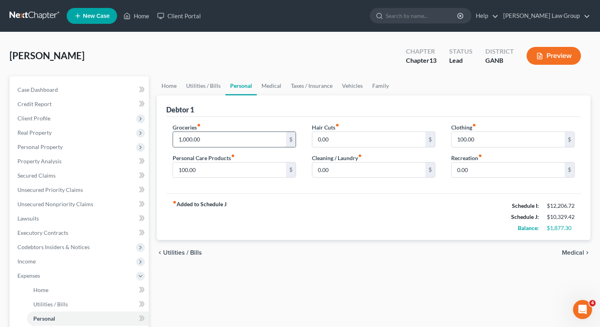
click at [200, 141] on input "1,000.00" at bounding box center [229, 139] width 113 height 15
click at [194, 173] on input "100.00" at bounding box center [229, 169] width 113 height 15
click at [191, 170] on input "100.00" at bounding box center [229, 169] width 113 height 15
drag, startPoint x: 190, startPoint y: 169, endPoint x: 209, endPoint y: 173, distance: 19.0
click at [209, 173] on input "100.00" at bounding box center [229, 169] width 113 height 15
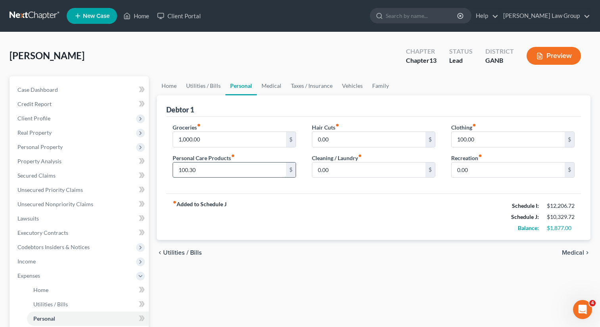
click at [181, 169] on input "100.30" at bounding box center [229, 169] width 113 height 15
type input "143.30"
click at [381, 85] on link "Family" at bounding box center [381, 85] width 26 height 19
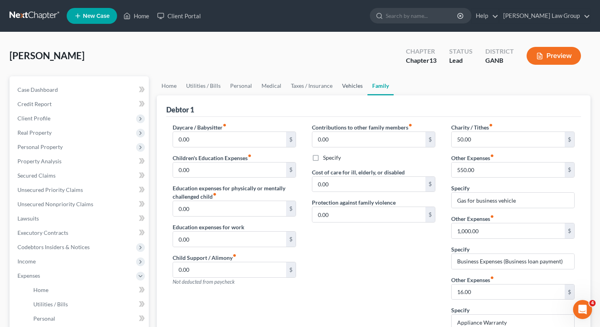
click at [343, 87] on link "Vehicles" at bounding box center [352, 85] width 30 height 19
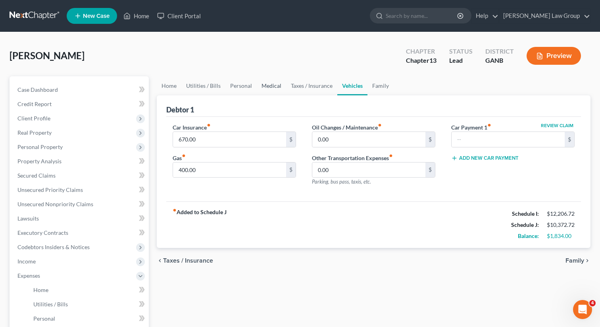
click at [269, 84] on link "Medical" at bounding box center [271, 85] width 29 height 19
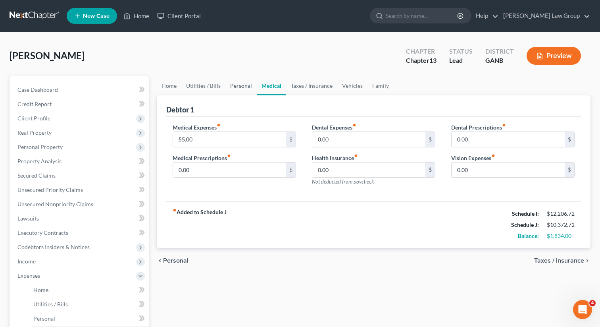
click at [243, 87] on link "Personal" at bounding box center [240, 85] width 31 height 19
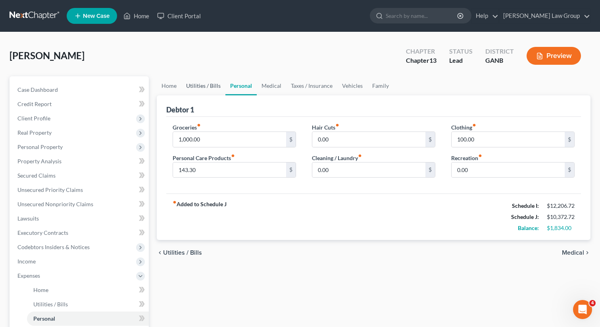
click at [193, 90] on link "Utilities / Bills" at bounding box center [203, 85] width 44 height 19
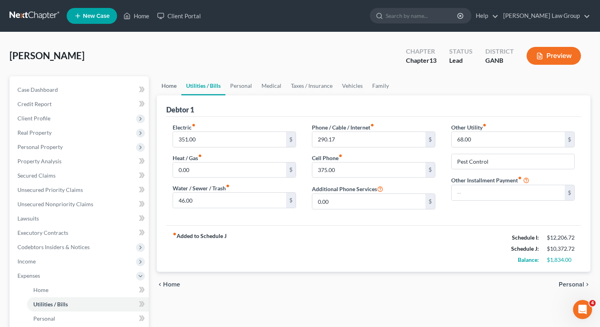
click at [169, 87] on link "Home" at bounding box center [169, 85] width 25 height 19
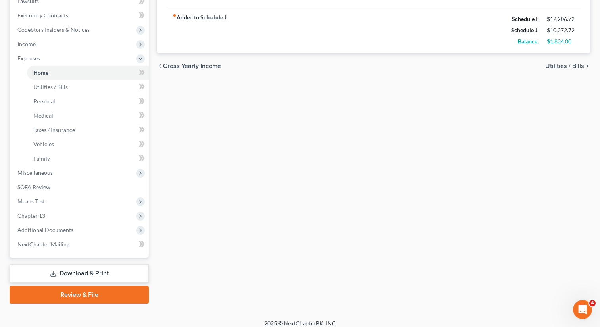
scroll to position [223, 0]
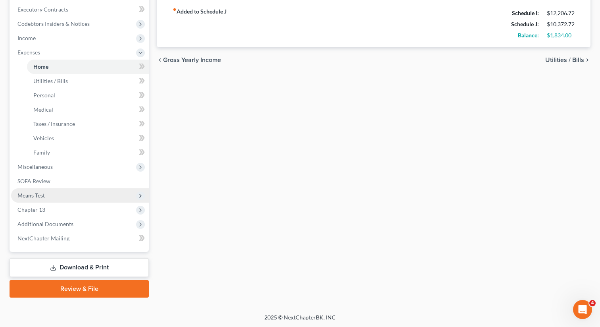
click at [60, 200] on span "Means Test" at bounding box center [80, 195] width 138 height 14
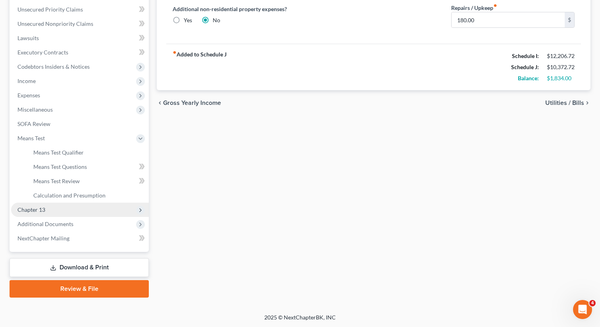
click at [48, 214] on span "Chapter 13" at bounding box center [80, 209] width 138 height 14
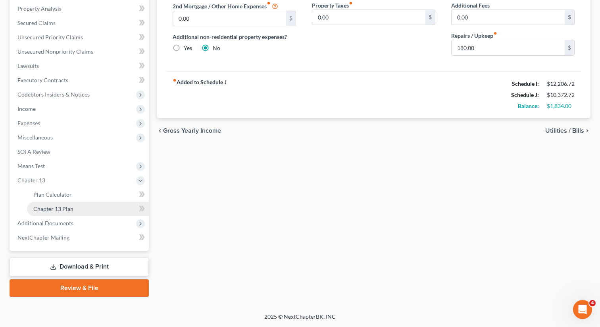
scroll to position [152, 0]
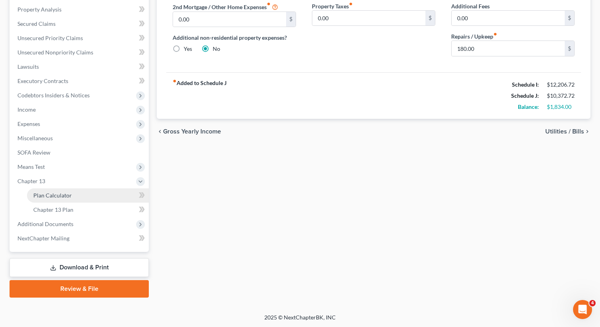
click at [64, 198] on span "Plan Calculator" at bounding box center [52, 195] width 38 height 7
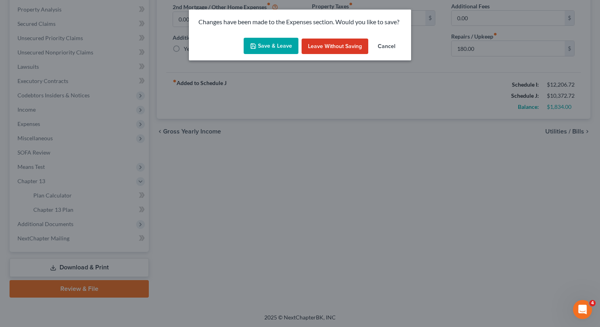
click at [270, 49] on button "Save & Leave" at bounding box center [271, 46] width 55 height 17
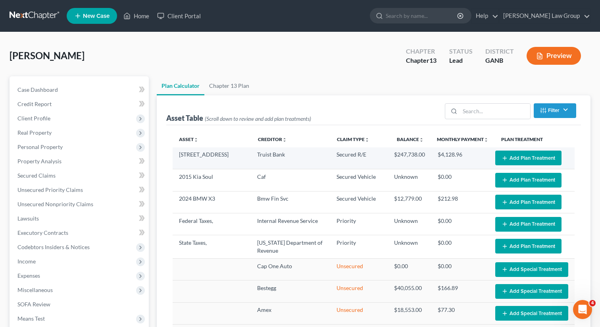
select select "59"
click at [532, 161] on button "Add Plan Treatment" at bounding box center [528, 157] width 66 height 15
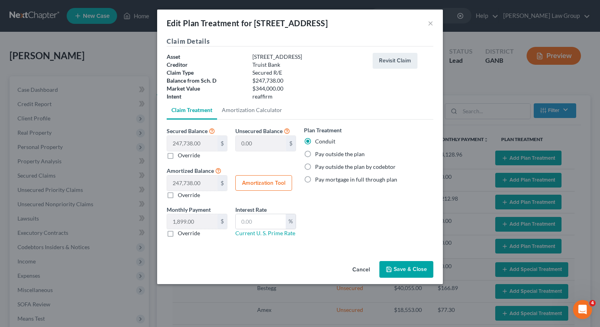
click at [314, 156] on div "Pay outside the plan" at bounding box center [368, 154] width 129 height 8
click at [315, 155] on label "Pay outside the plan" at bounding box center [340, 154] width 50 height 8
click at [318, 155] on input "Pay outside the plan" at bounding box center [320, 152] width 5 height 5
radio input "true"
click at [389, 268] on icon "button" at bounding box center [389, 269] width 6 height 6
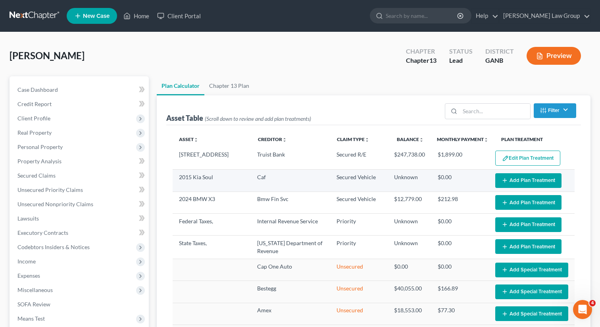
select select "59"
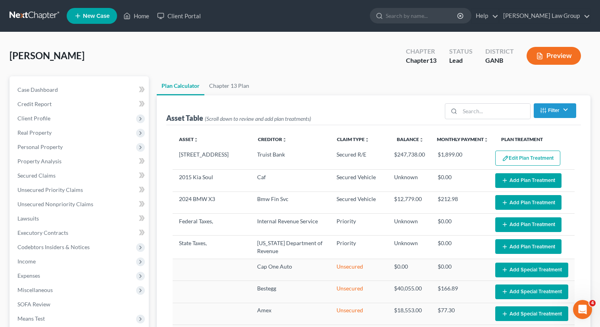
click at [529, 179] on button "Add Plan Treatment" at bounding box center [528, 180] width 66 height 15
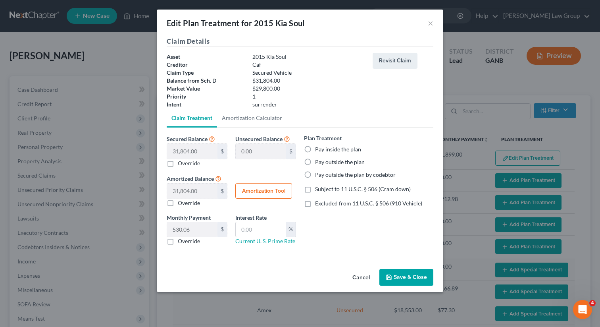
click at [315, 174] on label "Pay outside the plan by codebtor" at bounding box center [355, 175] width 81 height 8
click at [318, 174] on input "Pay outside the plan by codebtor" at bounding box center [320, 173] width 5 height 5
radio input "true"
click at [315, 174] on label "Pay outside the plan by codebtor" at bounding box center [355, 175] width 81 height 8
click at [318, 174] on input "Pay outside the plan by codebtor" at bounding box center [320, 173] width 5 height 5
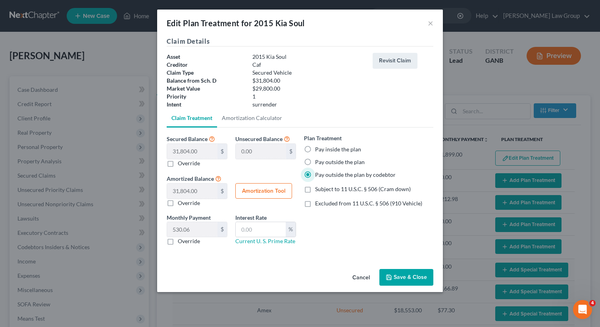
click at [395, 124] on ul "Claim Treatment Amortization Calculator" at bounding box center [300, 117] width 267 height 19
click at [412, 276] on button "Save & Close" at bounding box center [406, 277] width 54 height 17
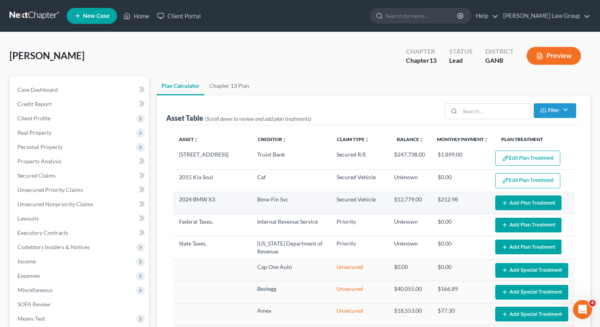
click at [525, 206] on button "Add Plan Treatment" at bounding box center [528, 202] width 66 height 15
select select "59"
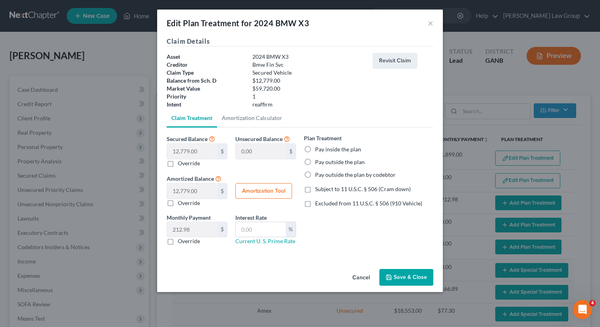
click at [315, 147] on label "Pay inside the plan" at bounding box center [338, 149] width 46 height 8
click at [318, 147] on input "Pay inside the plan" at bounding box center [320, 147] width 5 height 5
radio input "true"
click at [315, 148] on label "Pay inside the plan" at bounding box center [338, 149] width 46 height 8
click at [318, 148] on input "Pay inside the plan" at bounding box center [320, 147] width 5 height 5
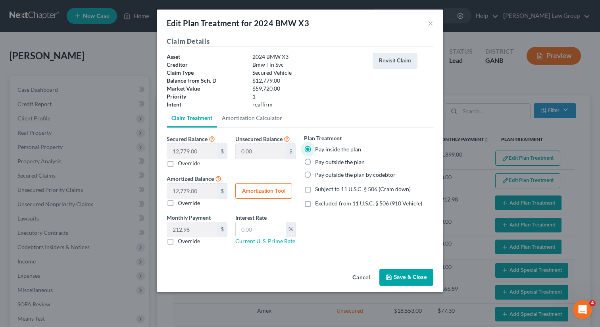
click at [315, 206] on label "Excluded from 11 U.S.C. § 506 (910 Vehicle)" at bounding box center [368, 203] width 107 height 8
click at [318, 204] on input "Excluded from 11 U.S.C. § 506 (910 Vehicle)" at bounding box center [320, 201] width 5 height 5
checkbox input "true"
click at [269, 236] on input "text" at bounding box center [261, 229] width 50 height 15
type input "9"
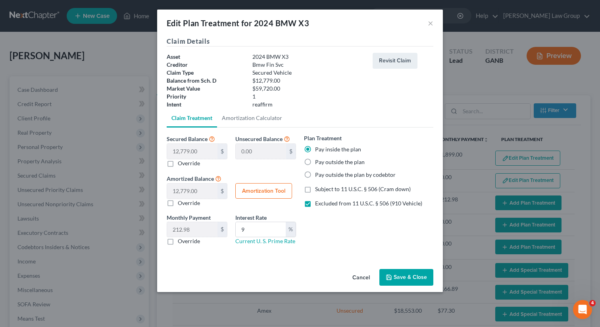
click at [389, 275] on icon "button" at bounding box center [389, 277] width 6 height 6
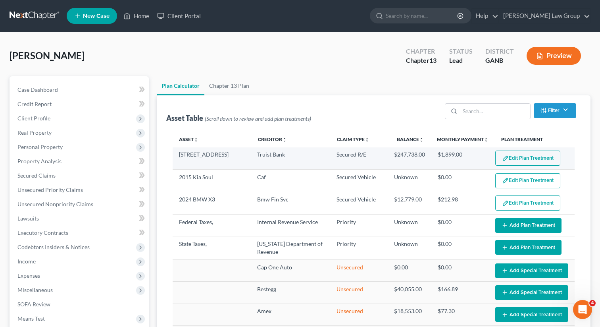
select select "59"
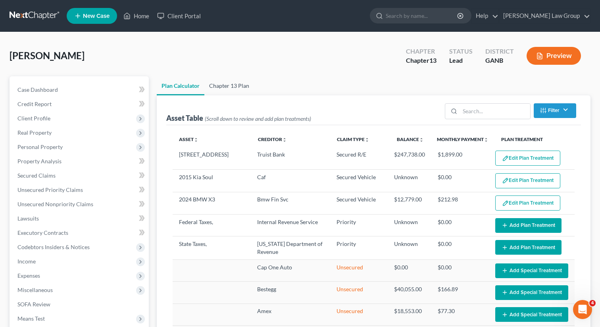
click at [240, 79] on link "Chapter 13 Plan" at bounding box center [229, 85] width 50 height 19
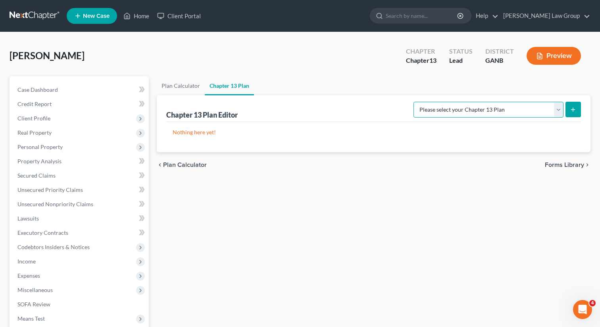
click at [498, 107] on select "Please select your Chapter 13 Plan Georgia Northern - Saedi Law Group National …" at bounding box center [489, 110] width 150 height 16
select select "0"
click at [420, 102] on select "Please select your Chapter 13 Plan Georgia Northern - Saedi Law Group National …" at bounding box center [489, 110] width 150 height 16
click at [576, 107] on icon "submit" at bounding box center [573, 109] width 6 height 6
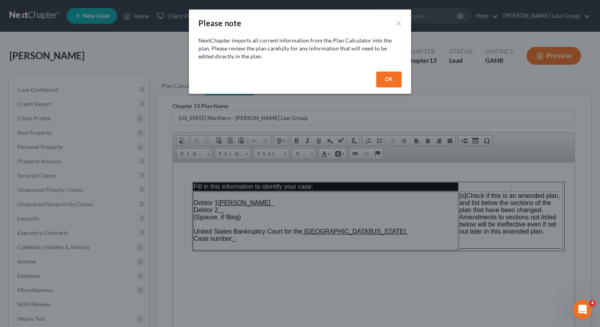
click at [397, 81] on button "OK" at bounding box center [388, 79] width 25 height 16
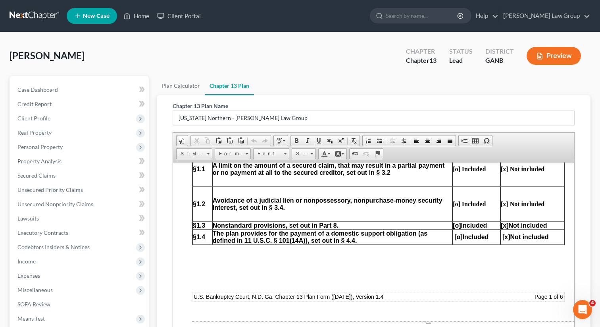
scroll to position [503, 0]
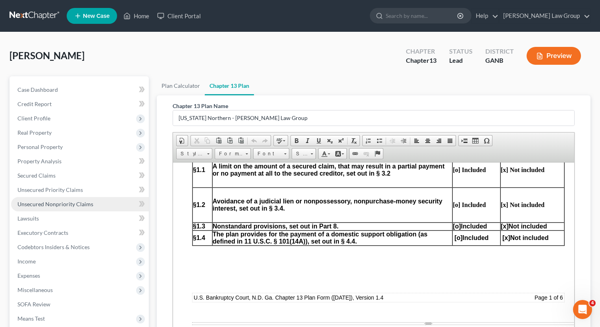
click at [76, 199] on link "Unsecured Nonpriority Claims" at bounding box center [80, 204] width 138 height 14
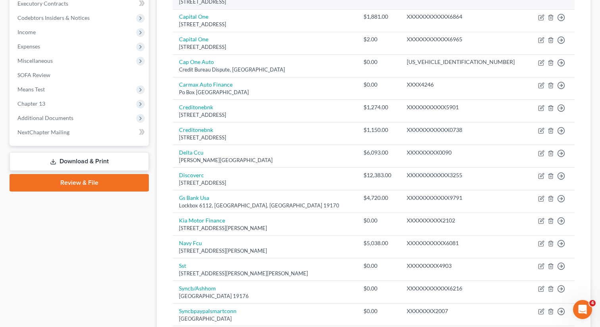
scroll to position [228, 0]
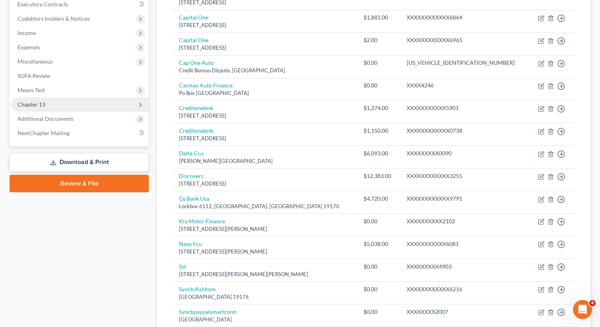
click at [55, 104] on span "Chapter 13" at bounding box center [80, 104] width 138 height 14
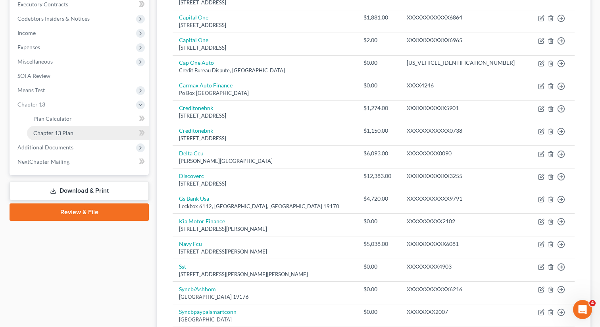
click at [81, 131] on link "Chapter 13 Plan" at bounding box center [88, 133] width 122 height 14
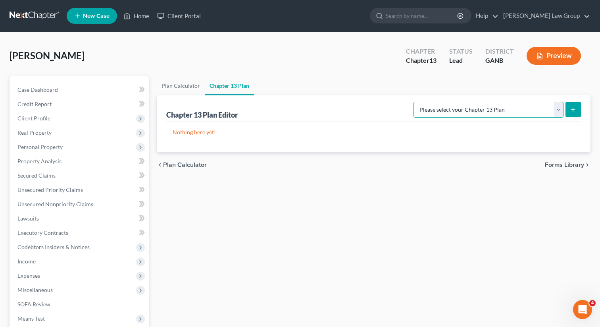
click at [505, 110] on select "Please select your Chapter 13 Plan Georgia Northern - Saedi Law Group National …" at bounding box center [489, 110] width 150 height 16
select select "0"
click at [420, 102] on select "Please select your Chapter 13 Plan Georgia Northern - Saedi Law Group National …" at bounding box center [489, 110] width 150 height 16
click at [576, 111] on button "submit" at bounding box center [573, 109] width 15 height 15
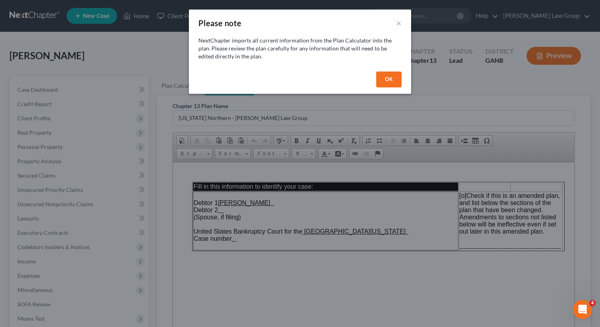
click at [389, 81] on button "OK" at bounding box center [388, 79] width 25 height 16
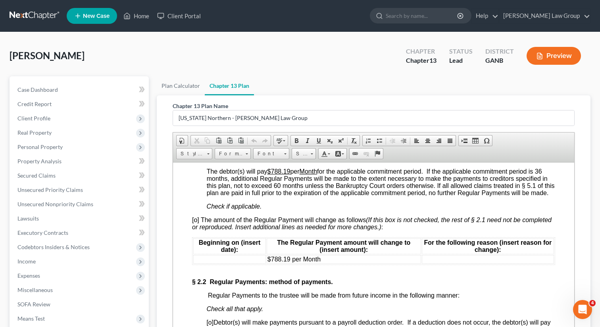
scroll to position [783, 0]
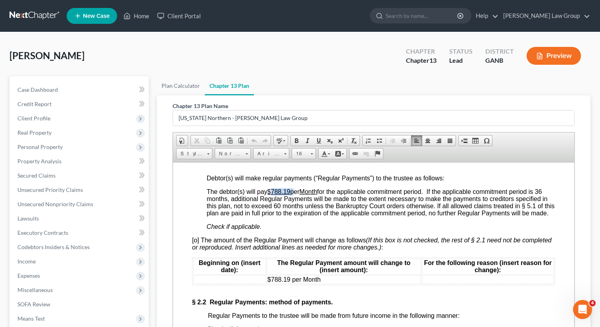
drag, startPoint x: 294, startPoint y: 203, endPoint x: 272, endPoint y: 203, distance: 22.2
click at [272, 203] on span "The debtor(s) will pay $788.19 per Month for the applicable commitment period. …" at bounding box center [381, 202] width 348 height 28
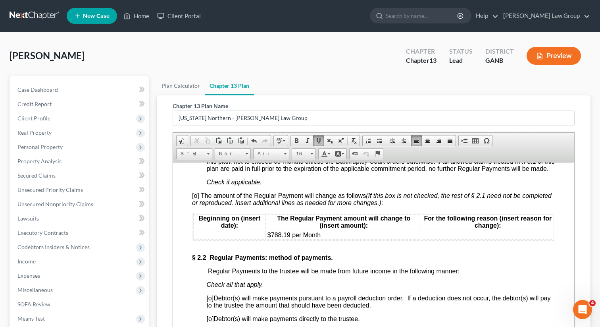
scroll to position [874, 0]
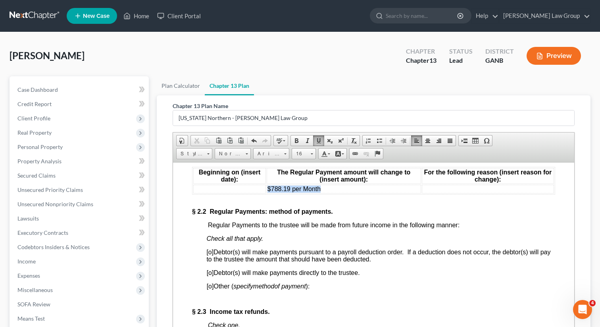
drag, startPoint x: 327, startPoint y: 205, endPoint x: 269, endPoint y: 206, distance: 58.0
click at [269, 193] on td "$788.19 per Month" at bounding box center [344, 188] width 154 height 9
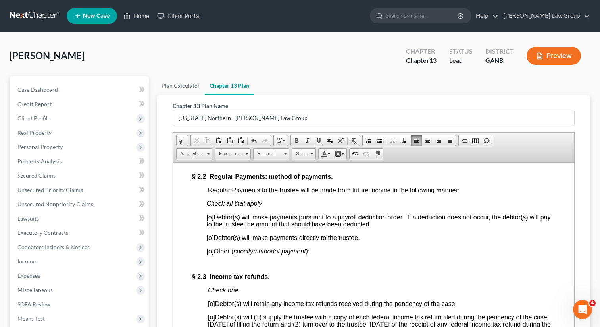
scroll to position [920, 0]
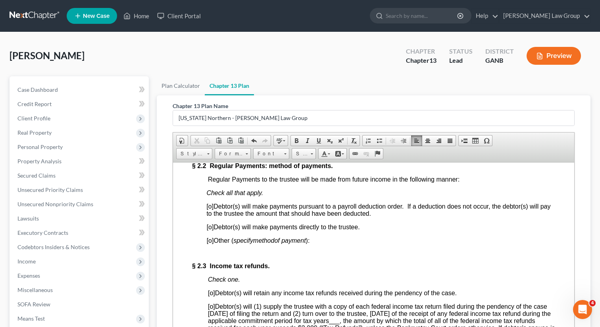
click at [211, 209] on span "[o]" at bounding box center [209, 205] width 7 height 7
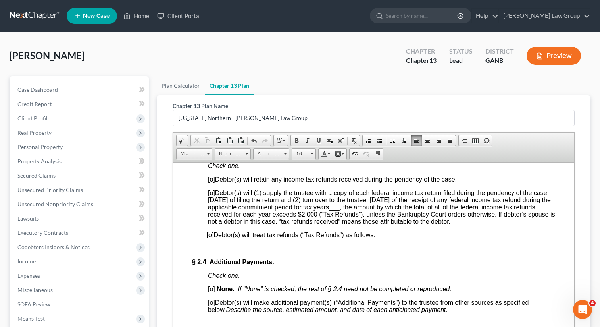
scroll to position [1039, 0]
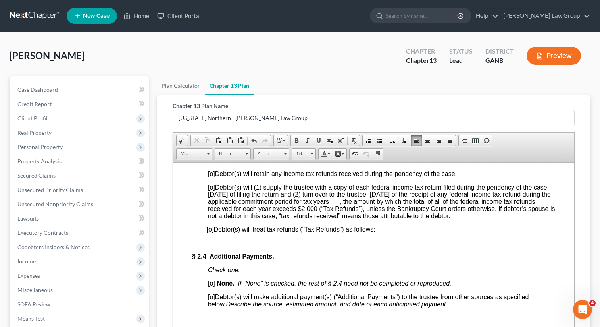
click at [212, 190] on span "[o]" at bounding box center [211, 186] width 7 height 7
drag, startPoint x: 392, startPoint y: 219, endPoint x: 381, endPoint y: 219, distance: 10.3
click at [381, 219] on span "[x ] Debtor(s) will (1) supply the trustee with a copy of each federal income t…" at bounding box center [381, 200] width 347 height 35
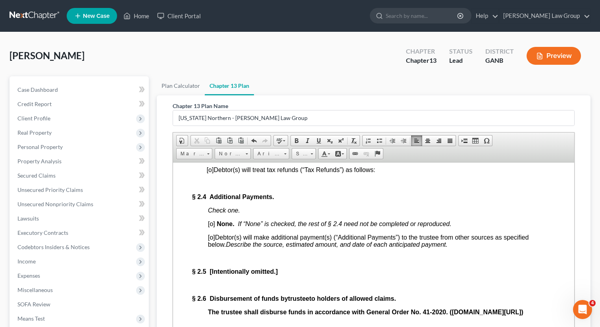
scroll to position [1099, 0]
click at [213, 226] on span "[o]" at bounding box center [211, 222] width 7 height 7
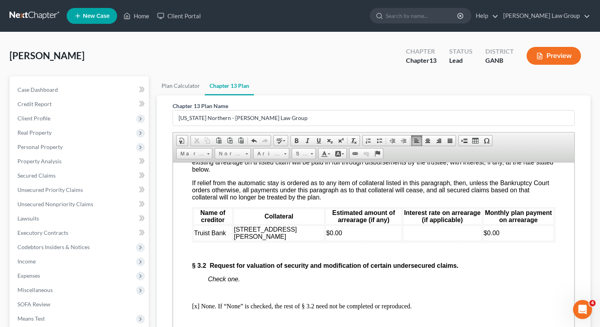
scroll to position [1541, 0]
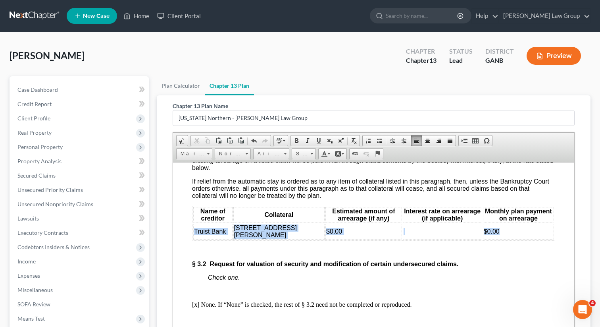
drag, startPoint x: 511, startPoint y: 273, endPoint x: 194, endPoint y: 271, distance: 317.5
click at [194, 239] on tr "Truist Bank 3330 Franklin Forest Dr, Winston, GA 30187 $0.00 $0.00" at bounding box center [373, 231] width 361 height 16
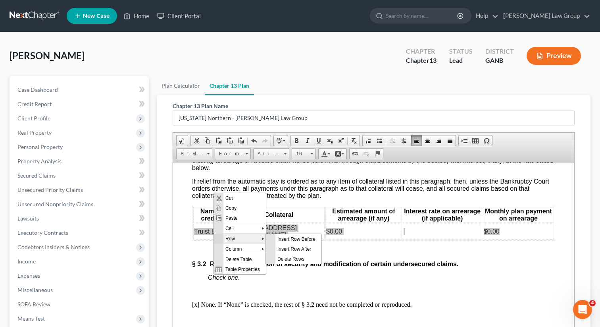
scroll to position [0, 0]
click at [296, 246] on span "Insert Row After" at bounding box center [298, 248] width 46 height 10
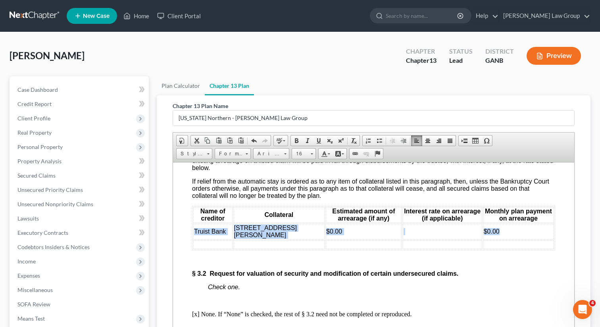
click at [301, 239] on td "3330 Franklin Forest Dr, Winston, GA 30187" at bounding box center [279, 231] width 92 height 16
click at [292, 239] on td "3330 Franklin Forest Dr, Winston, GA 30187" at bounding box center [279, 231] width 92 height 16
drag, startPoint x: 292, startPoint y: 276, endPoint x: 231, endPoint y: 270, distance: 61.4
click at [231, 239] on tr "Truist Bank 3330 Franklin Forest Dr, Winston, GA 30187 $0.00 $0.00" at bounding box center [373, 231] width 361 height 16
copy tr "3330 Franklin Forest Dr, Winston, GA 30187"
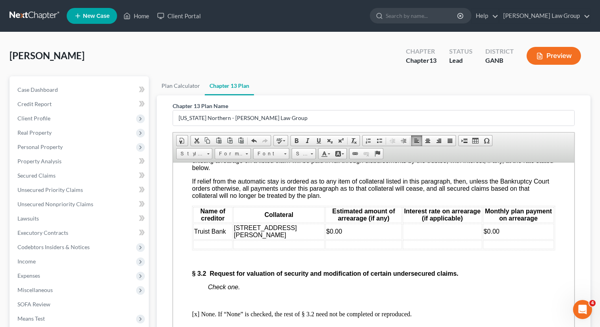
click at [256, 248] on td at bounding box center [279, 244] width 92 height 9
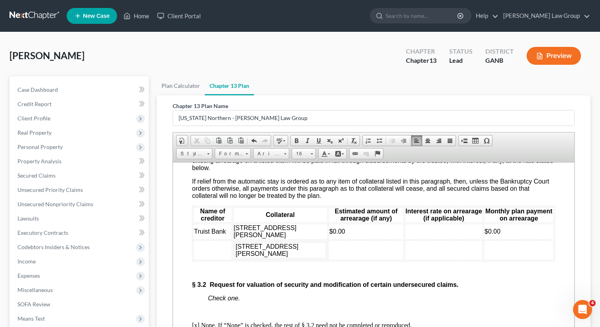
click at [329, 234] on span "$0.00" at bounding box center [337, 230] width 16 height 7
click at [486, 234] on span "$0.00" at bounding box center [493, 230] width 16 height 7
click at [521, 239] on td "$100.00" at bounding box center [519, 231] width 70 height 16
click at [332, 260] on td at bounding box center [366, 250] width 75 height 20
click at [516, 260] on td at bounding box center [519, 250] width 70 height 20
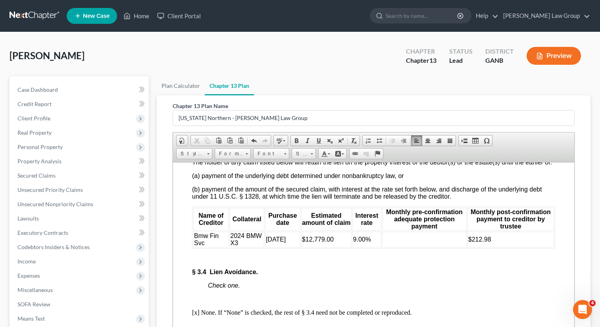
scroll to position [1905, 0]
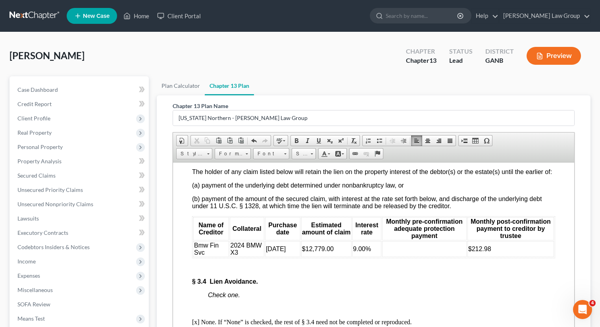
click at [421, 256] on td at bounding box center [424, 249] width 85 height 16
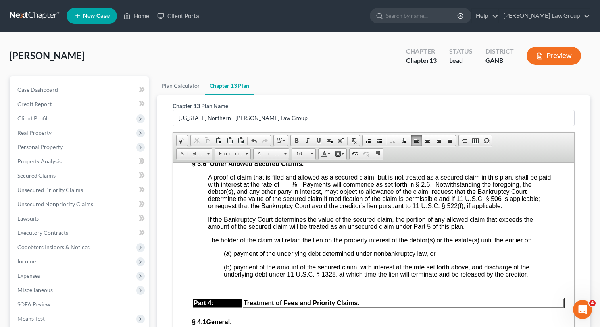
scroll to position [2359, 0]
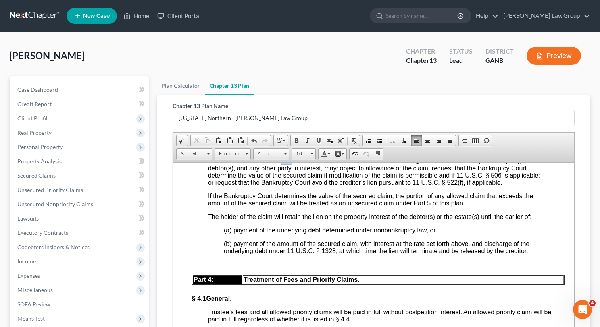
drag, startPoint x: 293, startPoint y: 220, endPoint x: 284, endPoint y: 220, distance: 8.7
click at [284, 164] on span "___" at bounding box center [286, 160] width 11 height 7
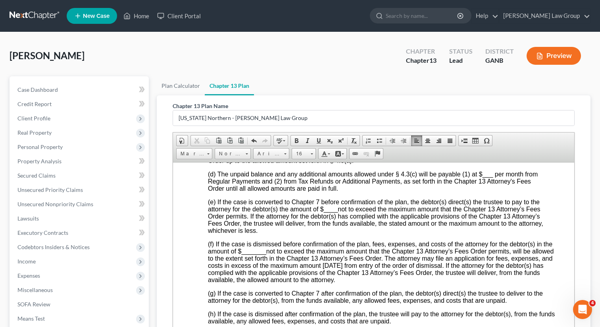
scroll to position [2634, 0]
drag, startPoint x: 340, startPoint y: 275, endPoint x: 324, endPoint y: 276, distance: 15.5
click at [324, 233] on span "(e) If the case is converted to Chapter 7 before confirmation of the plan, the …" at bounding box center [375, 214] width 335 height 35
drag, startPoint x: 267, startPoint y: 317, endPoint x: 242, endPoint y: 317, distance: 24.6
click at [242, 282] on span "(f) If the case is dismissed before confirmation of the plan, fees, expenses, a…" at bounding box center [381, 260] width 346 height 42
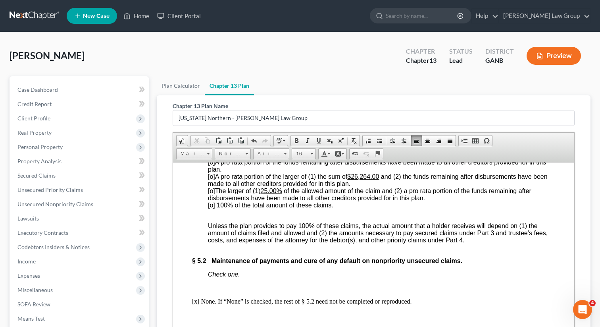
scroll to position [3124, 0]
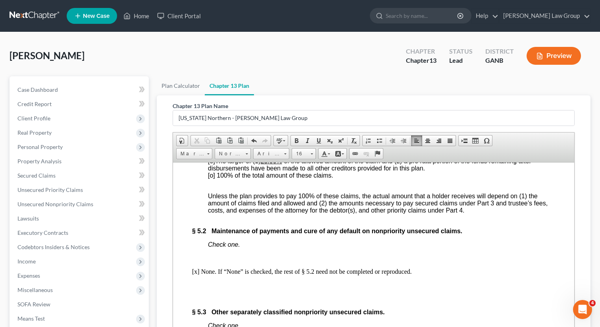
click at [212, 150] on span "[o]" at bounding box center [211, 146] width 7 height 7
drag, startPoint x: 279, startPoint y: 236, endPoint x: 265, endPoint y: 235, distance: 13.9
click at [265, 164] on u "25.00%" at bounding box center [271, 160] width 21 height 7
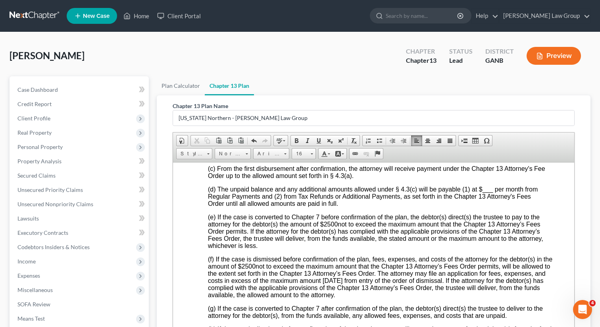
scroll to position [2612, 0]
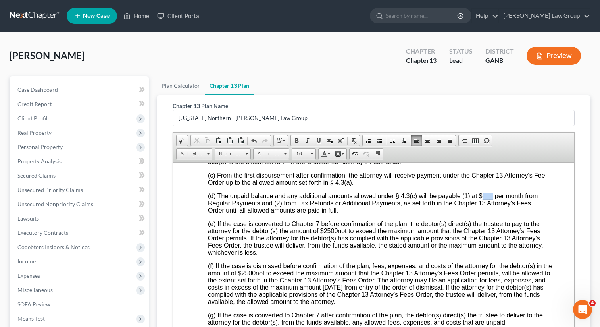
drag, startPoint x: 494, startPoint y: 262, endPoint x: 483, endPoint y: 261, distance: 10.3
click at [483, 213] on span "(d) The unpaid balance and any additional amounts allowed under § 4.3(c) will b…" at bounding box center [373, 202] width 330 height 21
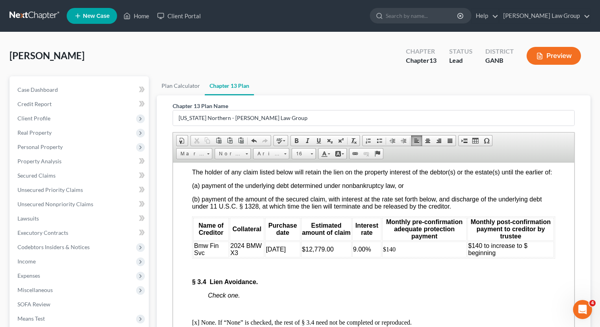
scroll to position [1920, 0]
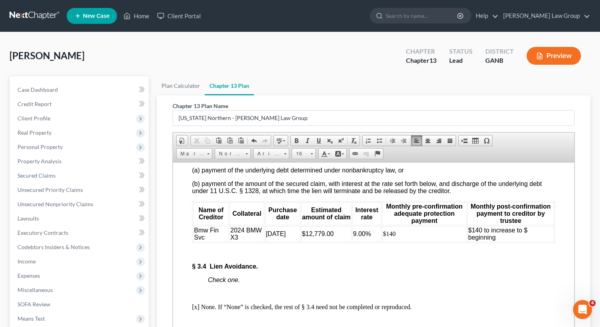
click at [505, 241] on td "$140 to increase to $ beginning" at bounding box center [511, 233] width 87 height 16
click at [530, 241] on td "$140 to increase to $ beginning February 2026" at bounding box center [511, 233] width 87 height 16
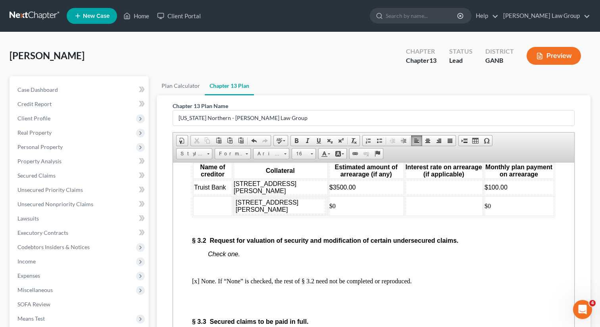
scroll to position [1577, 0]
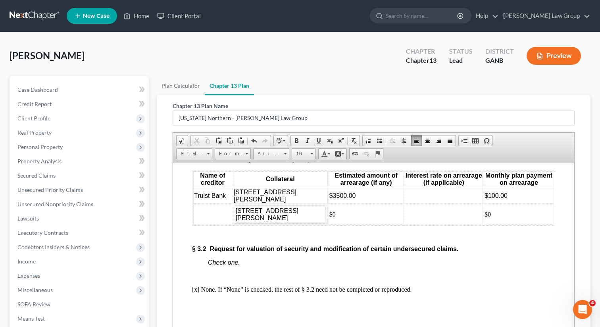
click at [214, 224] on td at bounding box center [212, 214] width 39 height 20
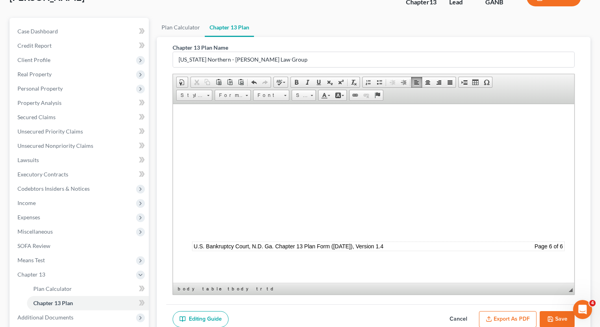
scroll to position [152, 0]
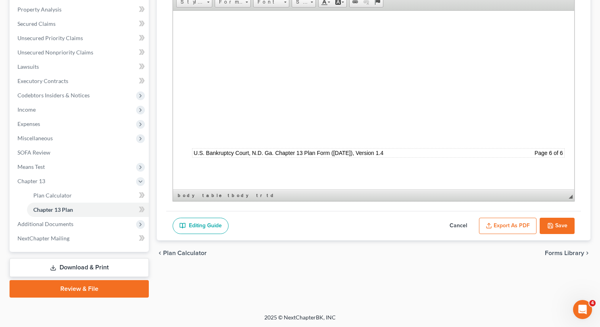
click at [554, 227] on button "Save" at bounding box center [557, 225] width 35 height 17
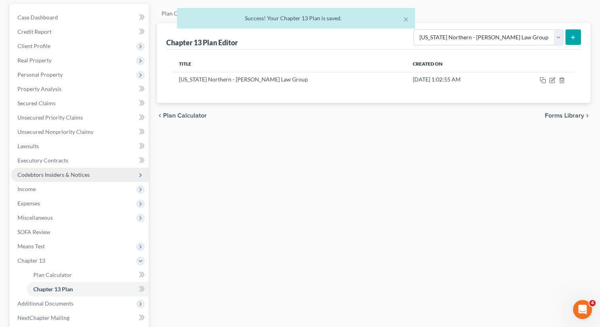
scroll to position [0, 0]
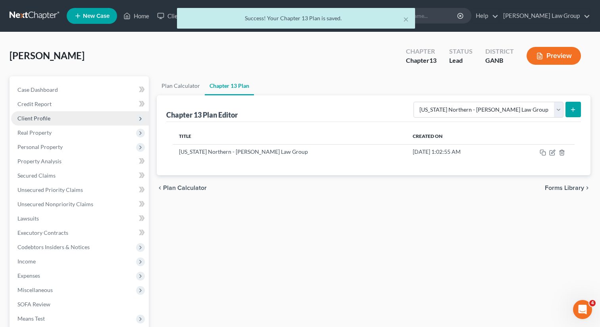
click at [37, 118] on span "Client Profile" at bounding box center [33, 118] width 33 height 7
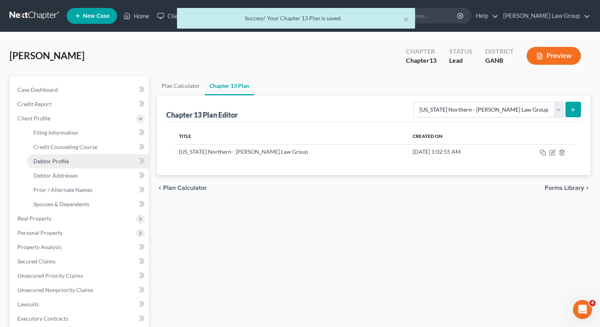
click at [41, 160] on span "Debtor Profile" at bounding box center [51, 161] width 36 height 7
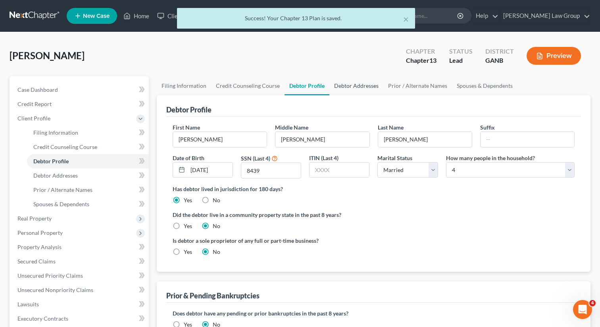
click at [335, 85] on link "Debtor Addresses" at bounding box center [356, 85] width 54 height 19
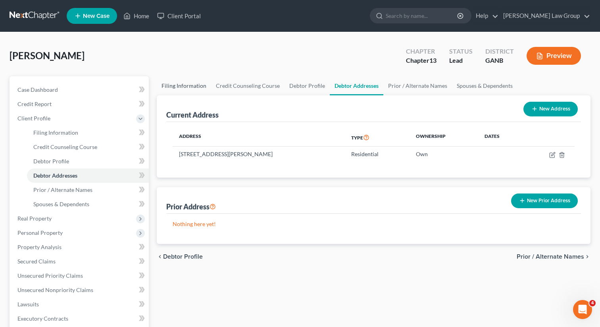
click at [186, 89] on link "Filing Information" at bounding box center [184, 85] width 54 height 19
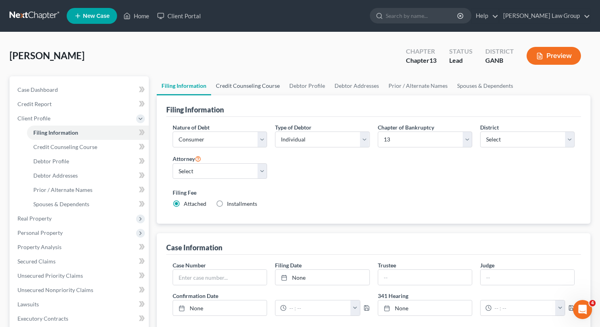
click at [246, 85] on link "Credit Counseling Course" at bounding box center [247, 85] width 73 height 19
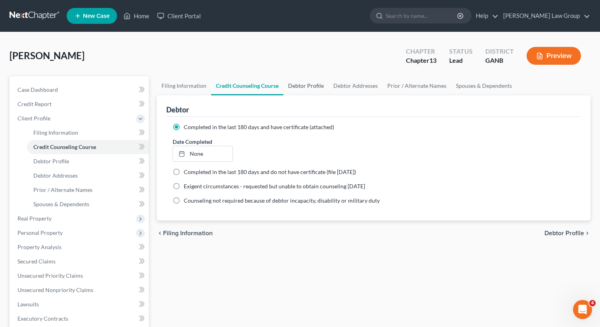
click at [298, 82] on link "Debtor Profile" at bounding box center [305, 85] width 45 height 19
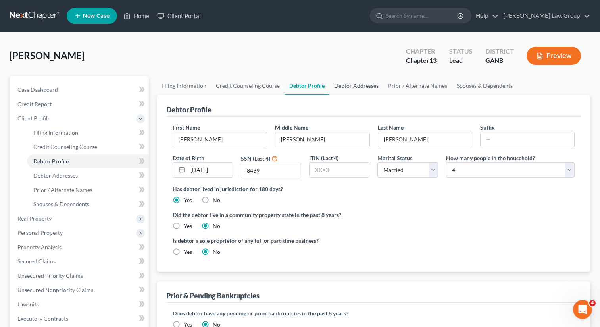
click at [340, 84] on link "Debtor Addresses" at bounding box center [356, 85] width 54 height 19
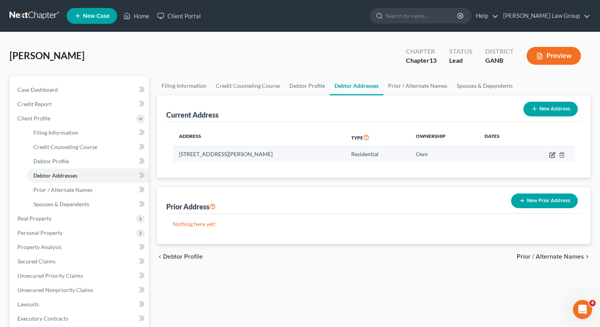
click at [552, 154] on icon "button" at bounding box center [552, 155] width 6 height 6
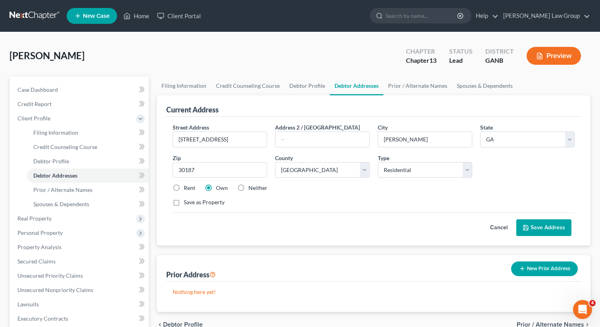
click at [533, 229] on button "Save Address" at bounding box center [543, 227] width 55 height 17
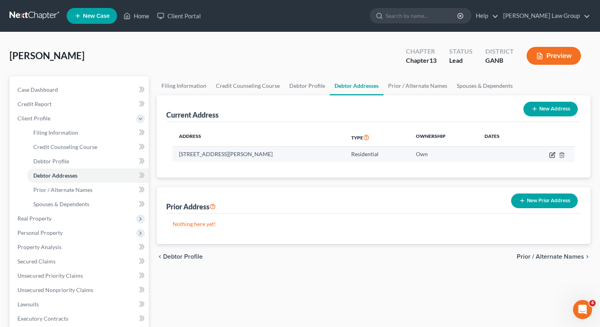
click at [550, 156] on icon "button" at bounding box center [552, 155] width 6 height 6
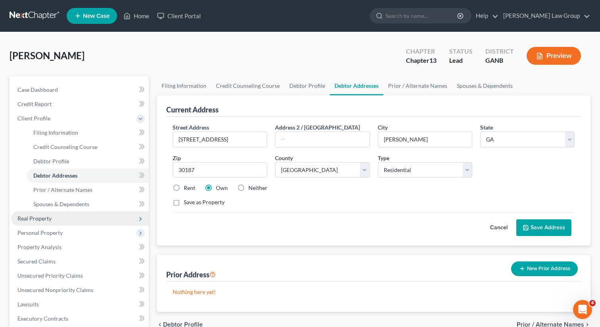
click at [50, 216] on span "Real Property" at bounding box center [34, 218] width 34 height 7
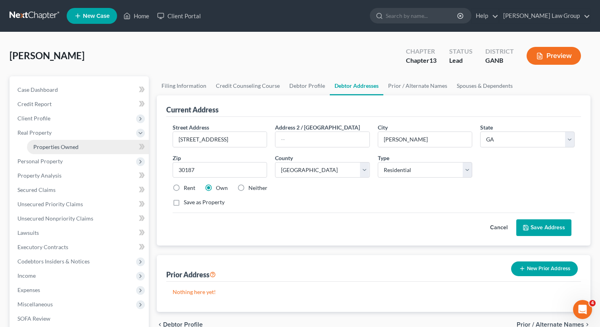
click at [60, 144] on span "Properties Owned" at bounding box center [55, 146] width 45 height 7
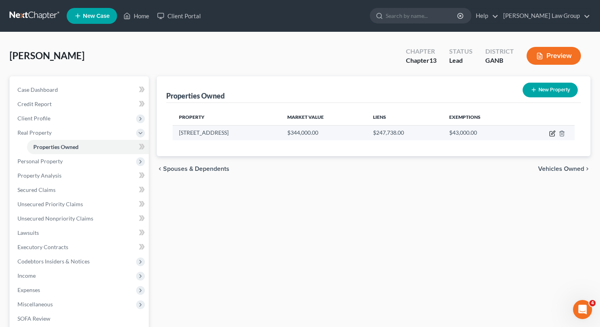
click at [551, 133] on icon "button" at bounding box center [553, 133] width 4 height 4
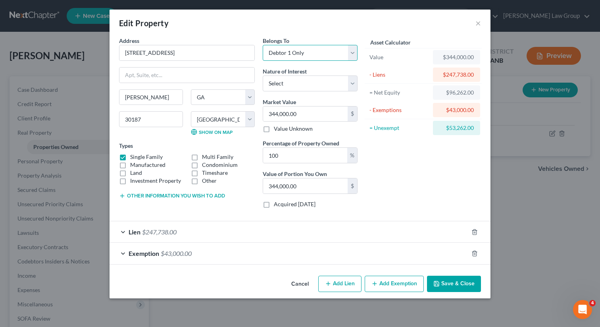
click at [329, 54] on select "Select Debtor 1 Only Debtor 2 Only Debtor 1 And Debtor 2 Only At Least One Of T…" at bounding box center [310, 53] width 95 height 16
click at [263, 45] on select "Select Debtor 1 Only Debtor 2 Only Debtor 1 And Debtor 2 Only At Least One Of T…" at bounding box center [310, 53] width 95 height 16
click at [288, 158] on input "100" at bounding box center [305, 155] width 84 height 15
click at [414, 162] on div "Asset Calculator Value $344,000.00 - Liens $247,738.00 = Net Equity $96,262.00 …" at bounding box center [423, 126] width 123 height 178
click at [473, 253] on icon "button" at bounding box center [475, 252] width 4 height 5
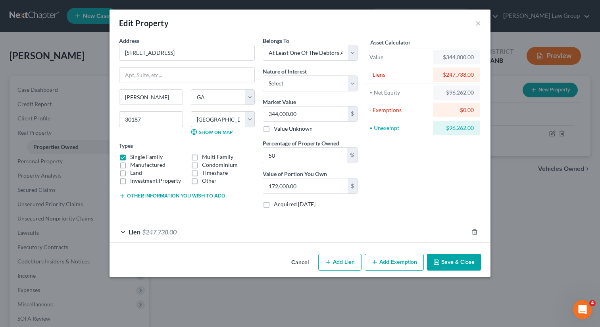
click at [383, 264] on button "Add Exemption" at bounding box center [394, 262] width 59 height 17
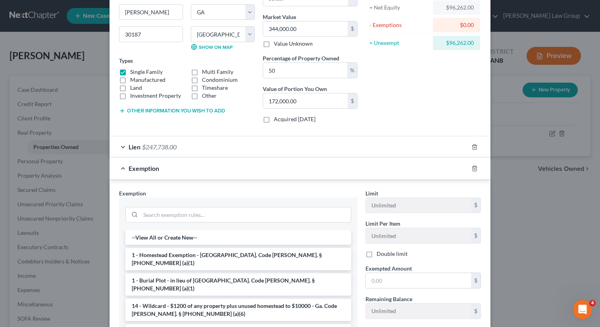
scroll to position [118, 0]
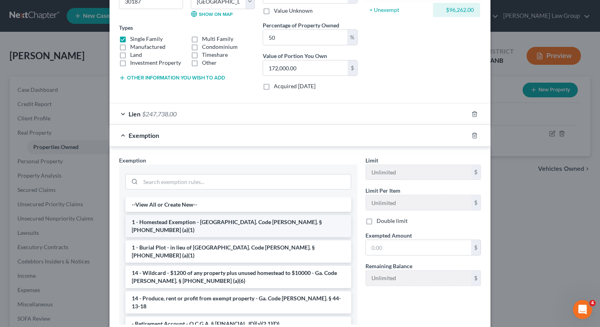
click at [167, 222] on li "1 - Homestead Exemption - Ga. Code Ann. § 44-13-100 (a)(1)" at bounding box center [238, 226] width 226 height 22
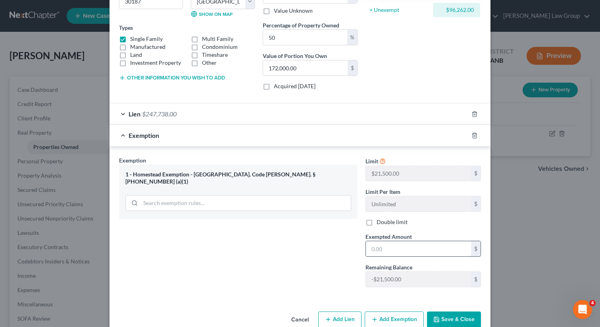
click at [414, 253] on input "text" at bounding box center [418, 248] width 105 height 15
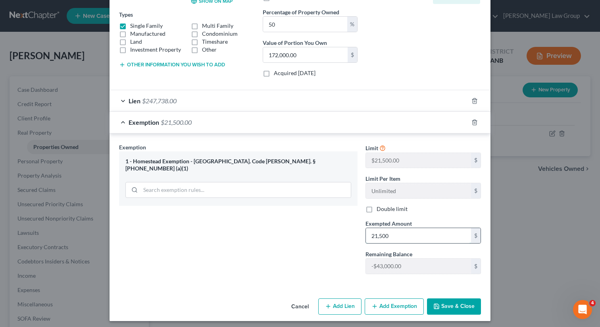
scroll to position [135, 0]
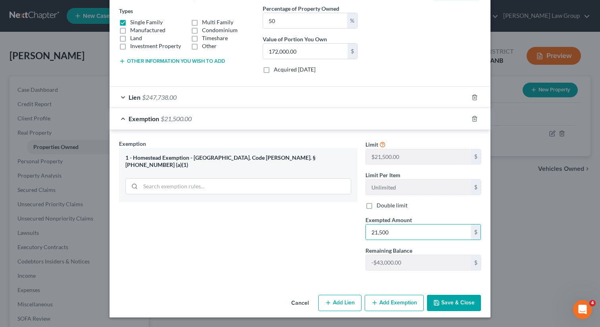
click at [448, 306] on button "Save & Close" at bounding box center [454, 302] width 54 height 17
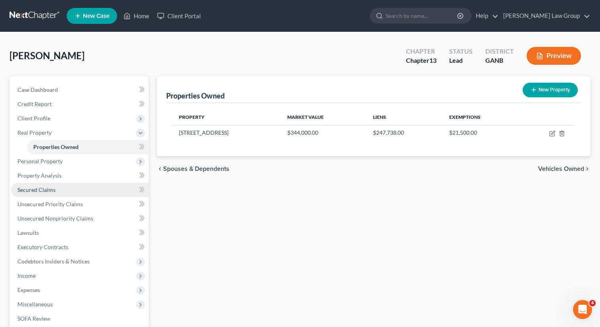
click at [53, 187] on span "Secured Claims" at bounding box center [36, 189] width 38 height 7
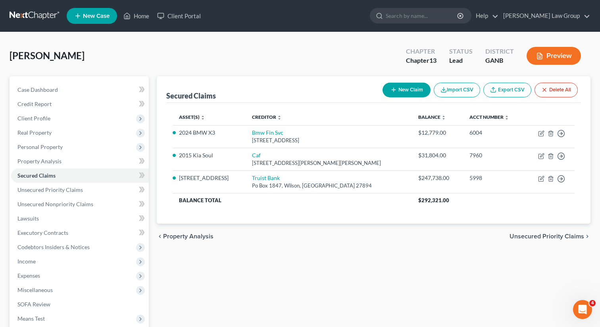
click at [401, 91] on button "New Claim" at bounding box center [407, 90] width 48 height 15
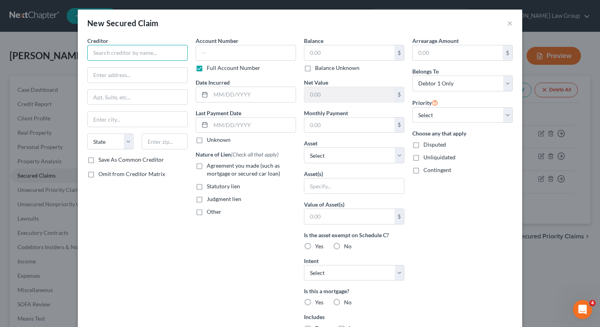
click at [129, 54] on input "text" at bounding box center [137, 53] width 100 height 16
paste input "FRANKLIN FOREST COMMUNITY ASSOCIATION, INC."
click at [207, 167] on label "Agreement you made (such as mortgage or secured car loan)" at bounding box center [251, 170] width 89 height 16
click at [210, 167] on input "Agreement you made (such as mortgage or secured car loan)" at bounding box center [212, 164] width 5 height 5
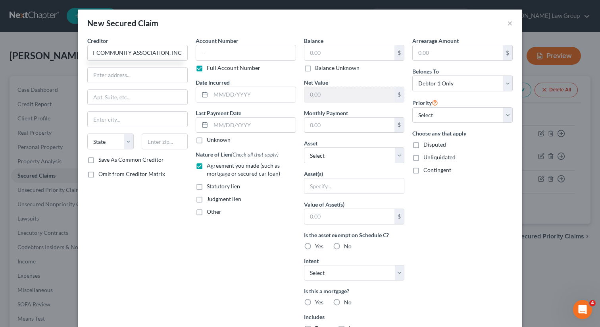
scroll to position [0, 0]
click at [344, 246] on label "No" at bounding box center [348, 246] width 8 height 8
click at [347, 246] on input "No" at bounding box center [349, 244] width 5 height 5
click at [327, 278] on select "Select Surrender Redeem Reaffirm Avoid Other" at bounding box center [354, 273] width 100 height 16
click at [304, 265] on select "Select Surrender Redeem Reaffirm Avoid Other" at bounding box center [354, 273] width 100 height 16
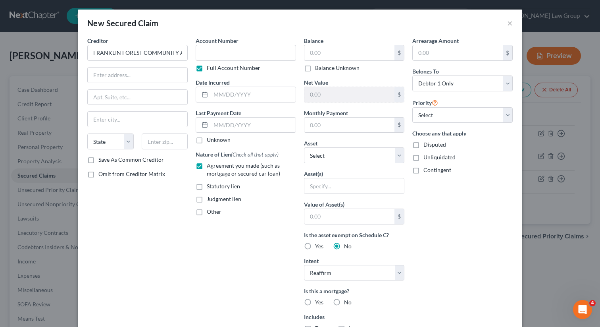
click at [344, 298] on label "No" at bounding box center [348, 302] width 8 height 8
click at [347, 298] on input "No" at bounding box center [349, 300] width 5 height 5
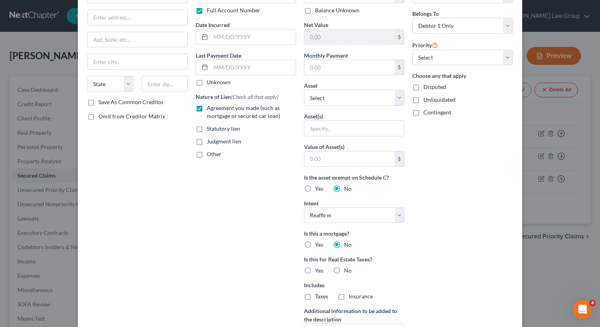
scroll to position [117, 0]
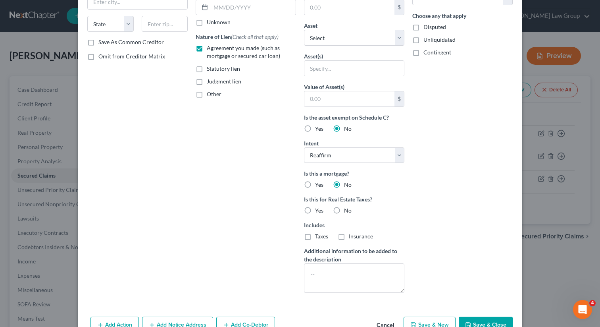
click at [344, 211] on label "No" at bounding box center [348, 210] width 8 height 8
click at [347, 211] on input "No" at bounding box center [349, 208] width 5 height 5
click at [342, 277] on textarea at bounding box center [354, 277] width 100 height 29
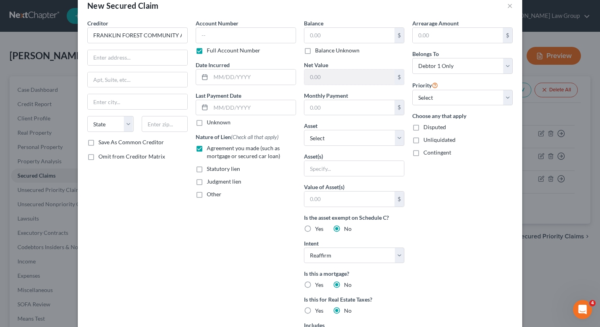
scroll to position [0, 0]
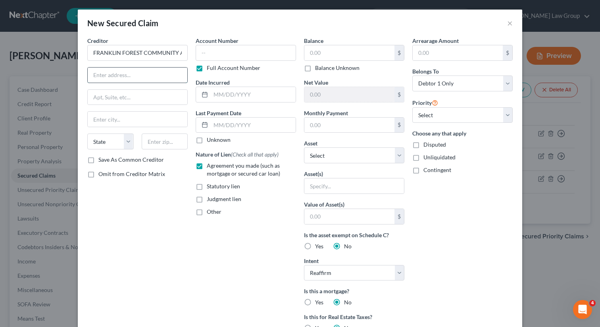
click at [130, 78] on input "text" at bounding box center [138, 74] width 100 height 15
paste input "PO BOX 713,"
click at [156, 140] on input "text" at bounding box center [165, 141] width 46 height 16
click at [156, 194] on div "Creditor * FRANKLIN FOREST COMMUNITY ASSOCIATION, INC. PO BOX 713, State AL AK …" at bounding box center [137, 227] width 108 height 380
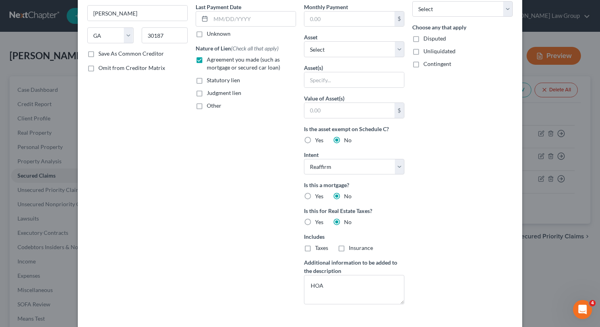
scroll to position [140, 0]
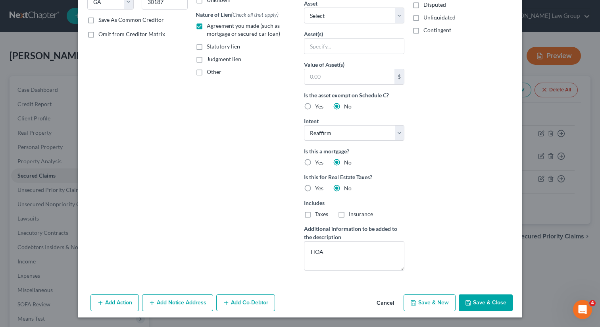
click at [468, 298] on button "Save & Close" at bounding box center [486, 302] width 54 height 17
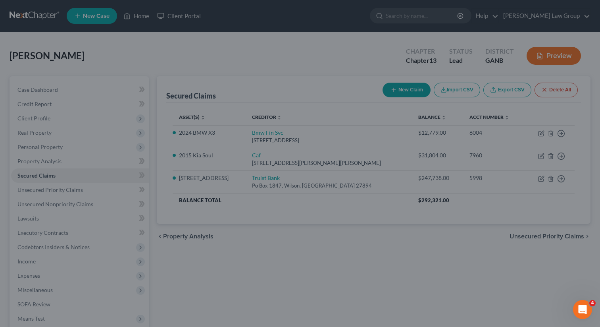
scroll to position [0, 0]
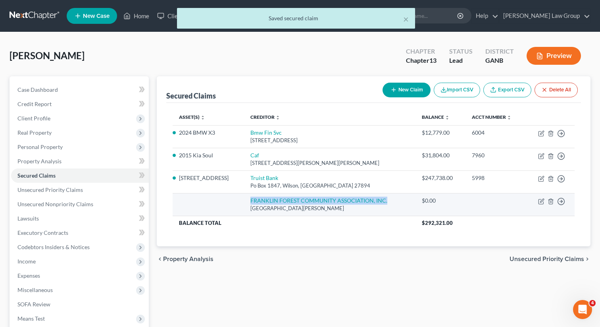
drag, startPoint x: 398, startPoint y: 202, endPoint x: 257, endPoint y: 200, distance: 141.3
click at [257, 200] on td "FRANKLIN FOREST COMMUNITY ASSOCIATION, INC. PO BOX 713,, Winston, GA 30187" at bounding box center [329, 204] width 171 height 23
copy link "FRANKLIN FOREST COMMUNITY ASSOCIATION, INC."
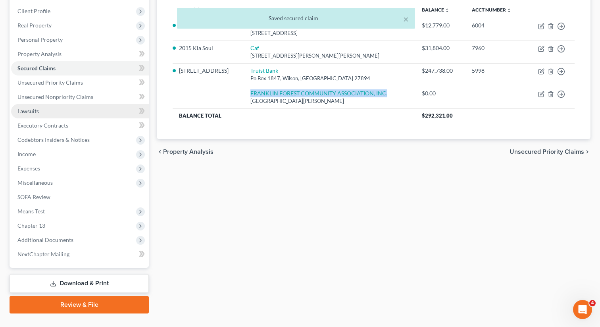
scroll to position [123, 0]
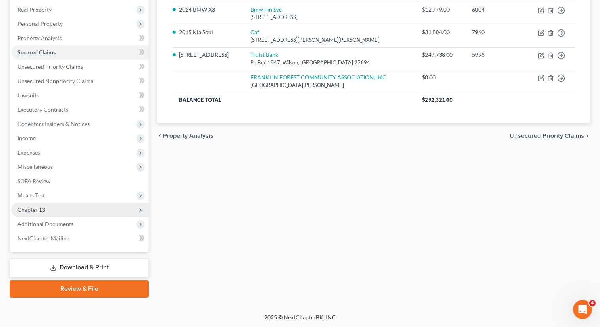
click at [47, 211] on span "Chapter 13" at bounding box center [80, 209] width 138 height 14
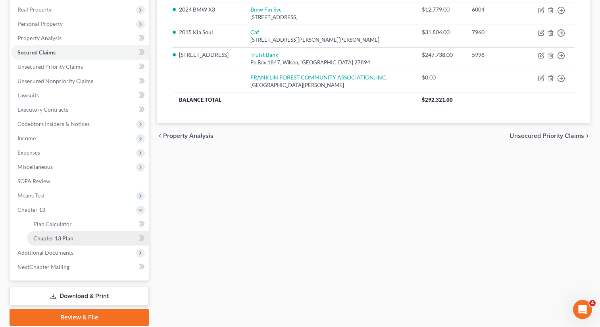
click at [63, 239] on span "Chapter 13 Plan" at bounding box center [53, 238] width 40 height 7
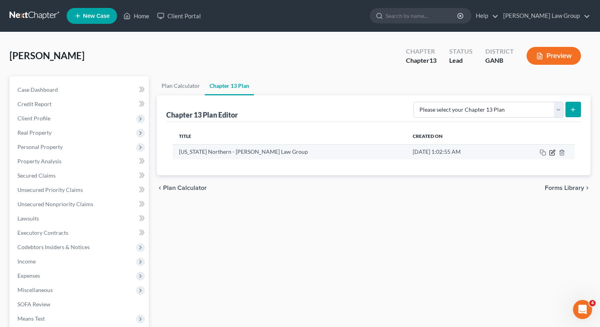
click at [552, 151] on icon "button" at bounding box center [553, 152] width 4 height 4
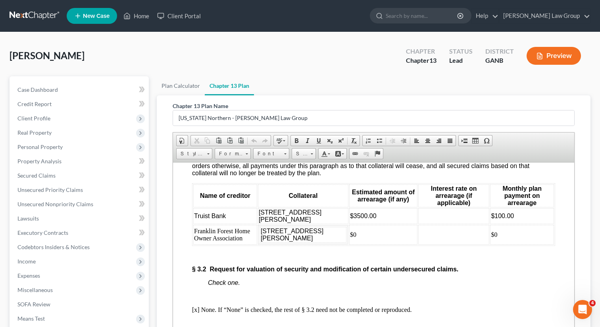
scroll to position [1567, 0]
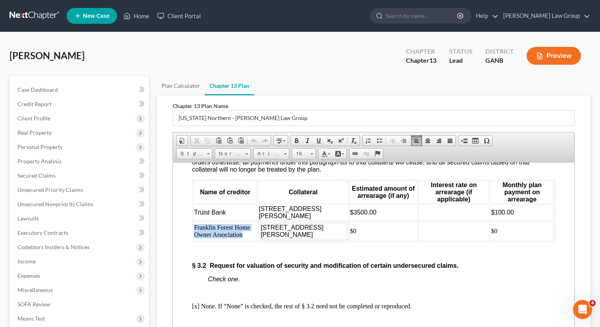
drag, startPoint x: 248, startPoint y: 277, endPoint x: 194, endPoint y: 269, distance: 54.4
click at [194, 241] on td "Franklin Forest Home Owner Association" at bounding box center [225, 231] width 64 height 20
paste body
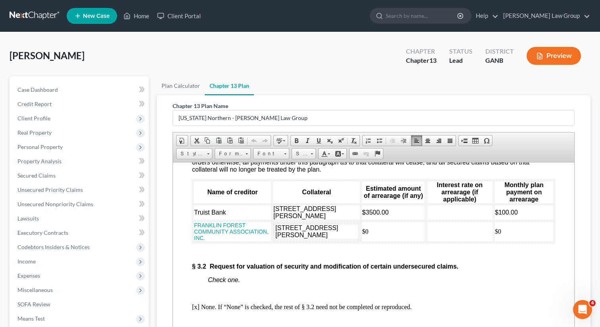
scroll to position [10, 0]
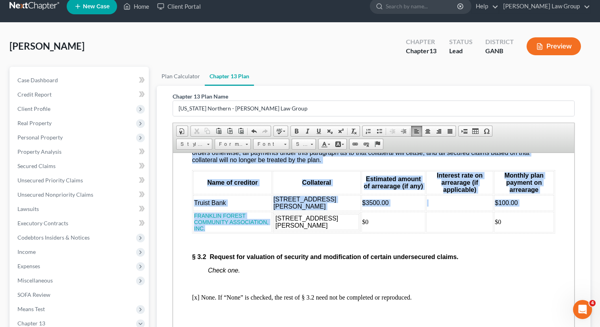
drag, startPoint x: 223, startPoint y: 272, endPoint x: 190, endPoint y: 262, distance: 34.5
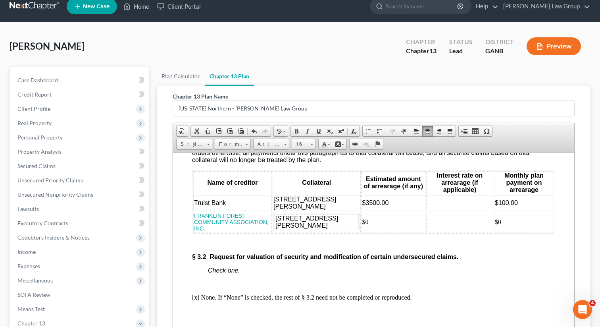
drag, startPoint x: 208, startPoint y: 269, endPoint x: 195, endPoint y: 259, distance: 15.9
click at [195, 232] on td "FRANKLIN FOREST COMMUNITY ASSOCIATION, INC." at bounding box center [232, 221] width 79 height 21
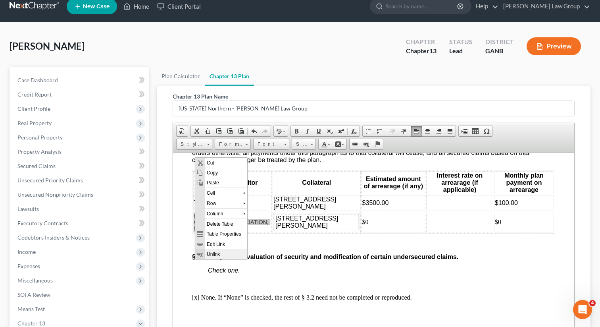
click at [216, 253] on span "Unlink" at bounding box center [226, 253] width 42 height 10
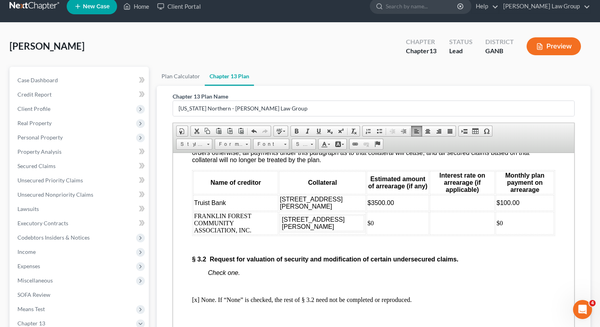
click at [237, 234] on td "FRANKLIN FOREST COMMUNITY ASSOCIATION, INC." at bounding box center [235, 222] width 85 height 23
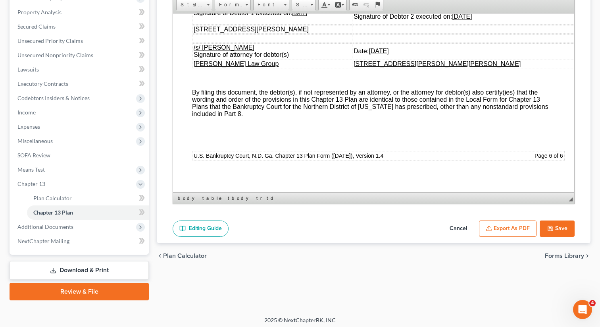
scroll to position [152, 0]
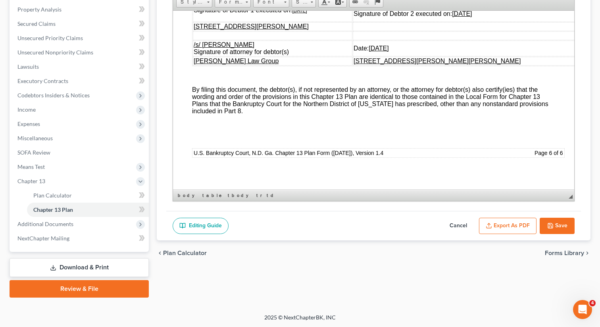
click at [511, 227] on button "Export as PDF" at bounding box center [508, 225] width 58 height 17
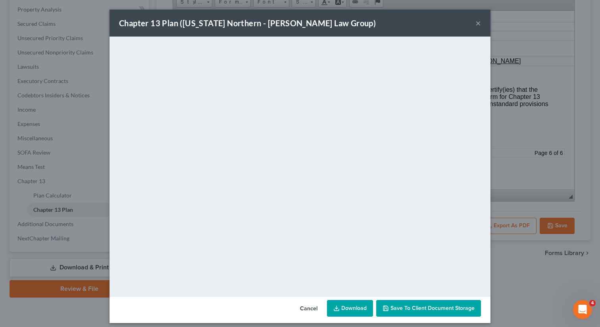
click at [412, 308] on span "Save to Client Document Storage" at bounding box center [433, 307] width 84 height 7
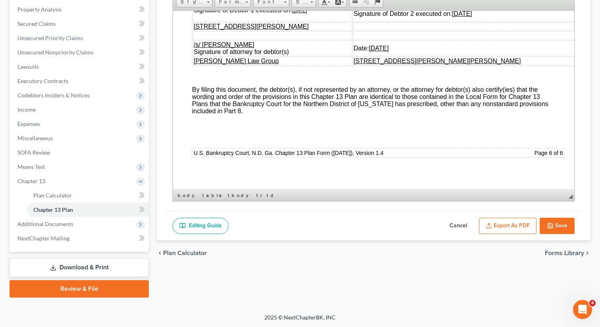
click at [554, 231] on button "Save" at bounding box center [557, 225] width 35 height 17
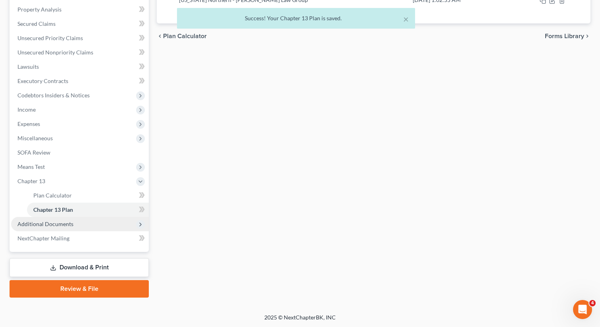
click at [92, 220] on span "Additional Documents" at bounding box center [80, 224] width 138 height 14
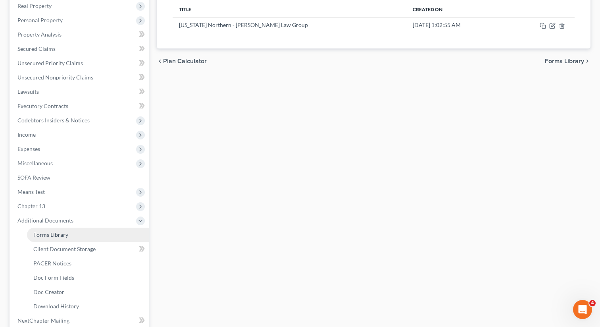
scroll to position [209, 0]
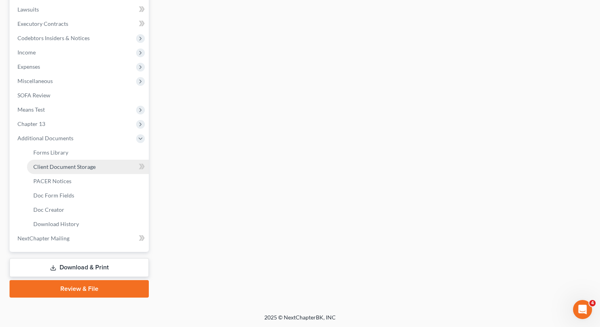
click at [67, 167] on span "Client Document Storage" at bounding box center [64, 166] width 62 height 7
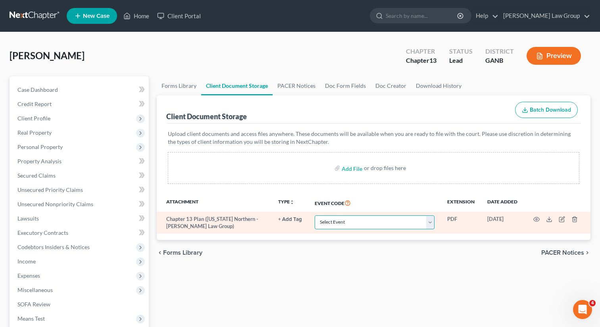
click at [377, 221] on select "Select Event 01 - Chapter 13 Plan - Initial Plan 02-Application to Pay Filing F…" at bounding box center [375, 222] width 120 height 14
click at [316, 215] on select "Select Event 01 - Chapter 13 Plan - Initial Plan 02-Application to Pay Filing F…" at bounding box center [375, 222] width 120 height 14
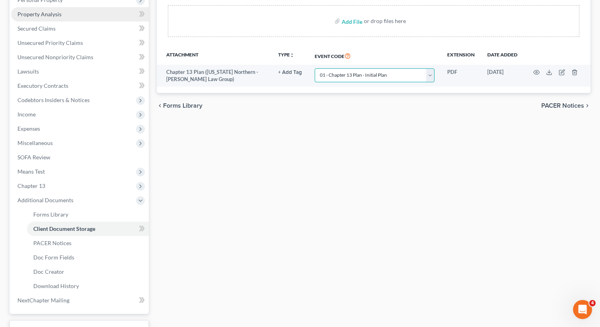
scroll to position [209, 0]
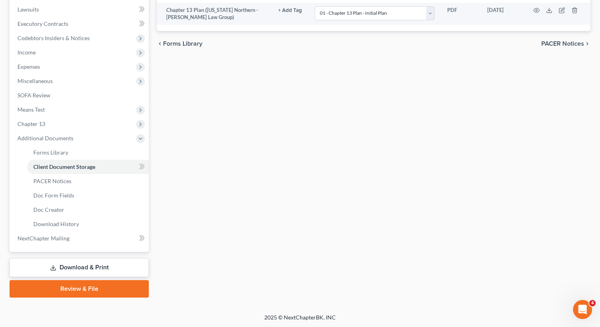
click at [61, 264] on link "Download & Print" at bounding box center [79, 267] width 139 height 19
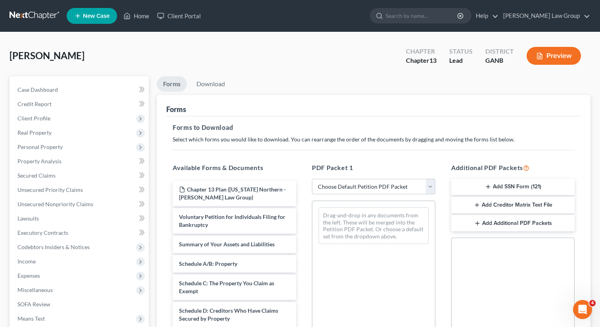
click at [339, 186] on select "Choose Default Petition PDF Packet Complete Bankruptcy Petition (all forms and …" at bounding box center [373, 187] width 123 height 16
click at [312, 179] on select "Choose Default Petition PDF Packet Complete Bankruptcy Petition (all forms and …" at bounding box center [373, 187] width 123 height 16
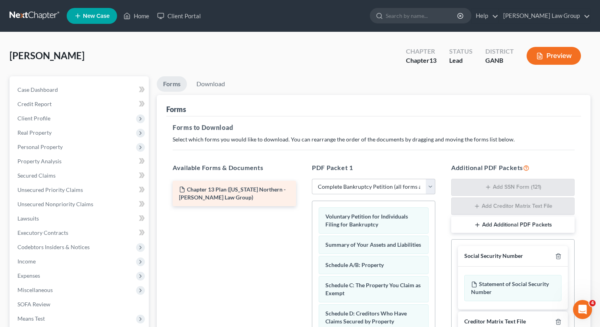
click at [302, 197] on div "Chapter 13 Plan (Georgia Northern - Saedi Law Group)" at bounding box center [234, 193] width 136 height 25
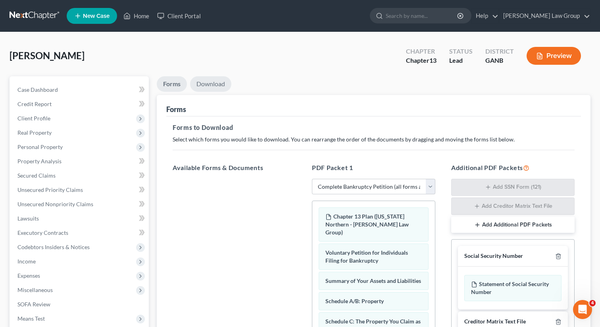
click at [209, 81] on link "Download" at bounding box center [210, 83] width 41 height 15
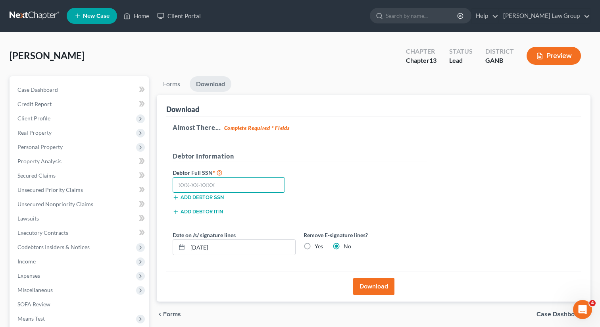
click at [220, 189] on input "text" at bounding box center [229, 185] width 112 height 16
paste input "252-39-8439"
click at [371, 285] on button "Download" at bounding box center [373, 285] width 41 height 17
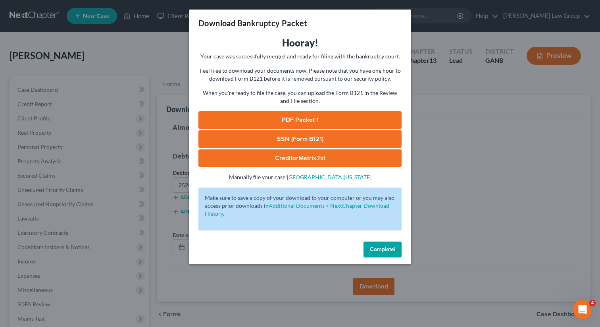
click at [294, 127] on link "PDF Packet 1" at bounding box center [299, 119] width 203 height 17
click at [306, 138] on link "SSN (Form B121)" at bounding box center [299, 138] width 203 height 17
click at [382, 248] on span "Complete!" at bounding box center [382, 249] width 25 height 7
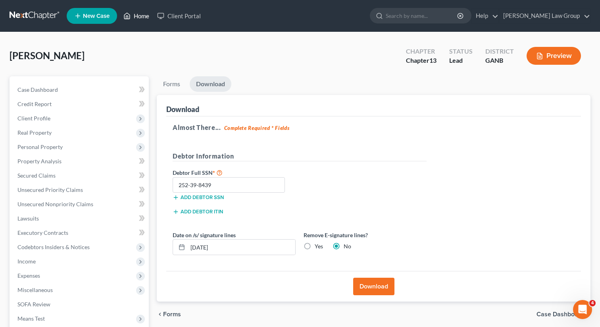
click at [134, 13] on link "Home" at bounding box center [136, 16] width 34 height 14
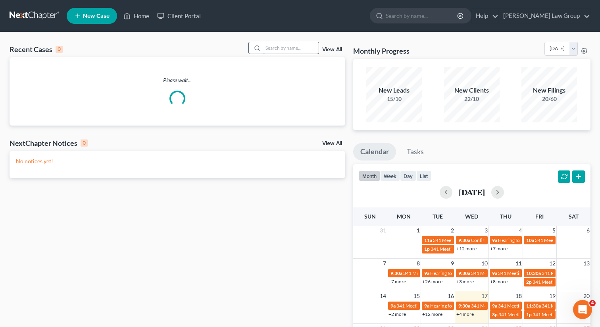
click at [285, 51] on input "search" at bounding box center [291, 48] width 56 height 12
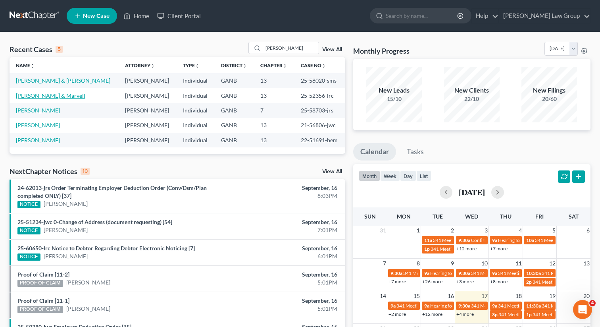
click at [35, 96] on link "Reid, Victoria & Marvell" at bounding box center [50, 95] width 69 height 7
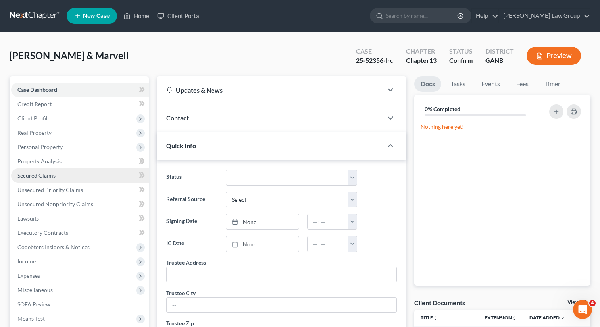
click at [33, 172] on span "Secured Claims" at bounding box center [36, 175] width 38 height 7
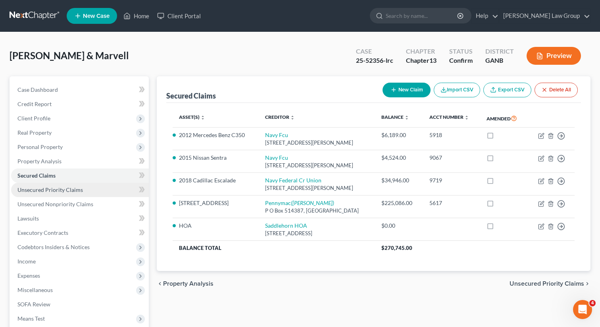
click at [68, 191] on span "Unsecured Priority Claims" at bounding box center [49, 189] width 65 height 7
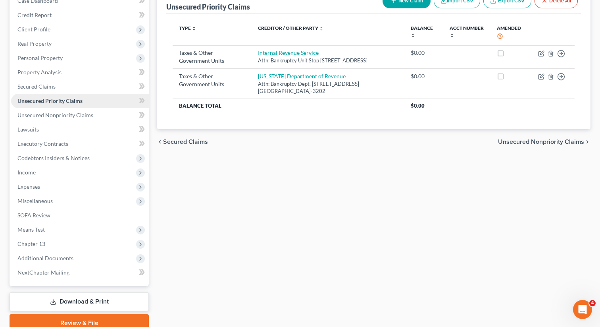
scroll to position [123, 0]
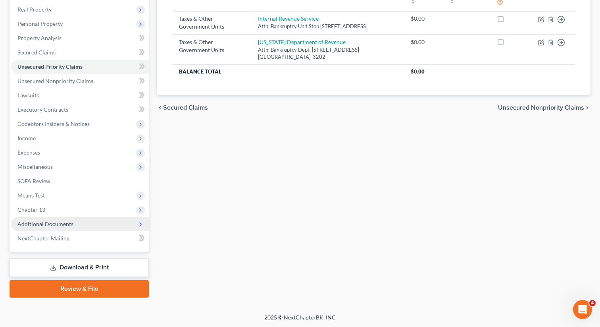
click at [69, 222] on span "Additional Documents" at bounding box center [45, 223] width 56 height 7
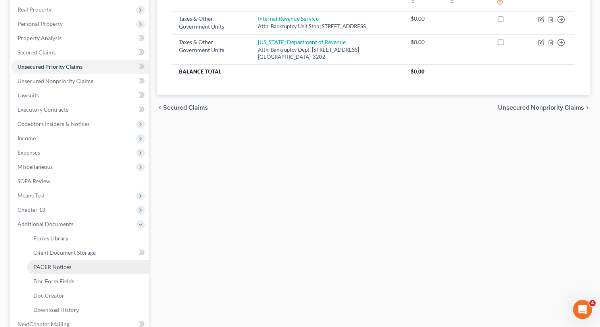
click at [56, 266] on span "PACER Notices" at bounding box center [52, 266] width 38 height 7
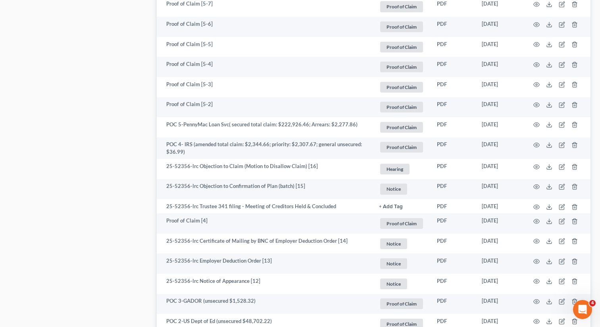
scroll to position [1461, 0]
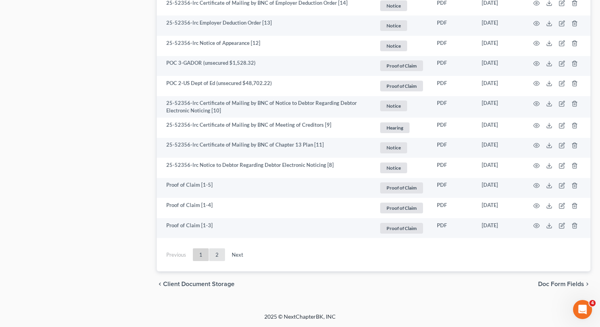
click at [218, 254] on link "2" at bounding box center [217, 254] width 16 height 13
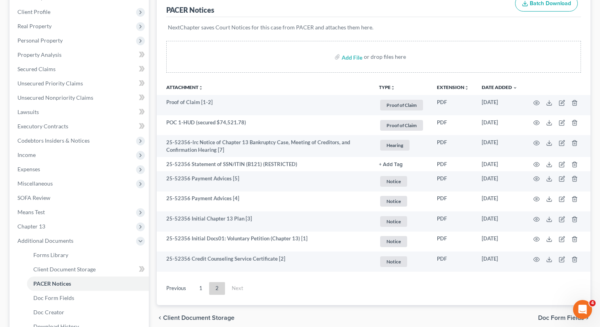
scroll to position [86, 0]
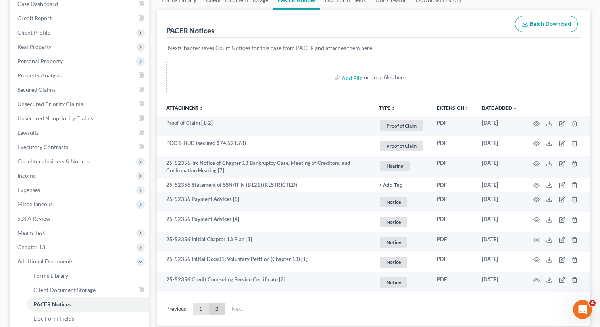
click at [202, 307] on link "1" at bounding box center [201, 308] width 16 height 13
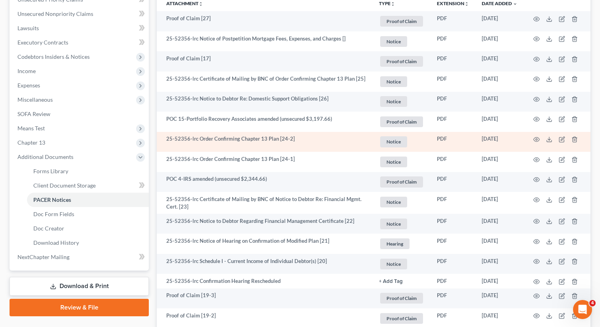
scroll to position [192, 0]
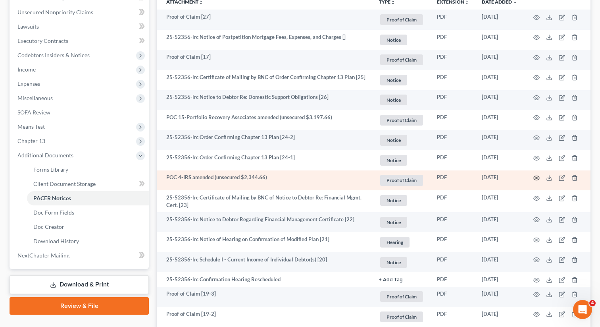
click at [537, 175] on icon "button" at bounding box center [536, 178] width 6 height 6
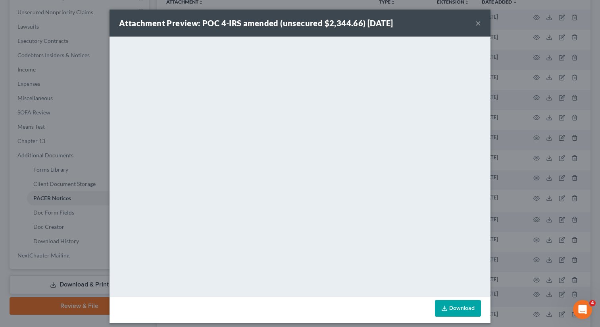
click at [477, 25] on button "×" at bounding box center [478, 23] width 6 height 10
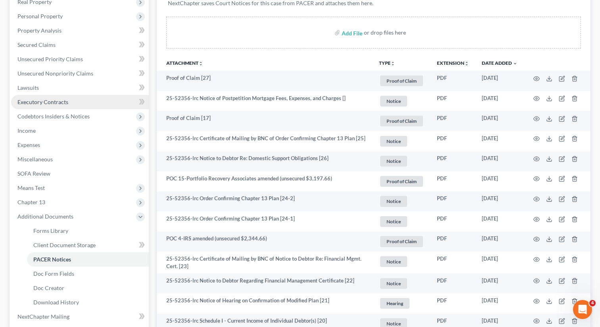
scroll to position [0, 0]
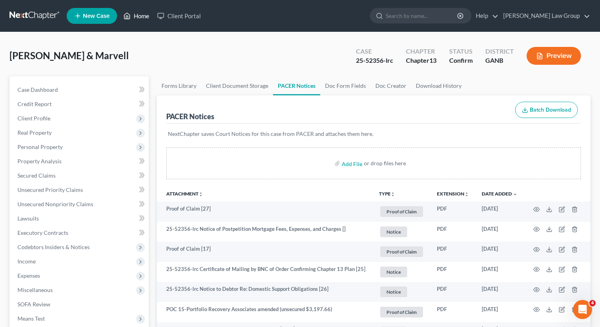
click at [141, 14] on link "Home" at bounding box center [136, 16] width 34 height 14
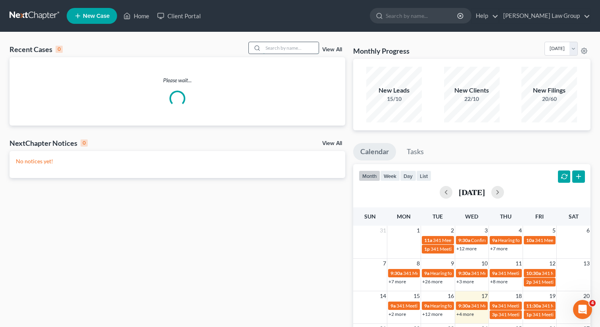
click at [281, 47] on input "search" at bounding box center [291, 48] width 56 height 12
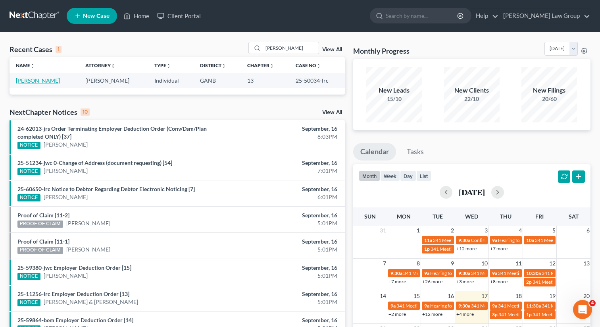
click at [28, 77] on link "Williams, Harvetta" at bounding box center [38, 80] width 44 height 7
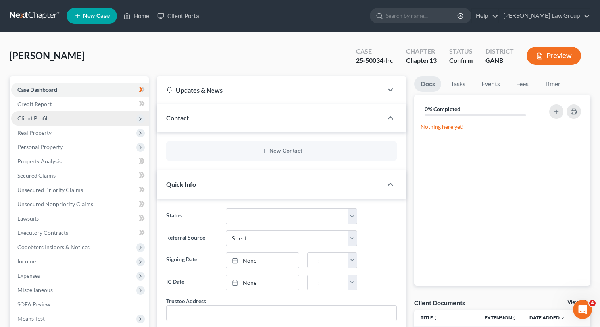
click at [38, 117] on span "Client Profile" at bounding box center [33, 118] width 33 height 7
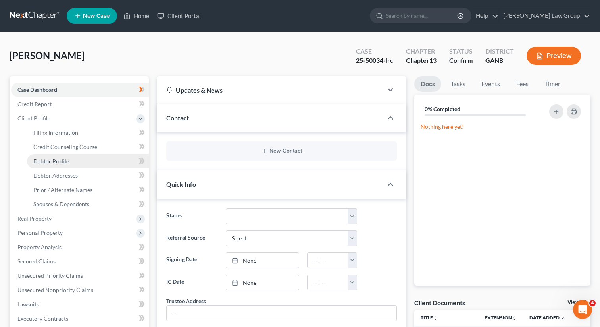
click at [43, 158] on span "Debtor Profile" at bounding box center [51, 161] width 36 height 7
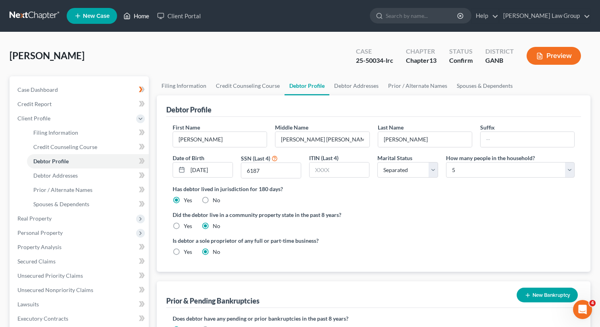
click at [134, 16] on link "Home" at bounding box center [136, 16] width 34 height 14
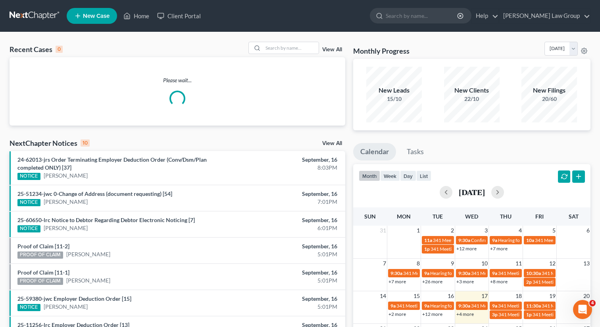
click at [336, 50] on link "View All" at bounding box center [332, 50] width 20 height 6
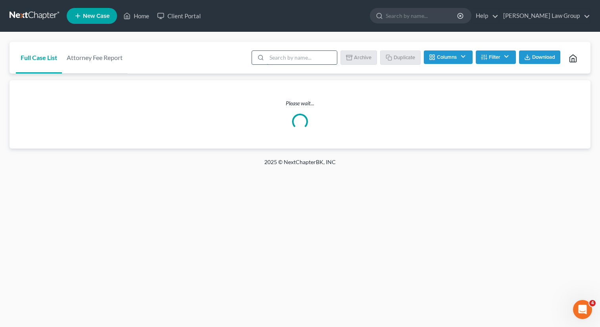
click at [325, 57] on input "search" at bounding box center [302, 57] width 70 height 13
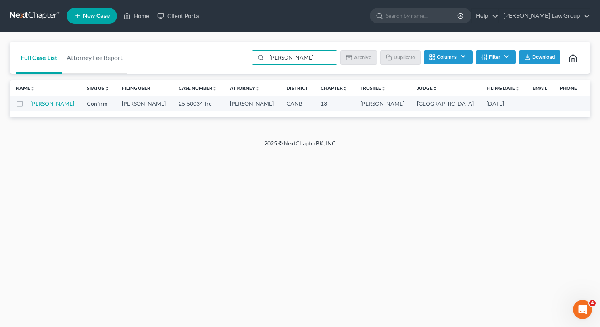
click at [27, 106] on label at bounding box center [27, 106] width 0 height 0
click at [30, 105] on input "checkbox" at bounding box center [32, 102] width 5 height 5
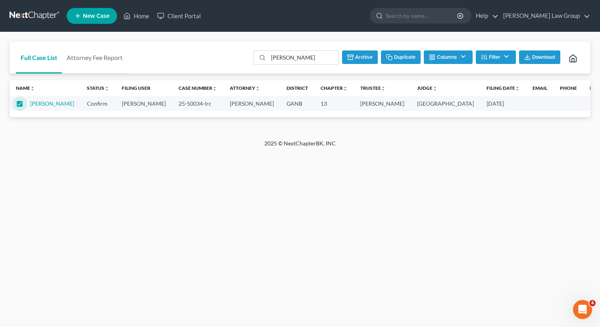
click at [359, 55] on button "Archive" at bounding box center [360, 56] width 36 height 13
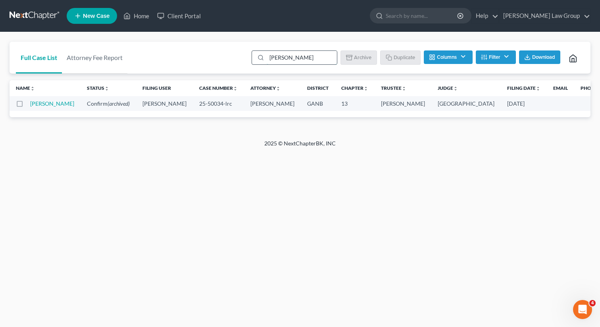
click at [295, 60] on input "harvetta" at bounding box center [302, 57] width 70 height 13
drag, startPoint x: 302, startPoint y: 60, endPoint x: 256, endPoint y: 56, distance: 46.1
click at [256, 56] on div "harvetta" at bounding box center [295, 57] width 86 height 14
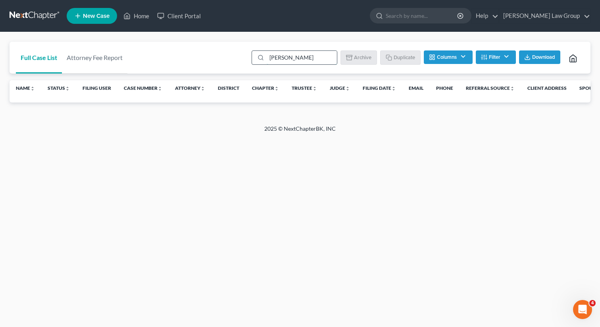
click at [292, 52] on input "michelle mue" at bounding box center [302, 57] width 70 height 13
click at [287, 56] on input "michelle mue" at bounding box center [302, 57] width 70 height 13
click at [141, 17] on link "Home" at bounding box center [136, 16] width 34 height 14
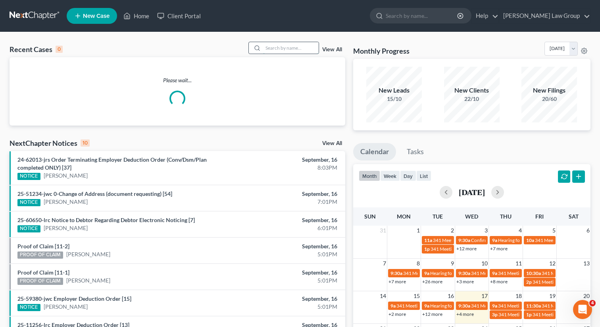
click at [281, 50] on input "search" at bounding box center [291, 48] width 56 height 12
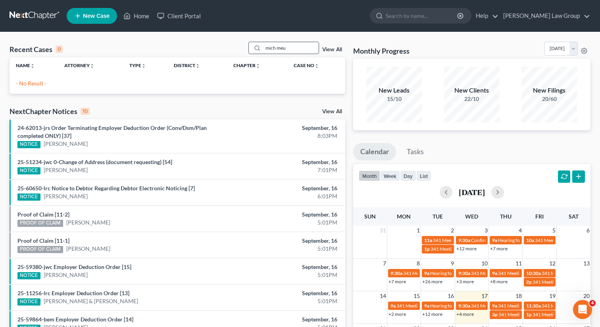
drag, startPoint x: 279, startPoint y: 48, endPoint x: 252, endPoint y: 42, distance: 28.1
click at [252, 42] on div "mich meu" at bounding box center [283, 48] width 71 height 12
click at [297, 49] on input "meu" at bounding box center [291, 48] width 56 height 12
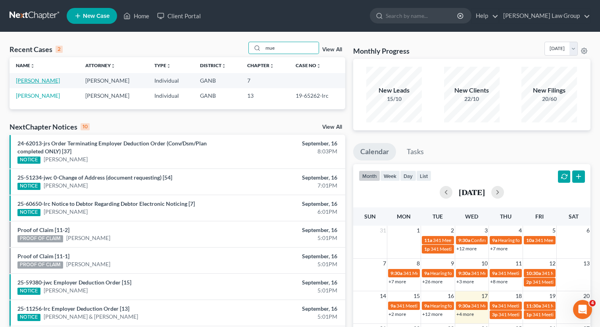
click at [37, 80] on link "Muenchow, Michelle" at bounding box center [38, 80] width 44 height 7
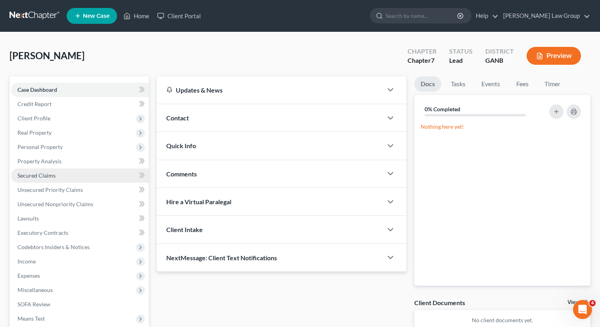
click at [57, 174] on link "Secured Claims" at bounding box center [80, 175] width 138 height 14
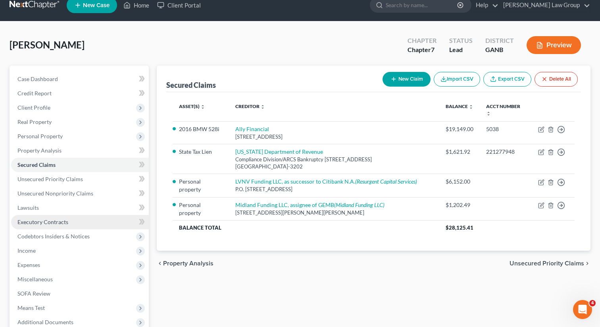
click at [61, 217] on link "Executory Contracts" at bounding box center [80, 222] width 138 height 14
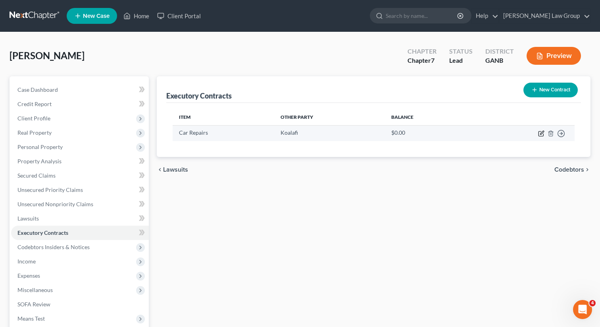
click at [542, 133] on icon "button" at bounding box center [541, 133] width 6 height 6
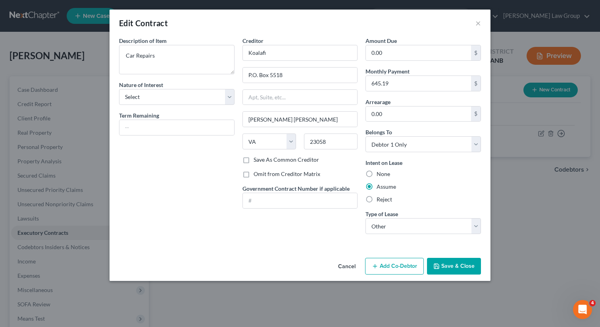
click at [377, 202] on label "Reject" at bounding box center [384, 199] width 15 height 8
click at [380, 200] on input "Reject" at bounding box center [382, 197] width 5 height 5
click at [159, 98] on select "Select Purchaser Agent Lessor Lessee" at bounding box center [176, 97] width 115 height 16
click at [119, 89] on select "Select Purchaser Agent Lessor Lessee" at bounding box center [176, 97] width 115 height 16
click at [444, 268] on button "Save & Close" at bounding box center [454, 266] width 54 height 17
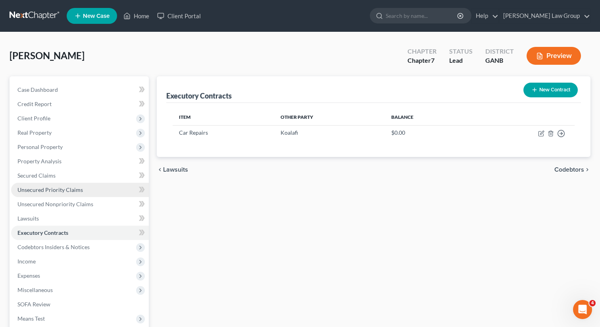
click at [71, 190] on span "Unsecured Priority Claims" at bounding box center [49, 189] width 65 height 7
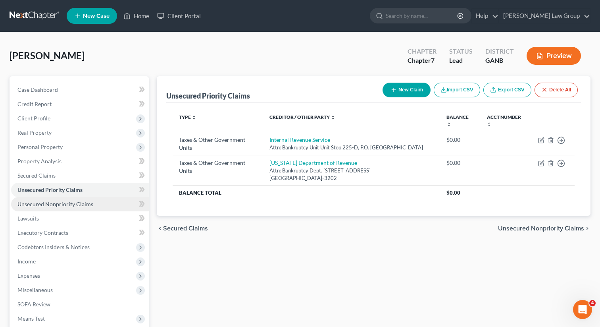
click at [73, 204] on span "Unsecured Nonpriority Claims" at bounding box center [55, 203] width 76 height 7
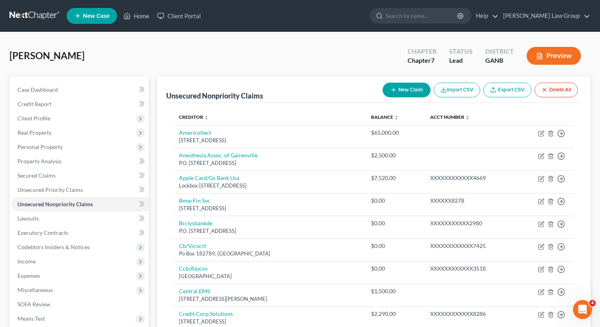
click at [403, 89] on button "New Claim" at bounding box center [407, 90] width 48 height 15
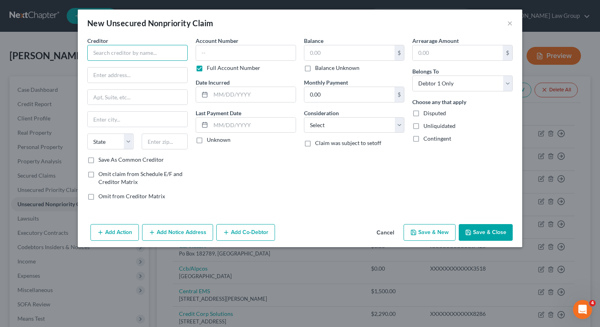
click at [134, 53] on input "text" at bounding box center [137, 53] width 100 height 16
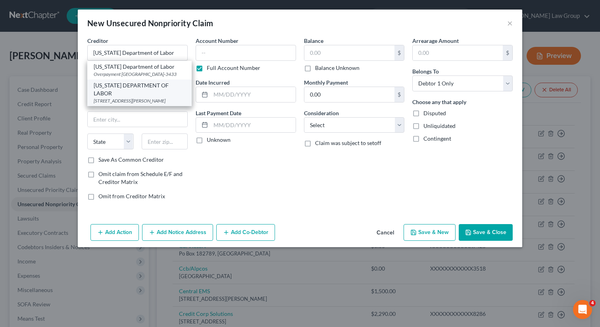
click at [162, 95] on div "GEORGIA DEPARTMENT OF LABOR" at bounding box center [140, 89] width 92 height 16
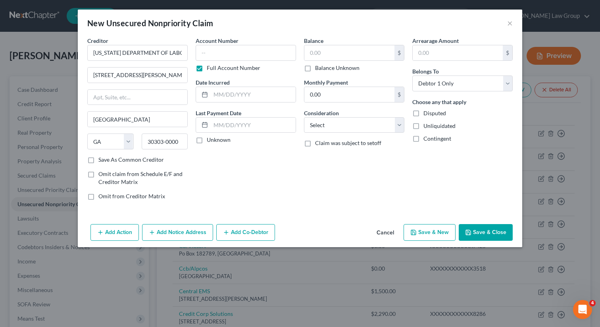
click at [273, 167] on div "Account Number Full Account Number Date Incurred Last Payment Date Unknown" at bounding box center [246, 122] width 108 height 170
click at [315, 68] on label "Balance Unknown" at bounding box center [337, 68] width 44 height 8
click at [318, 68] on input "Balance Unknown" at bounding box center [320, 66] width 5 height 5
click at [476, 235] on button "Save & Close" at bounding box center [486, 232] width 54 height 17
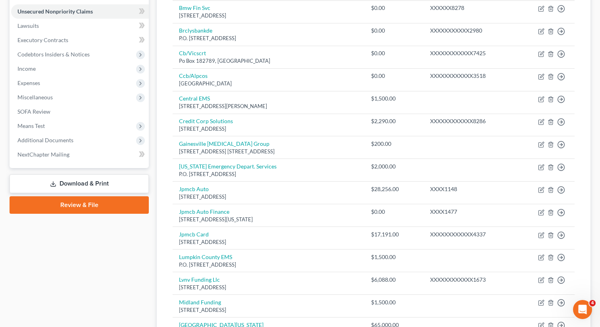
scroll to position [186, 0]
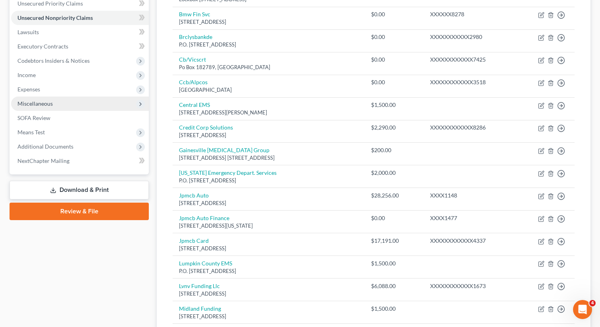
click at [52, 105] on span "Miscellaneous" at bounding box center [80, 103] width 138 height 14
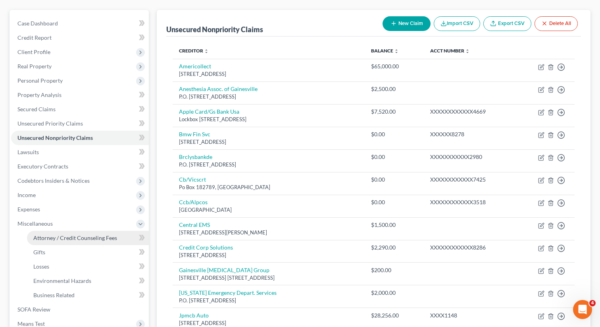
scroll to position [128, 0]
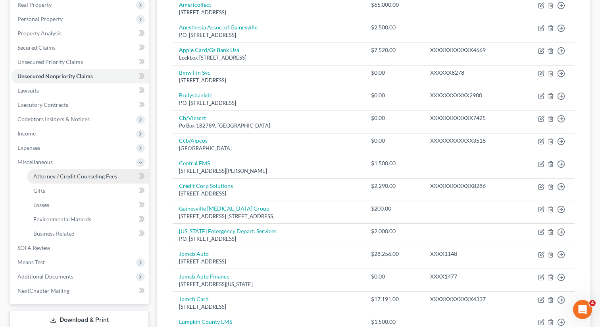
click at [64, 174] on span "Attorney / Credit Counseling Fees" at bounding box center [75, 176] width 84 height 7
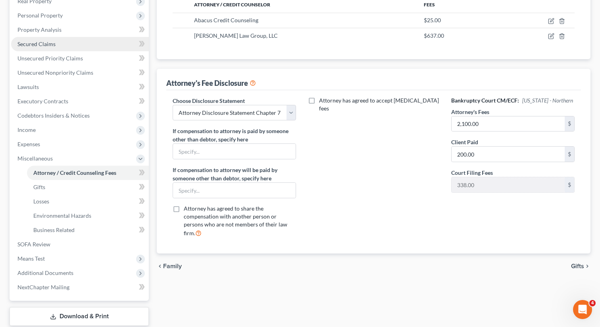
scroll to position [180, 0]
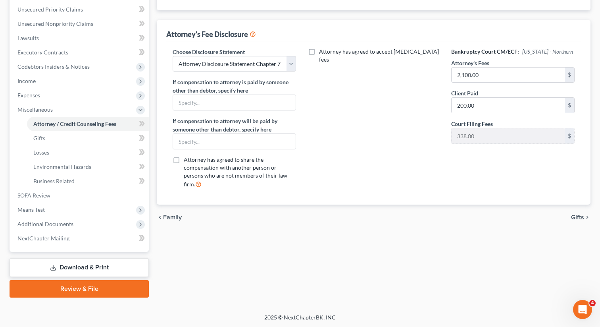
click at [77, 267] on link "Download & Print" at bounding box center [79, 267] width 139 height 19
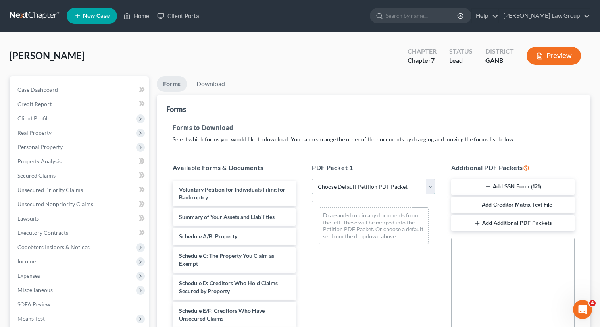
click at [328, 183] on select "Choose Default Petition PDF Packet Complete Bankruptcy Petition (all forms and …" at bounding box center [373, 187] width 123 height 16
click at [312, 179] on select "Choose Default Petition PDF Packet Complete Bankruptcy Petition (all forms and …" at bounding box center [373, 187] width 123 height 16
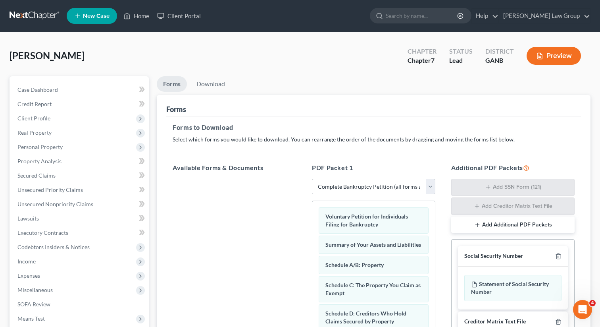
click at [205, 68] on div "Muenchow, Michelle Upgraded Chapter Chapter 7 Status Lead District GANB Preview" at bounding box center [300, 59] width 581 height 35
click at [205, 86] on link "Download" at bounding box center [210, 83] width 41 height 15
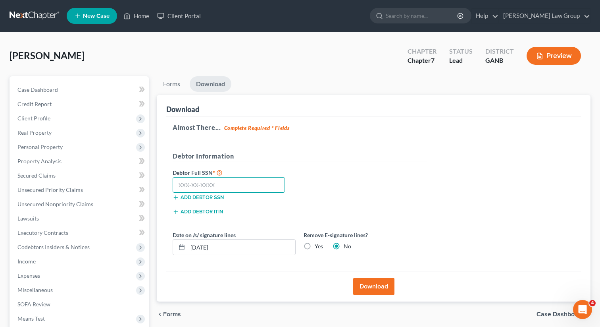
click at [223, 186] on input "text" at bounding box center [229, 185] width 112 height 16
paste input "253-55-2270"
click at [367, 284] on button "Download" at bounding box center [373, 285] width 41 height 17
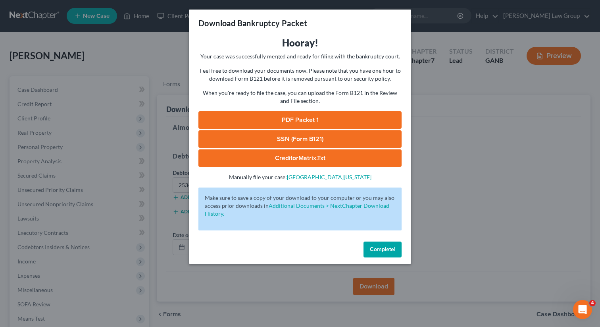
click at [296, 118] on link "PDF Packet 1" at bounding box center [299, 119] width 203 height 17
click at [379, 251] on span "Complete!" at bounding box center [382, 249] width 25 height 7
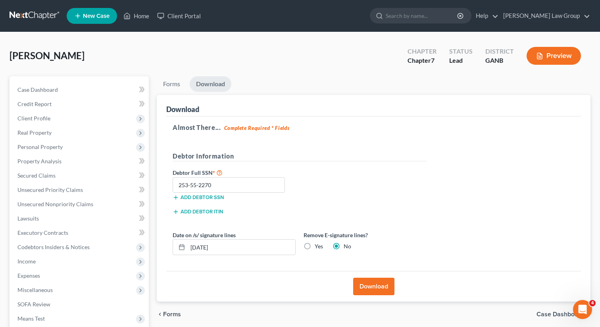
click at [97, 18] on span "New Case" at bounding box center [96, 16] width 27 height 6
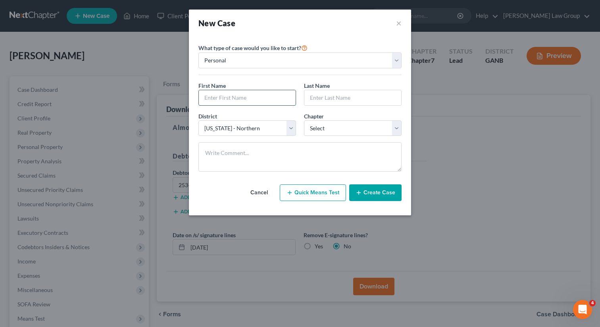
click at [226, 94] on input "text" at bounding box center [247, 97] width 97 height 15
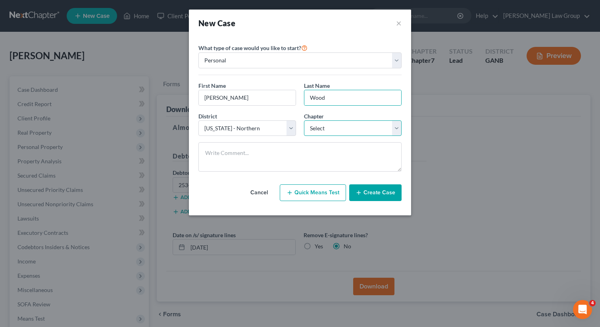
click at [326, 129] on select "Select 7 11 12 13" at bounding box center [353, 128] width 98 height 16
click at [304, 120] on select "Select 7 11 12 13" at bounding box center [353, 128] width 98 height 16
click at [376, 198] on button "Create Case" at bounding box center [375, 192] width 52 height 17
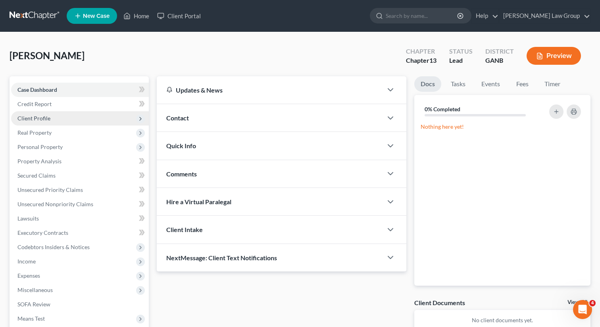
click at [52, 114] on span "Client Profile" at bounding box center [80, 118] width 138 height 14
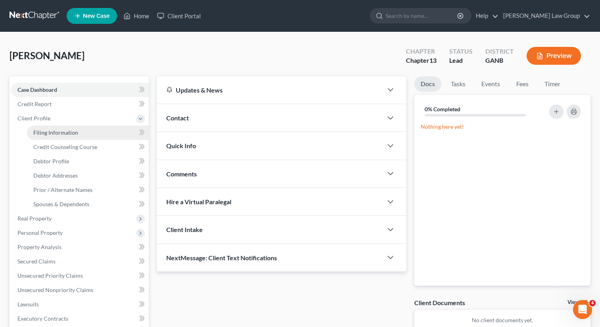
click at [67, 134] on span "Filing Information" at bounding box center [55, 132] width 45 height 7
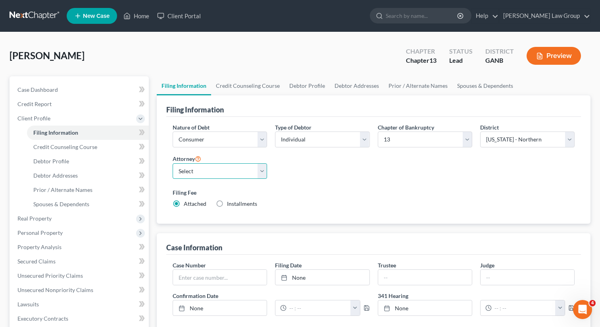
click at [203, 170] on select "Select Lorena Saedi - GANB Lorena Saedi - GANB Krista Bauer - GANB Susan Sudman…" at bounding box center [220, 171] width 94 height 16
click at [173, 163] on select "Select Lorena Saedi - GANB Lorena Saedi - GANB Krista Bauer - GANB Susan Sudman…" at bounding box center [220, 171] width 94 height 16
click at [233, 88] on link "Credit Counseling Course" at bounding box center [247, 85] width 73 height 19
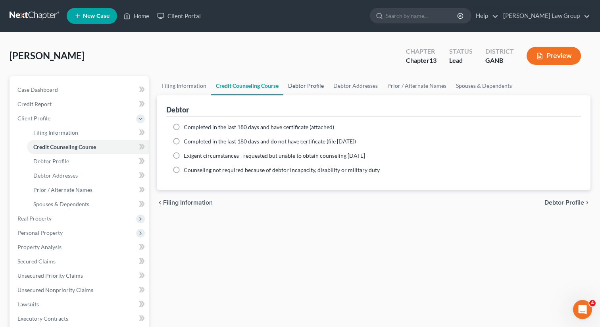
click at [299, 86] on link "Debtor Profile" at bounding box center [305, 85] width 45 height 19
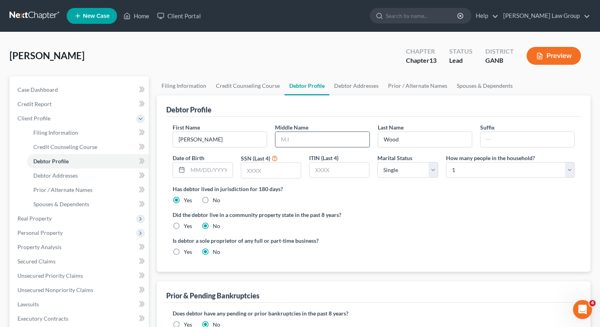
click at [287, 136] on input "text" at bounding box center [322, 139] width 94 height 15
paste input "Dewayne"
click at [201, 169] on input "text" at bounding box center [210, 169] width 45 height 15
paste input "07/22/1980"
click at [264, 178] on div "SSN (Last 4)" at bounding box center [271, 166] width 68 height 25
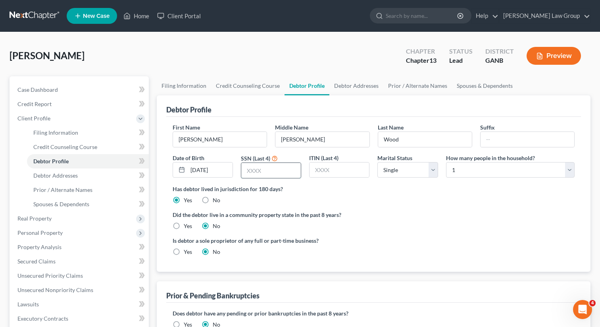
click at [260, 171] on input "text" at bounding box center [271, 170] width 60 height 15
click at [355, 84] on link "Debtor Addresses" at bounding box center [356, 85] width 54 height 19
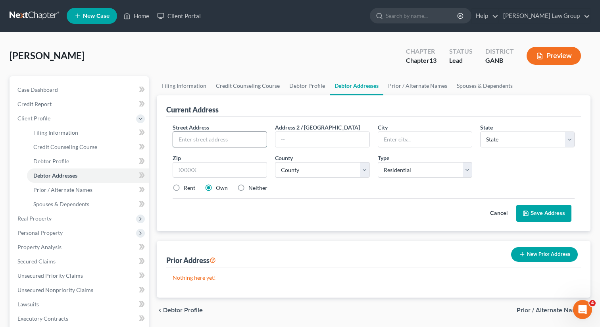
click at [199, 144] on input "text" at bounding box center [220, 139] width 94 height 15
paste input "811 underwood drive"
click at [191, 138] on input "811 underwood drive" at bounding box center [220, 139] width 94 height 15
click at [222, 138] on input "811 Underwood drive" at bounding box center [220, 139] width 94 height 15
click at [201, 171] on input "text" at bounding box center [220, 170] width 94 height 16
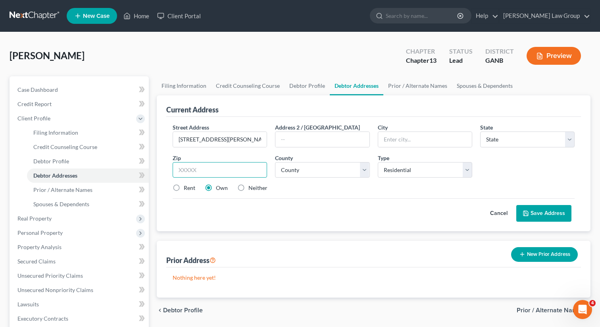
paste input "30240"
click at [184, 184] on label "Rent" at bounding box center [190, 188] width 12 height 8
click at [327, 169] on select "County" at bounding box center [322, 170] width 94 height 16
click at [275, 162] on select "County Appling County Atkinson County Bacon County Baker County Baldwin County …" at bounding box center [322, 170] width 94 height 16
click at [539, 212] on button "Save Address" at bounding box center [543, 213] width 55 height 17
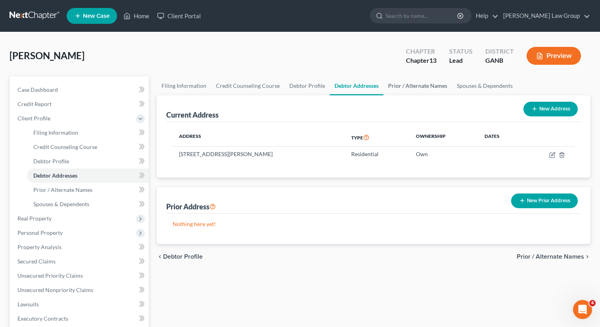
click at [406, 87] on link "Prior / Alternate Names" at bounding box center [417, 85] width 69 height 19
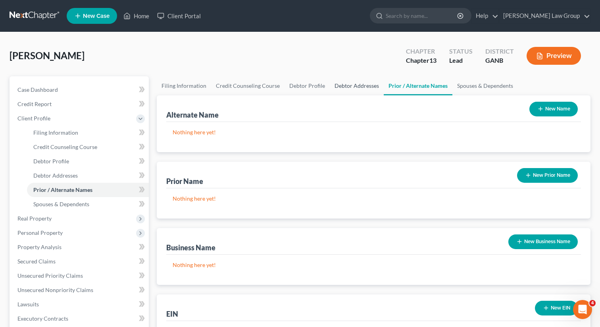
click at [344, 85] on link "Debtor Addresses" at bounding box center [357, 85] width 54 height 19
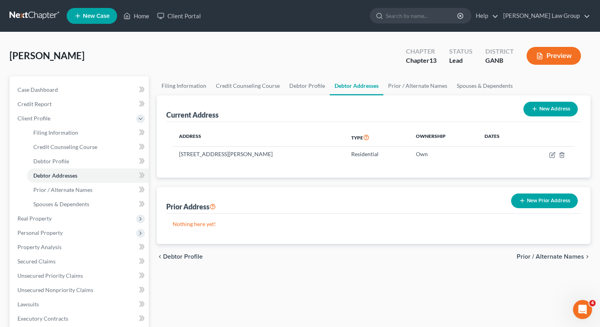
click at [534, 198] on button "New Prior Address" at bounding box center [544, 200] width 67 height 15
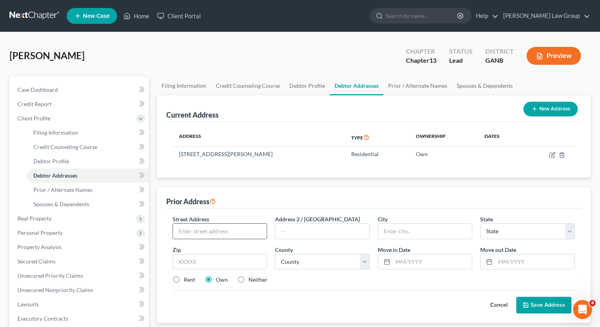
click at [221, 237] on input "text" at bounding box center [220, 230] width 94 height 15
paste input "281 w lakeview drive"
click at [192, 231] on input "281 w lakeview drive" at bounding box center [220, 230] width 94 height 15
click at [220, 229] on input "281 W Lakeview drive" at bounding box center [220, 230] width 94 height 15
click at [232, 231] on input "281 W Lakeview Drive" at bounding box center [220, 230] width 94 height 15
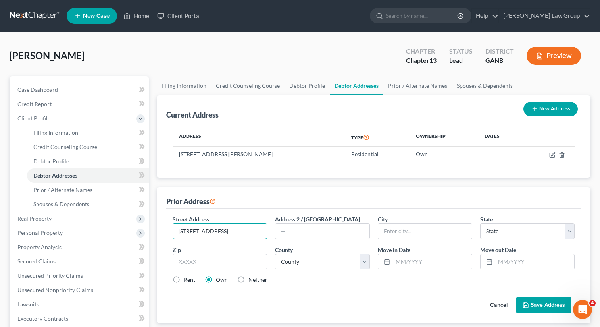
drag, startPoint x: 237, startPoint y: 231, endPoint x: 160, endPoint y: 230, distance: 76.6
click at [160, 230] on div "Prior Address Street Address * 281 W Lakeview Drive Address 2 / PO Box City * S…" at bounding box center [374, 255] width 434 height 136
click at [216, 266] on input "text" at bounding box center [220, 262] width 94 height 16
paste input "30240"
click at [184, 279] on label "Rent" at bounding box center [190, 279] width 12 height 8
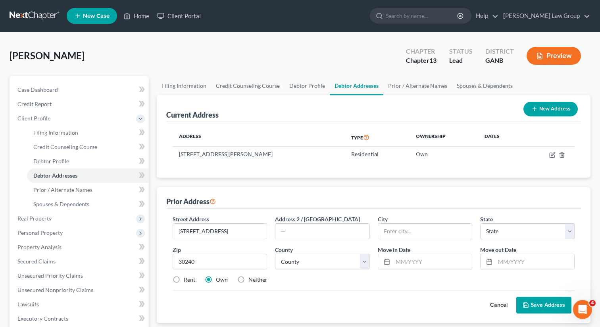
click at [187, 279] on input "Rent" at bounding box center [189, 277] width 5 height 5
click at [305, 261] on select "County" at bounding box center [322, 262] width 94 height 16
click at [275, 254] on select "County Appling County Atkinson County Bacon County Baker County Baldwin County …" at bounding box center [322, 262] width 94 height 16
click at [408, 264] on input "text" at bounding box center [432, 261] width 79 height 15
paste input "10/21/2023"
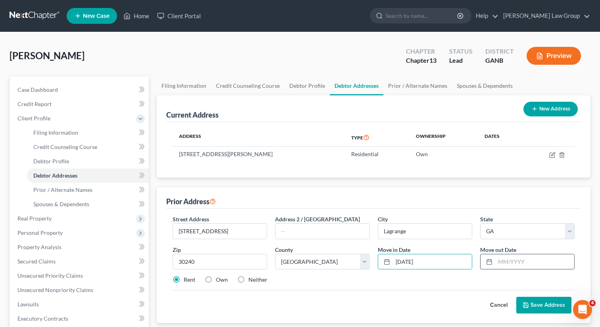
click at [501, 268] on input "text" at bounding box center [534, 261] width 79 height 15
paste input "06/11/2025"
click at [546, 310] on button "Save Address" at bounding box center [543, 304] width 55 height 17
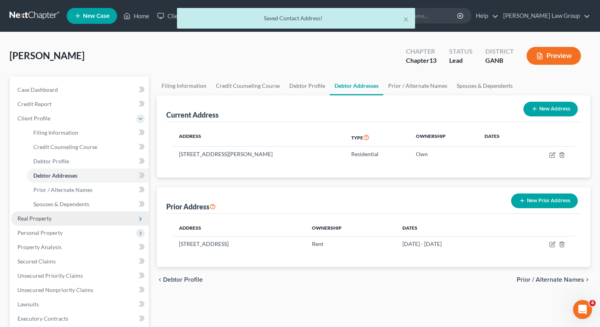
click at [53, 218] on span "Real Property" at bounding box center [80, 218] width 138 height 14
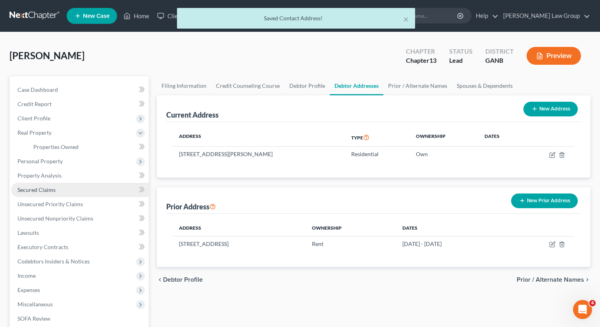
click at [54, 187] on span "Secured Claims" at bounding box center [36, 189] width 38 height 7
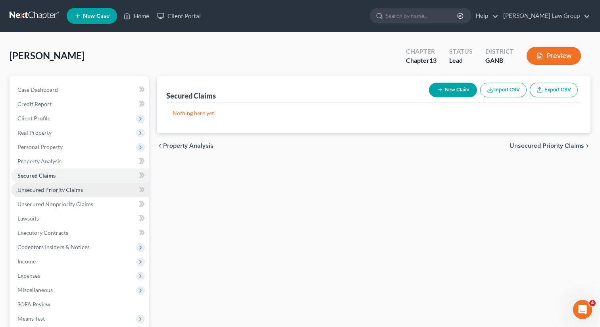
click at [97, 192] on link "Unsecured Priority Claims" at bounding box center [80, 190] width 138 height 14
click at [447, 90] on button "New Claim" at bounding box center [453, 90] width 48 height 15
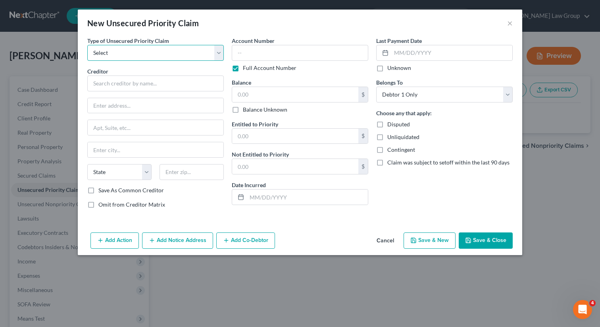
click at [141, 52] on select "Select Taxes & Other Government Units Domestic Support Obligations Extensions o…" at bounding box center [155, 53] width 137 height 16
click at [87, 45] on select "Select Taxes & Other Government Units Domestic Support Obligations Extensions o…" at bounding box center [155, 53] width 137 height 16
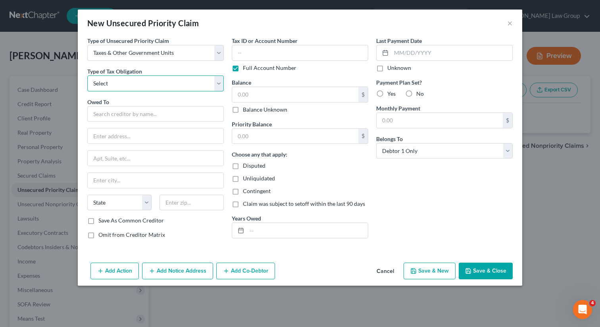
click at [148, 86] on select "Select Federal City State Franchise Tax Board Other" at bounding box center [155, 83] width 137 height 16
click at [87, 75] on select "Select Federal City State Franchise Tax Board Other" at bounding box center [155, 83] width 137 height 16
click at [130, 110] on input "text" at bounding box center [155, 114] width 137 height 16
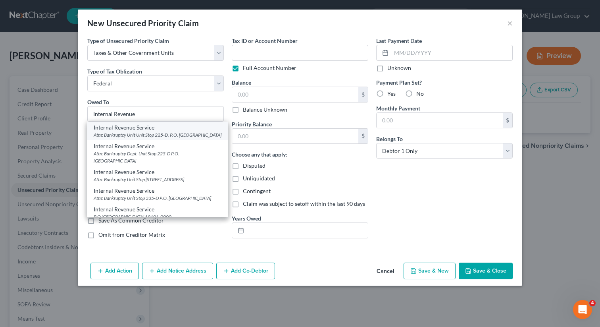
click at [124, 135] on div "Attn: Bankruptcy Unit Unit Stop 225-D, P.O. Box 995, Atlanta, GA 30370" at bounding box center [158, 134] width 128 height 7
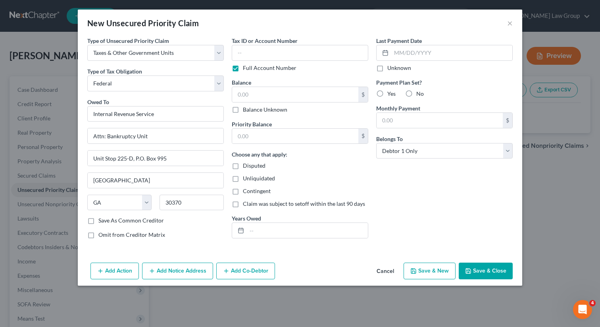
click at [475, 271] on button "Save & Close" at bounding box center [486, 270] width 54 height 17
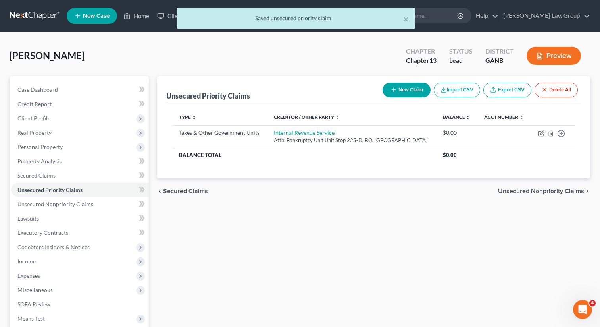
click at [414, 89] on button "New Claim" at bounding box center [407, 90] width 48 height 15
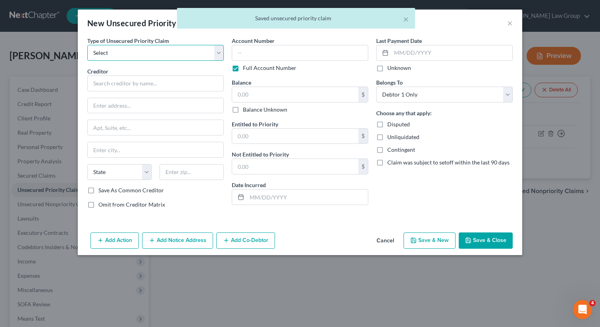
click at [173, 52] on select "Select Taxes & Other Government Units Domestic Support Obligations Extensions o…" at bounding box center [155, 53] width 137 height 16
click at [87, 45] on select "Select Taxes & Other Government Units Domestic Support Obligations Extensions o…" at bounding box center [155, 53] width 137 height 16
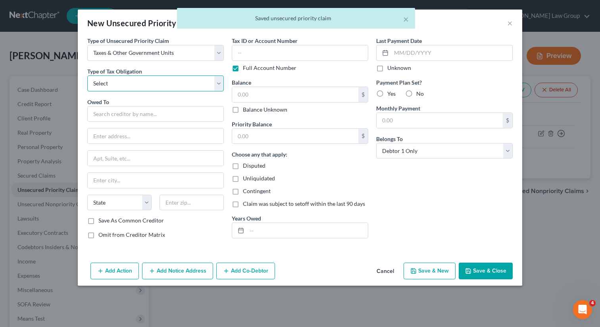
click at [117, 82] on select "Select Federal City State Franchise Tax Board Other" at bounding box center [155, 83] width 137 height 16
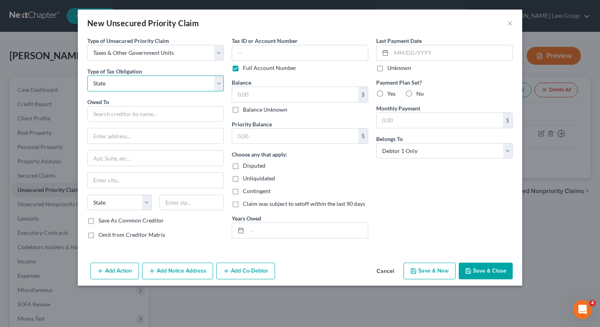
click at [87, 75] on select "Select Federal City State Franchise Tax Board Other" at bounding box center [155, 83] width 137 height 16
click at [106, 117] on input "text" at bounding box center [155, 114] width 137 height 16
